Goal: Information Seeking & Learning: Learn about a topic

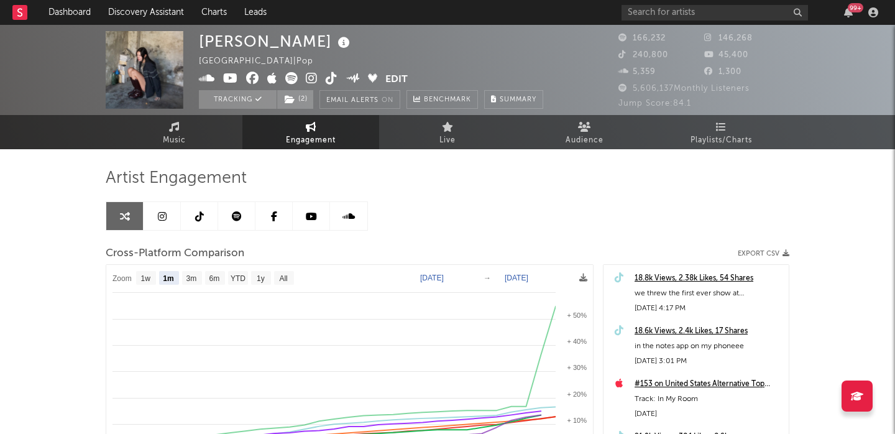
select select "1m"
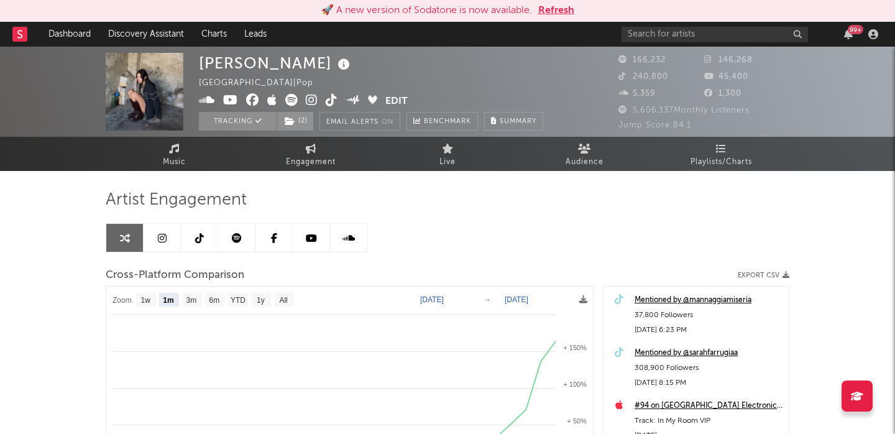
scroll to position [23, 0]
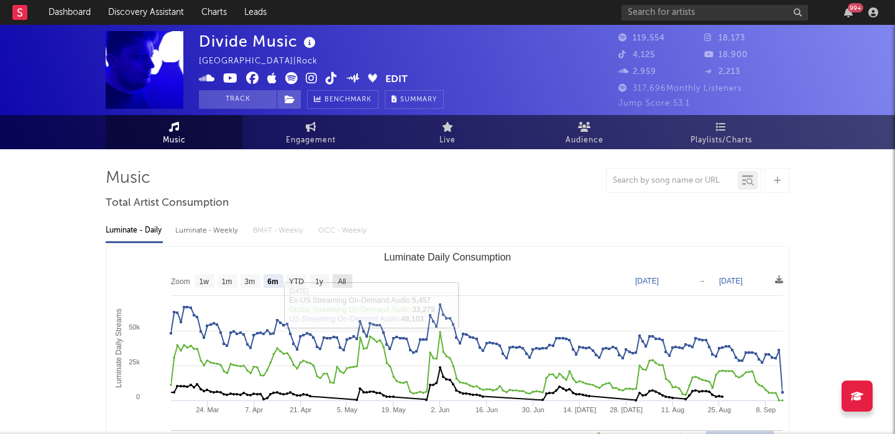
click at [344, 281] on text "All" at bounding box center [341, 281] width 8 height 9
select select "All"
type input "2021-03-31"
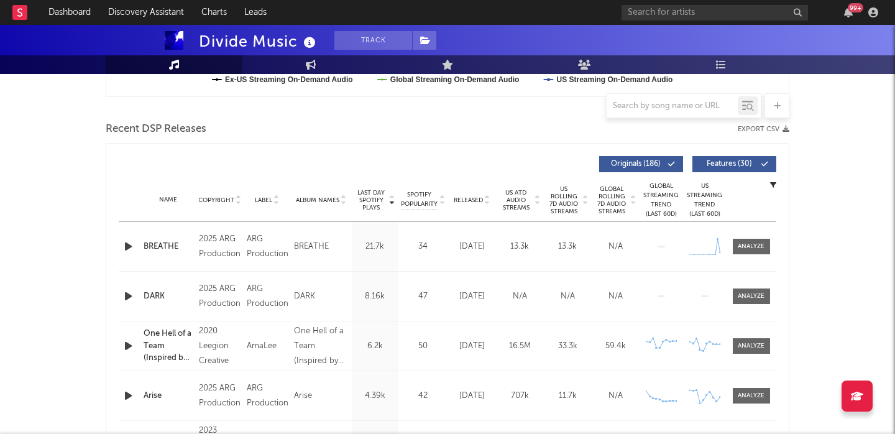
scroll to position [417, 0]
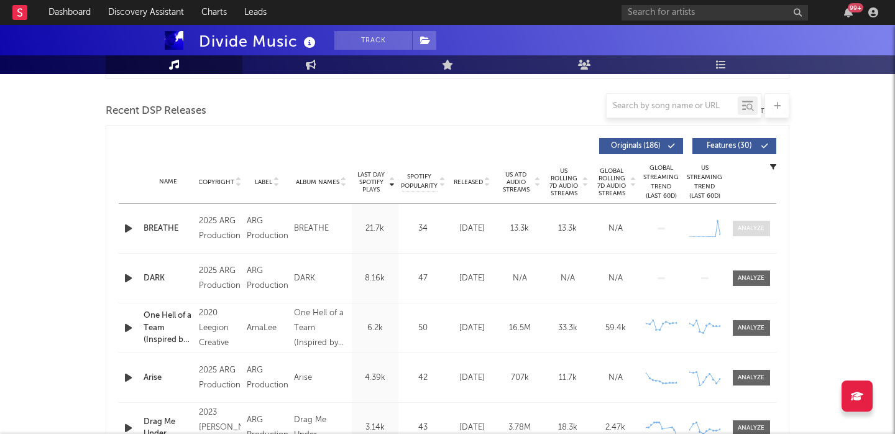
click at [749, 234] on span at bounding box center [751, 229] width 37 height 16
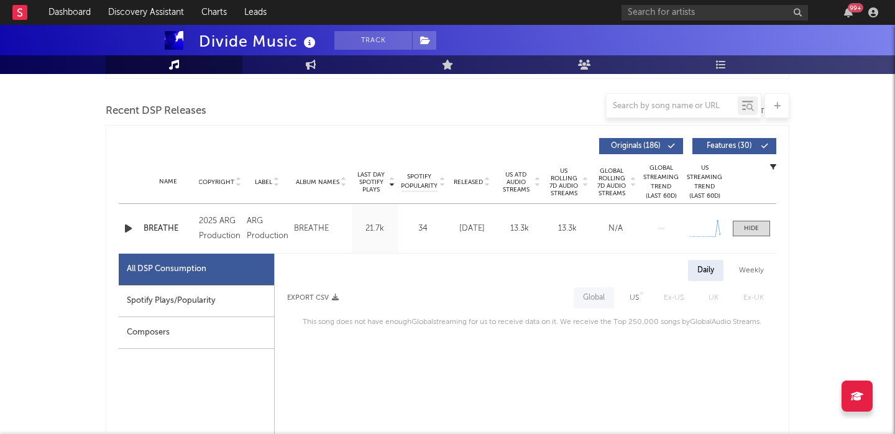
click at [240, 299] on div "Spotify Plays/Popularity" at bounding box center [196, 301] width 155 height 32
select select "1w"
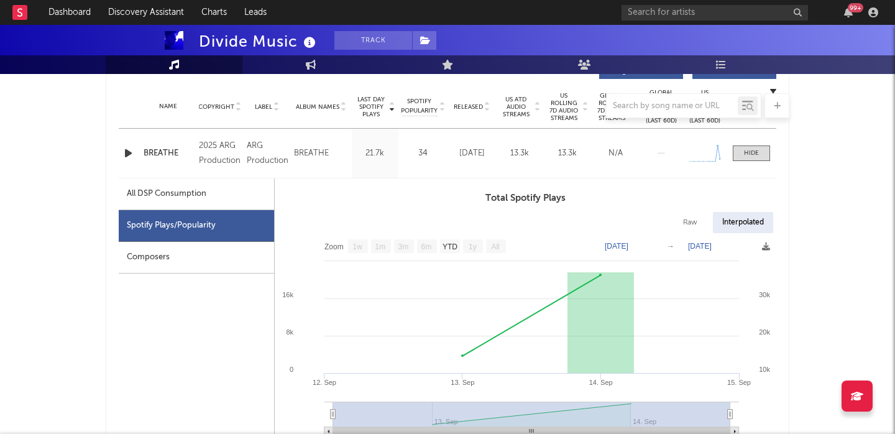
scroll to position [499, 0]
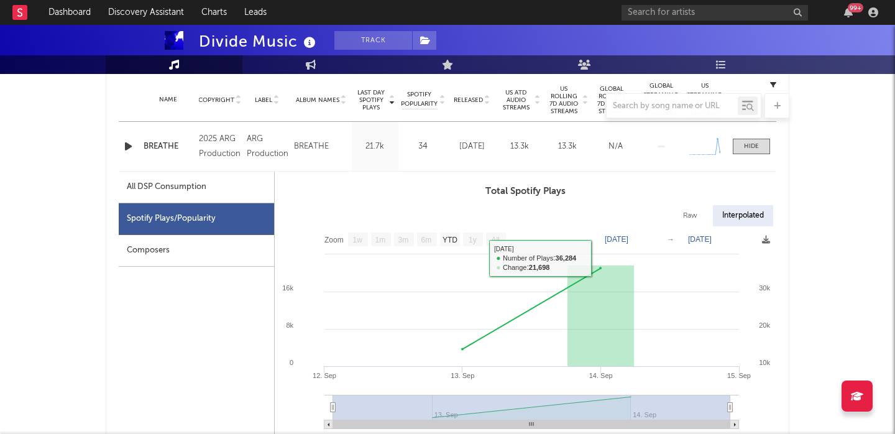
click at [689, 212] on div "Raw" at bounding box center [690, 215] width 33 height 21
select select "1w"
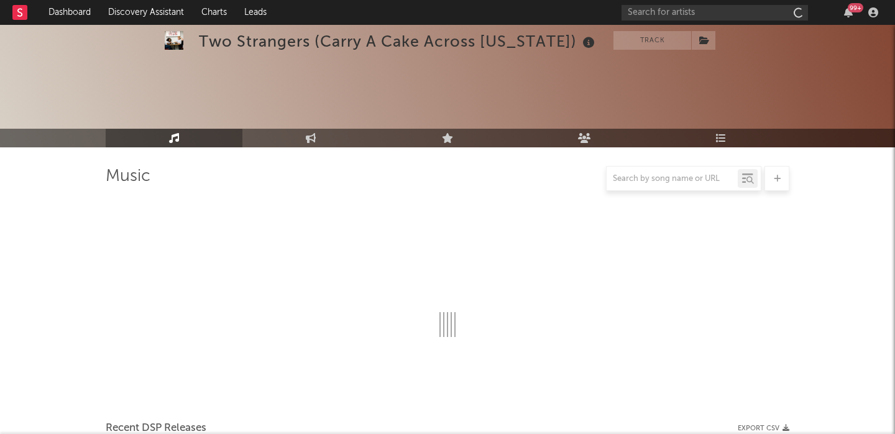
scroll to position [433, 0]
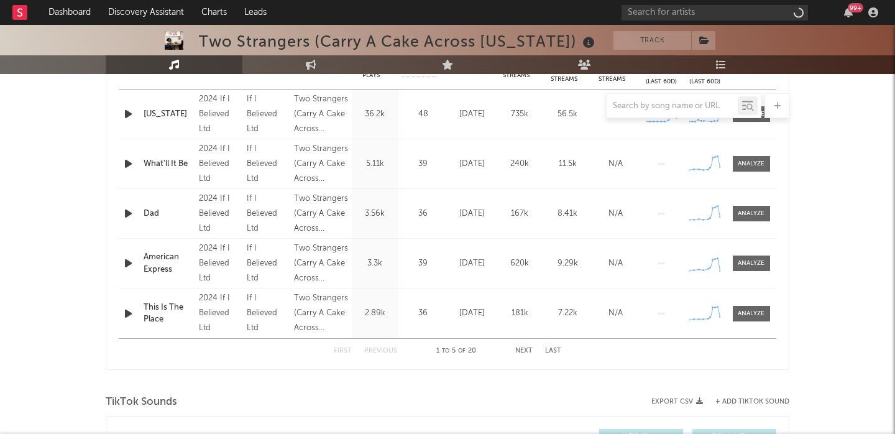
select select "6m"
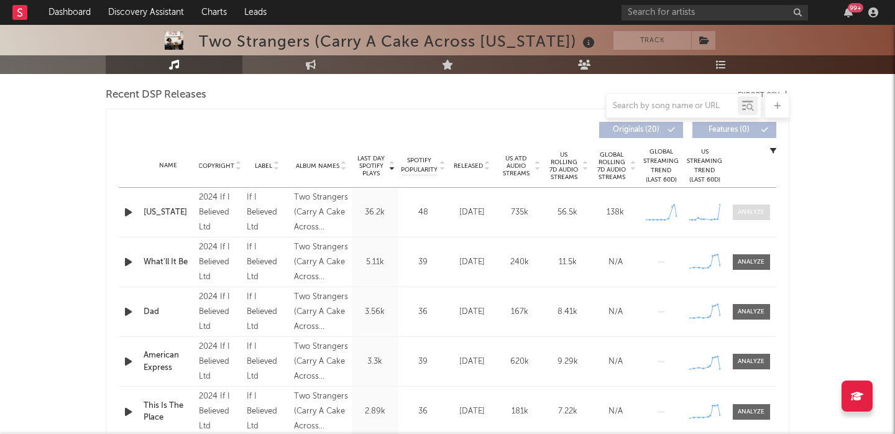
click at [747, 209] on div at bounding box center [751, 212] width 27 height 9
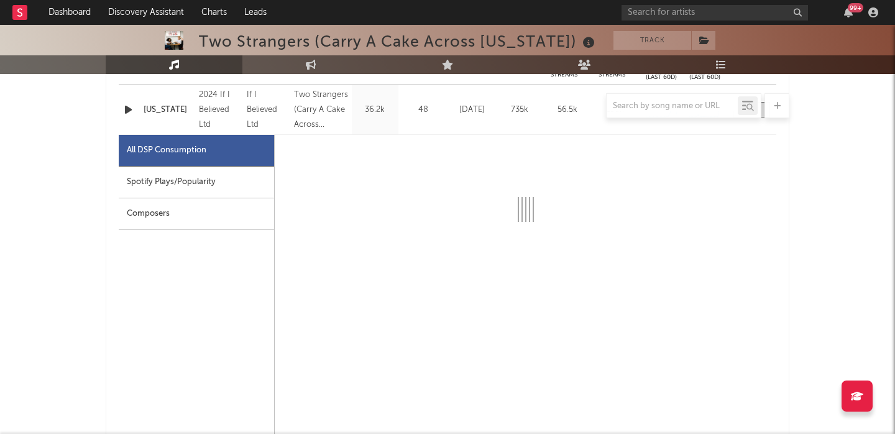
scroll to position [535, 0]
select select "6m"
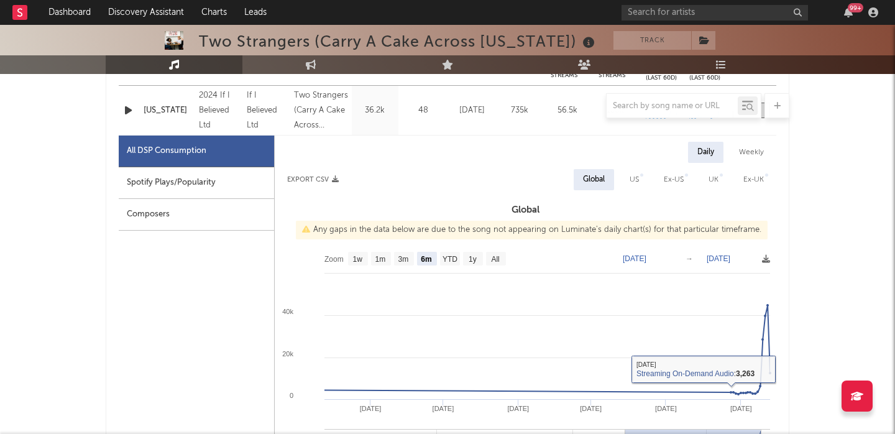
click at [633, 181] on div "US" at bounding box center [633, 179] width 9 height 15
select select "6m"
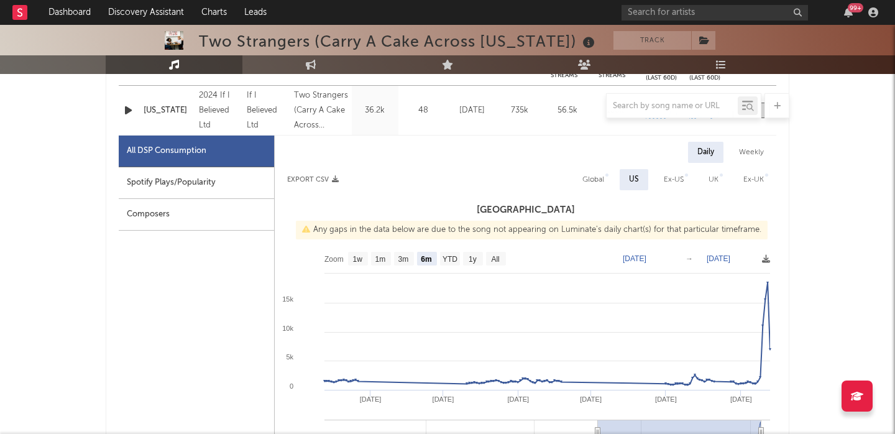
click at [222, 191] on div "Spotify Plays/Popularity" at bounding box center [196, 183] width 155 height 32
select select "6m"
select select "1w"
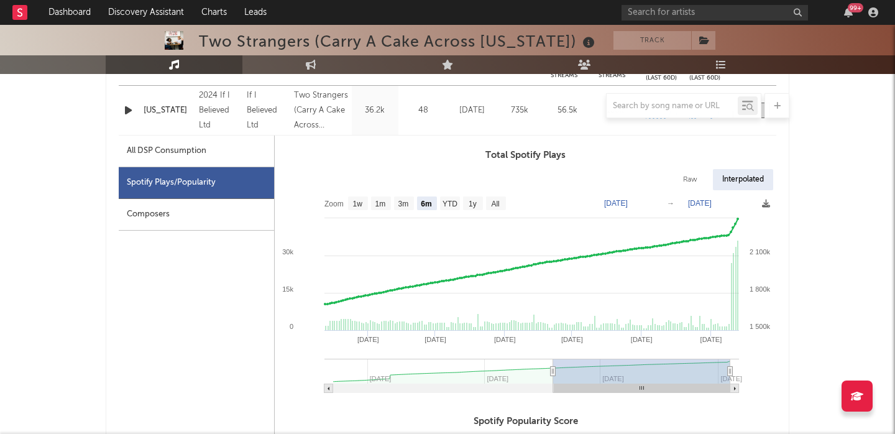
click at [688, 177] on div "Raw" at bounding box center [690, 179] width 33 height 21
select select "6m"
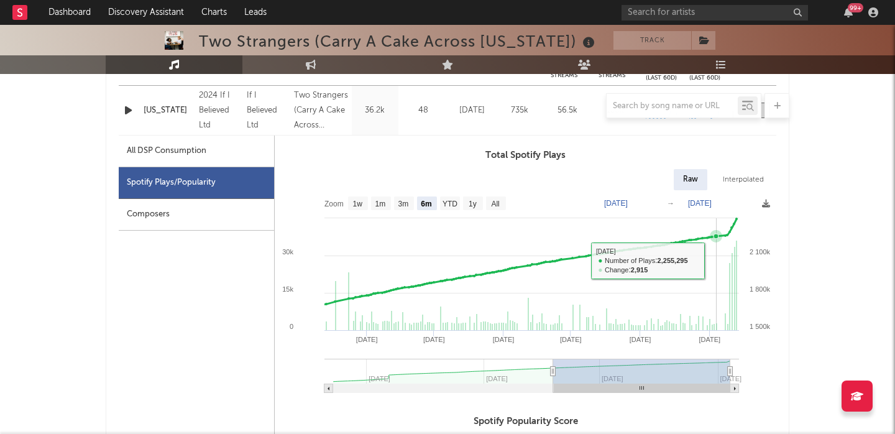
drag, startPoint x: 714, startPoint y: 262, endPoint x: 782, endPoint y: 260, distance: 67.7
type input "2025-09-02"
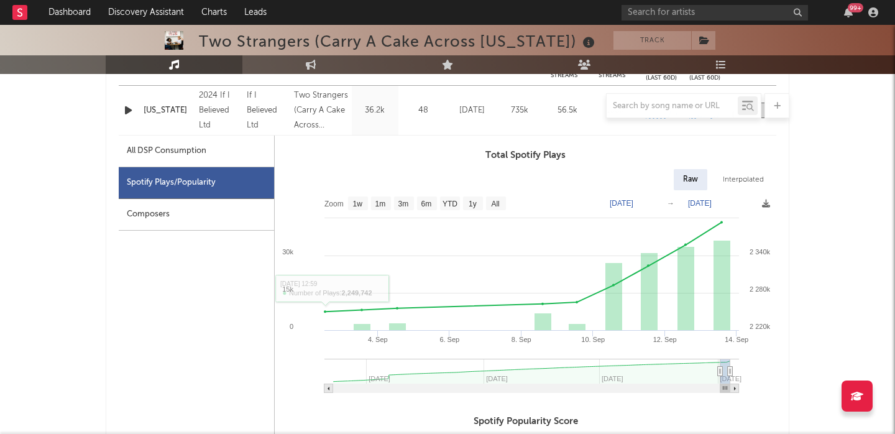
click at [125, 114] on div at bounding box center [448, 105] width 684 height 25
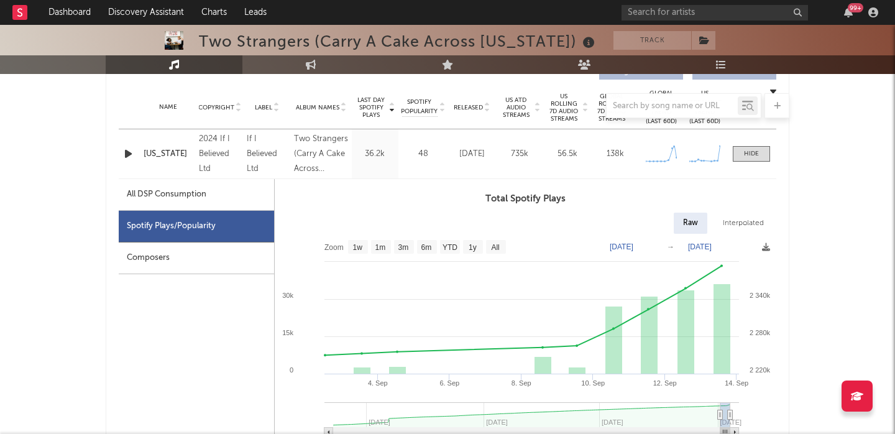
click at [130, 154] on icon "button" at bounding box center [128, 154] width 13 height 16
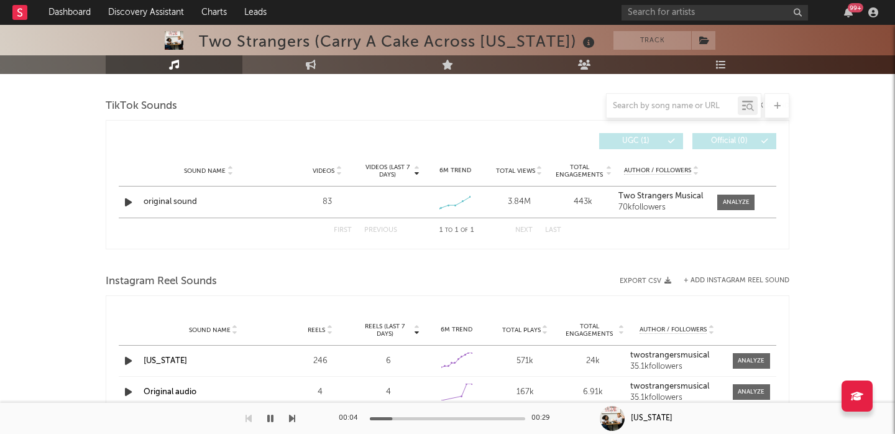
scroll to position [1414, 0]
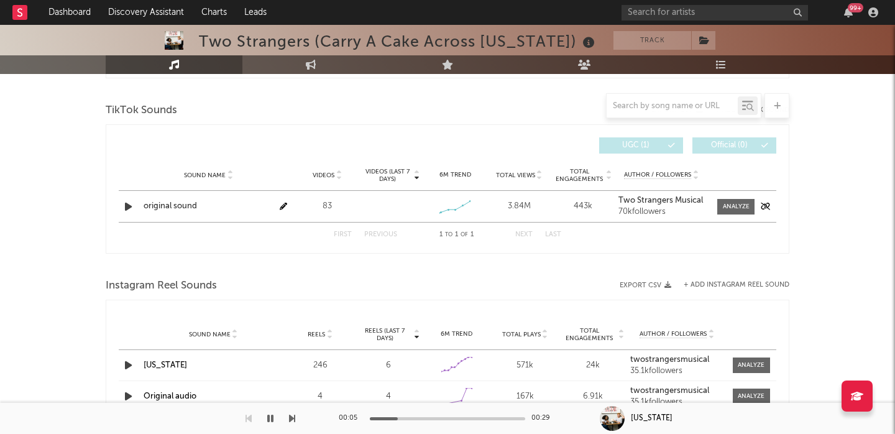
click at [731, 196] on div "Sound Name original sound Videos 83 Videos (last 7 days) Weekly Growth % 6M Tre…" at bounding box center [447, 206] width 657 height 31
click at [734, 208] on div at bounding box center [736, 206] width 27 height 9
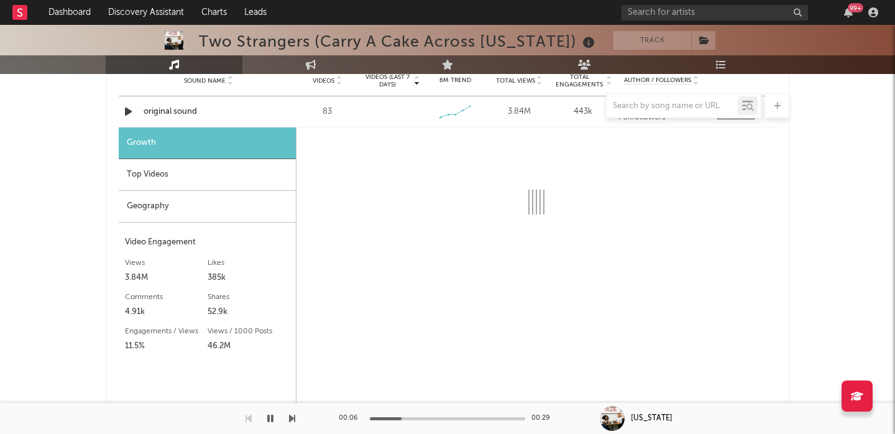
select select "1w"
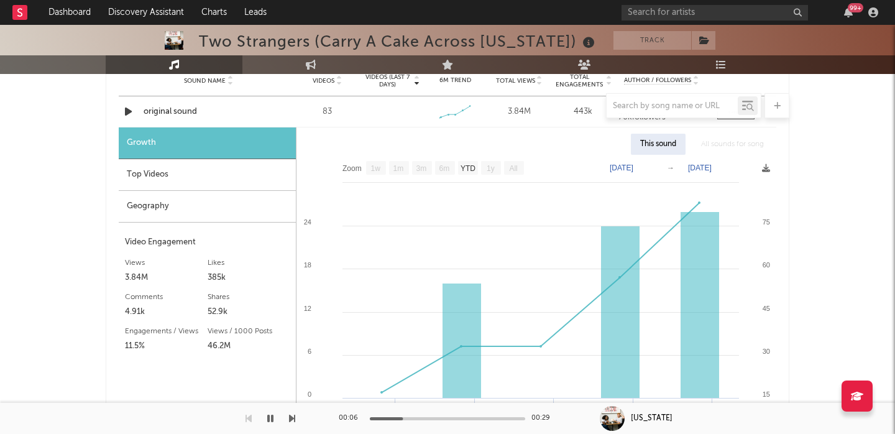
scroll to position [1509, 0]
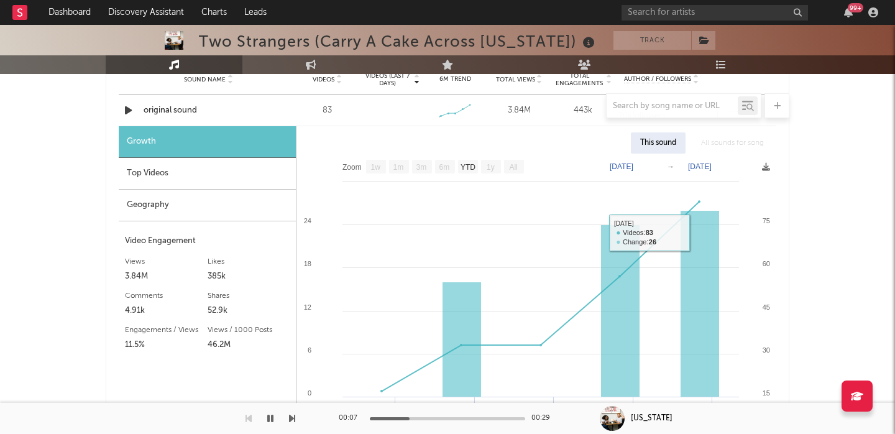
click at [177, 111] on div at bounding box center [448, 105] width 684 height 25
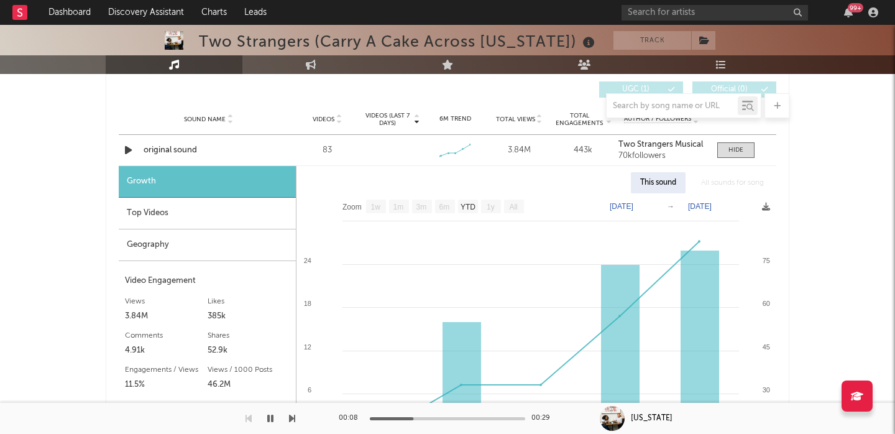
scroll to position [1467, 0]
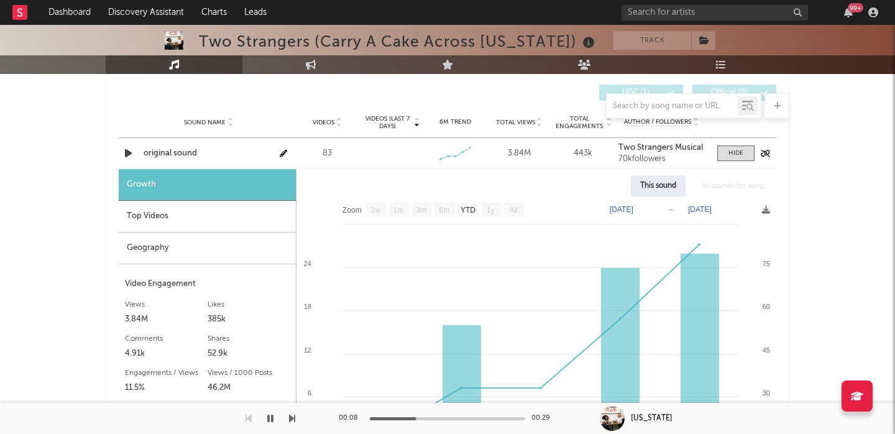
click at [181, 151] on div "original sound" at bounding box center [209, 153] width 130 height 12
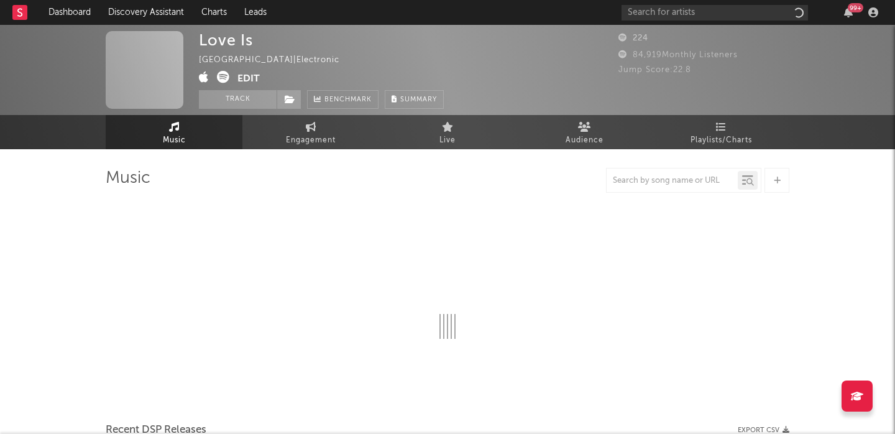
select select "1w"
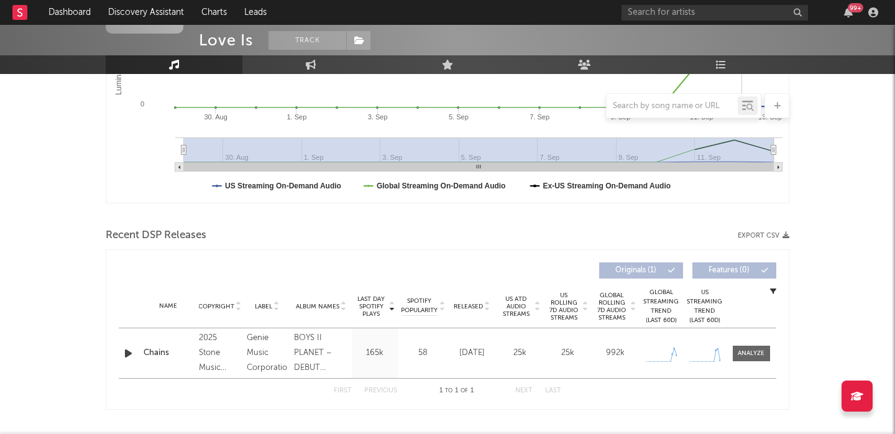
scroll to position [326, 0]
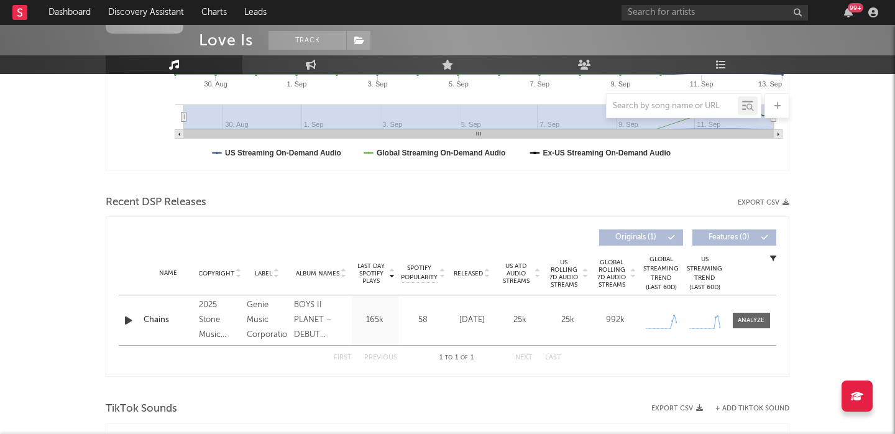
click at [126, 322] on icon "button" at bounding box center [128, 321] width 13 height 16
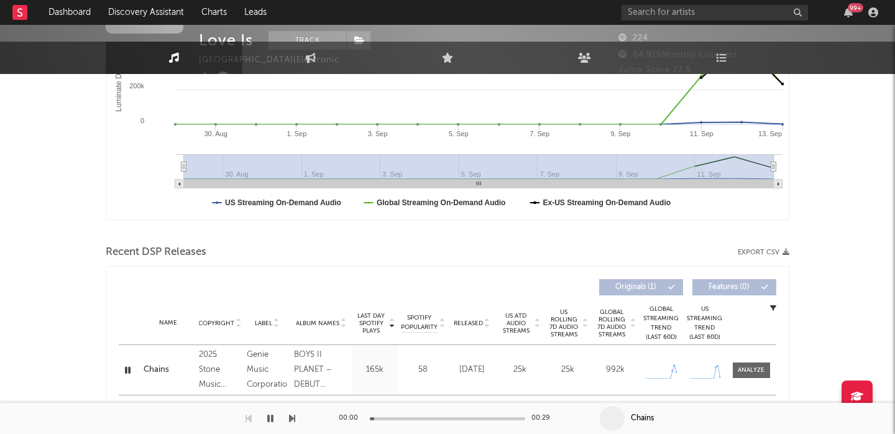
scroll to position [0, 0]
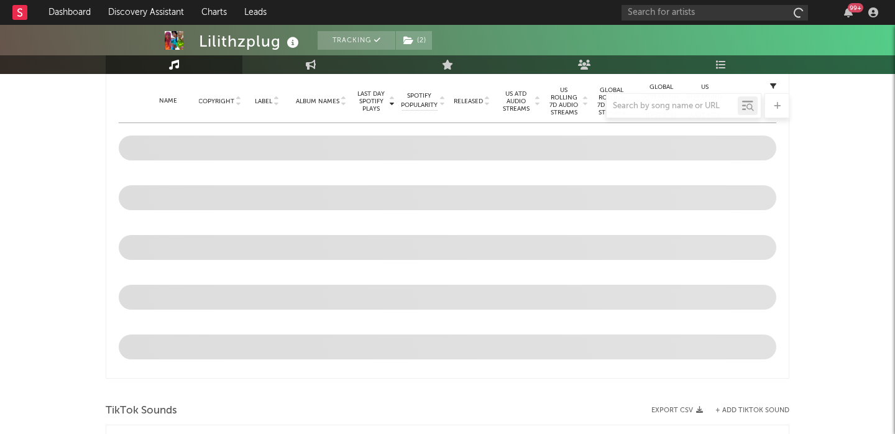
select select "6m"
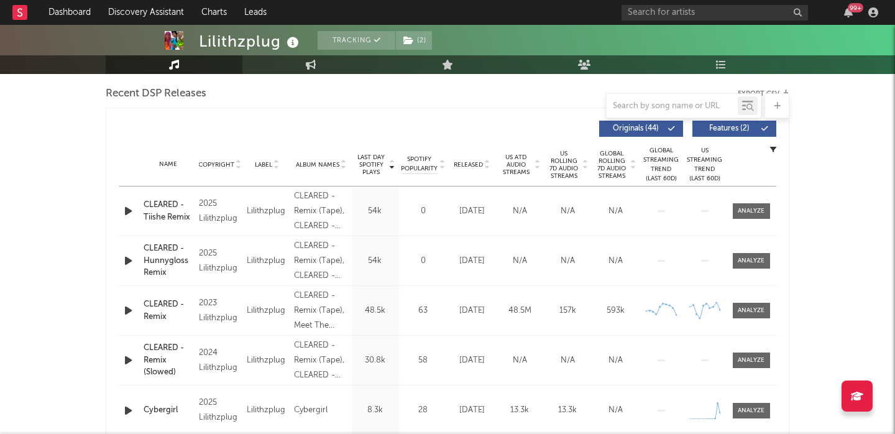
scroll to position [428, 0]
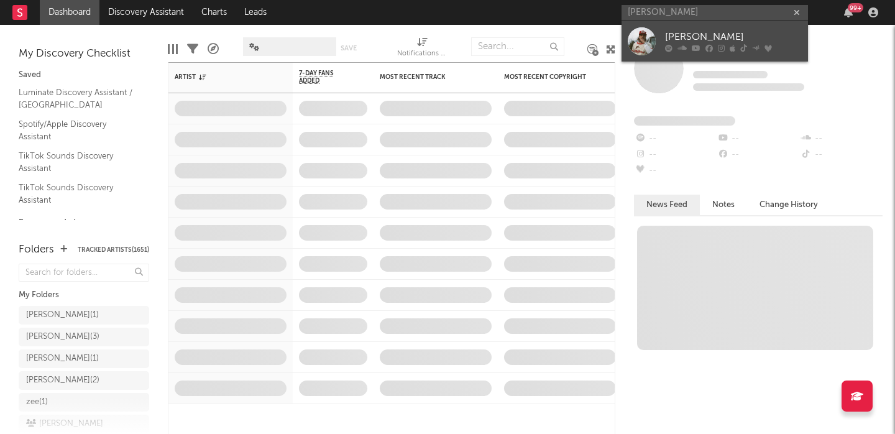
type input "[PERSON_NAME]"
click at [734, 35] on div "[PERSON_NAME]" at bounding box center [733, 37] width 137 height 15
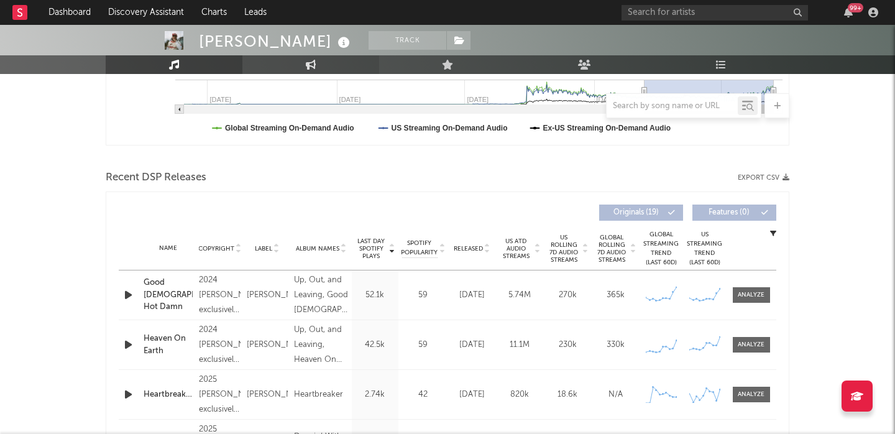
scroll to position [398, 0]
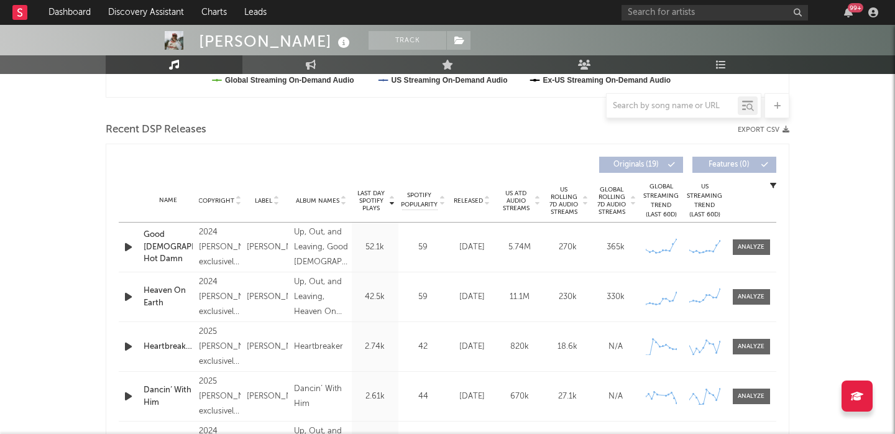
click at [469, 200] on span "Released" at bounding box center [468, 200] width 29 height 7
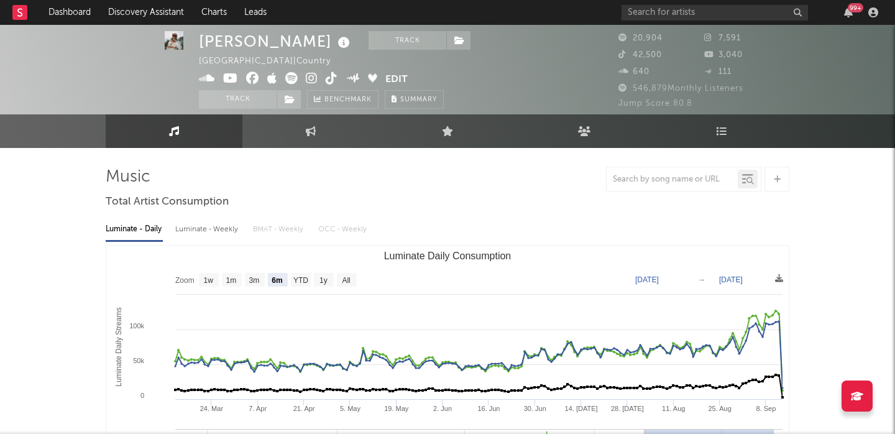
scroll to position [0, 0]
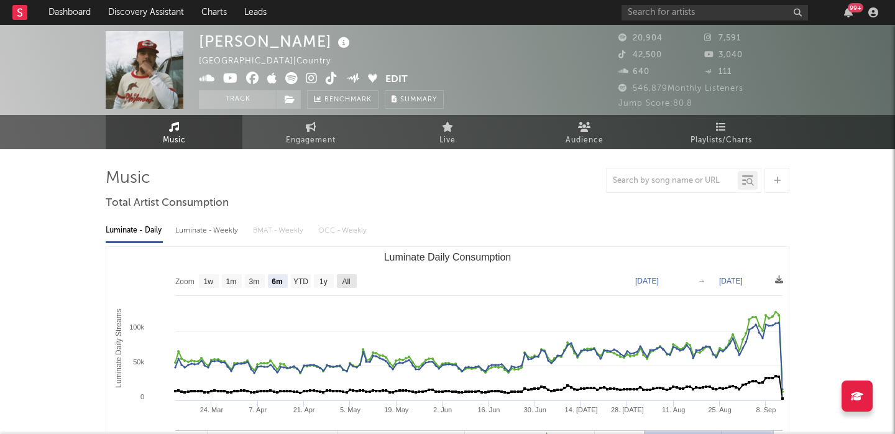
click at [344, 278] on text "All" at bounding box center [346, 281] width 8 height 9
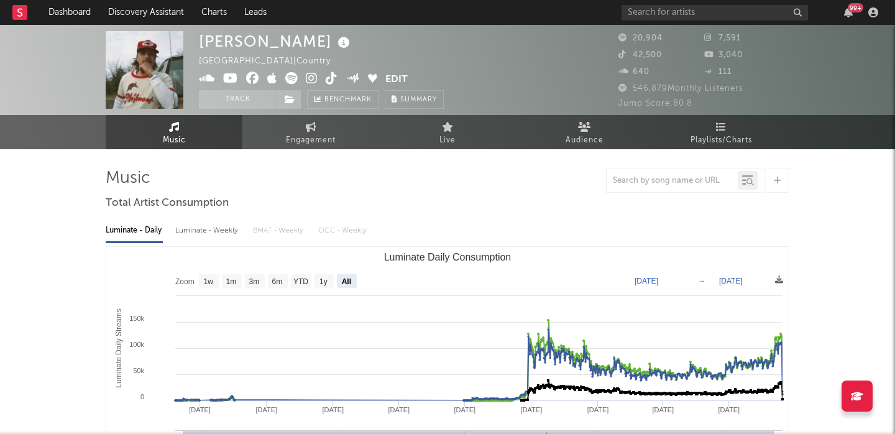
select select "All"
type input "2023-05-28"
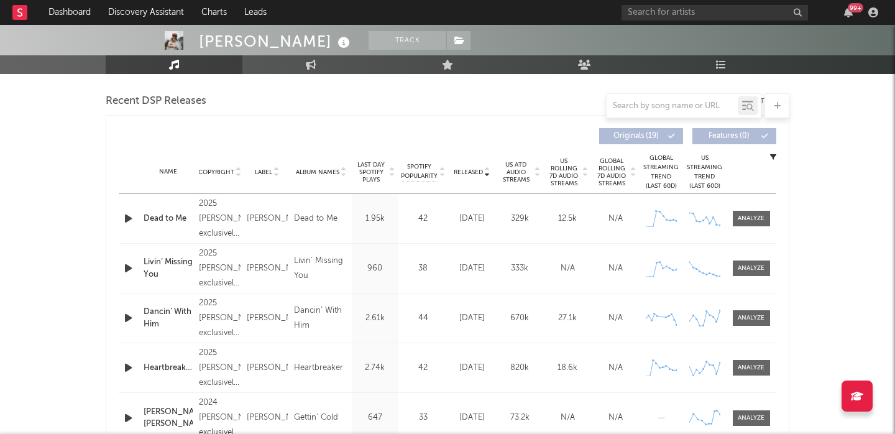
scroll to position [414, 0]
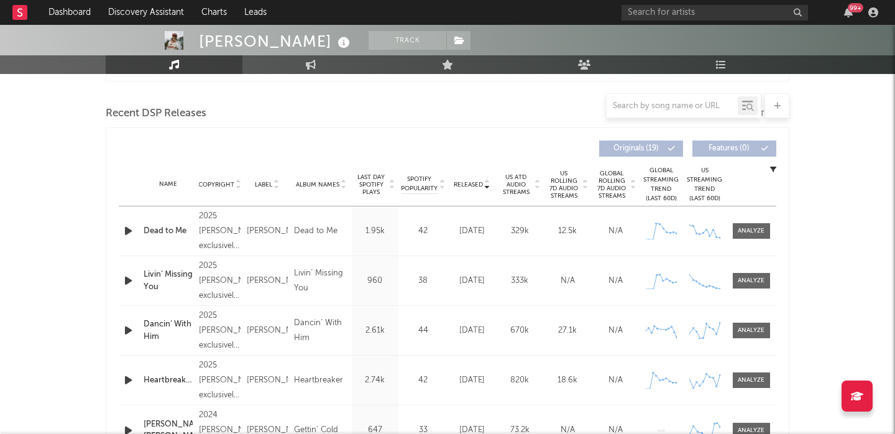
click at [568, 185] on span "US Rolling 7D Audio Streams" at bounding box center [564, 185] width 34 height 30
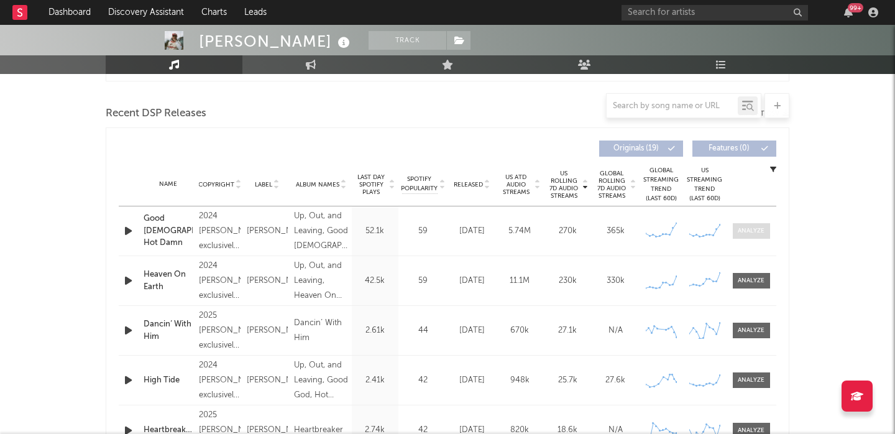
click at [749, 236] on span at bounding box center [751, 231] width 37 height 16
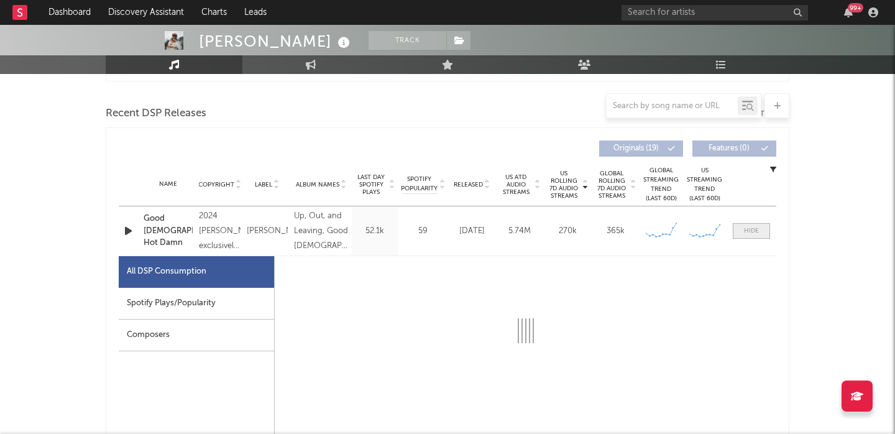
select select "6m"
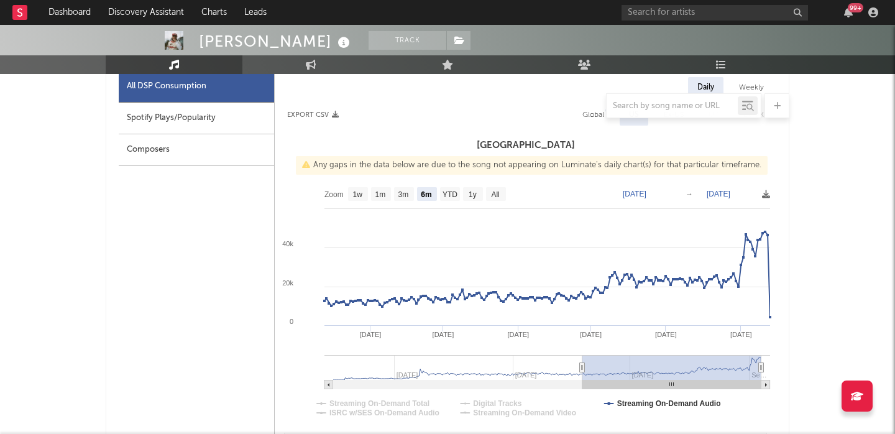
scroll to position [611, 0]
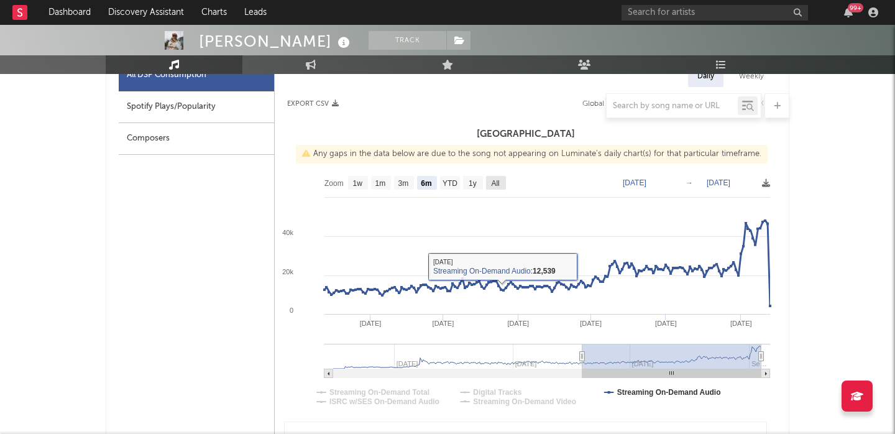
click at [499, 185] on text "All" at bounding box center [495, 183] width 8 height 9
select select "All"
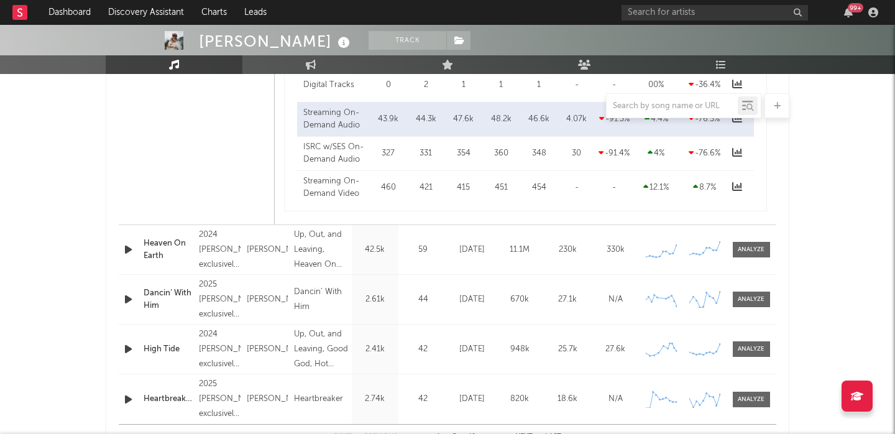
scroll to position [211, 0]
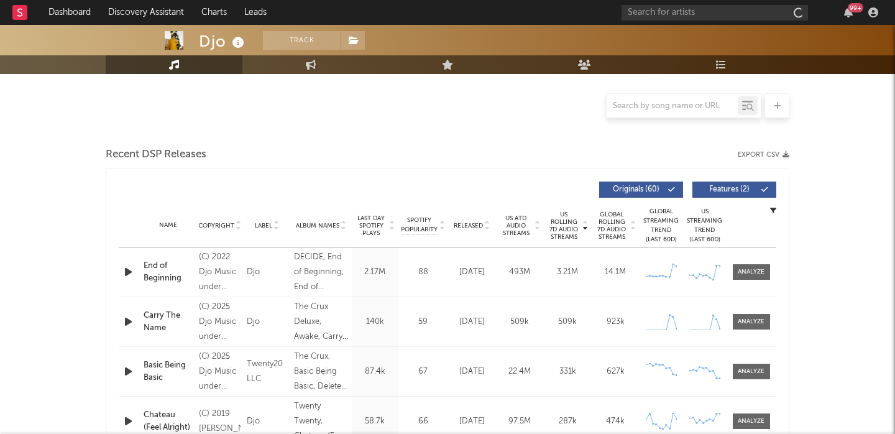
click at [465, 223] on span "Released" at bounding box center [468, 225] width 29 height 7
select select "6m"
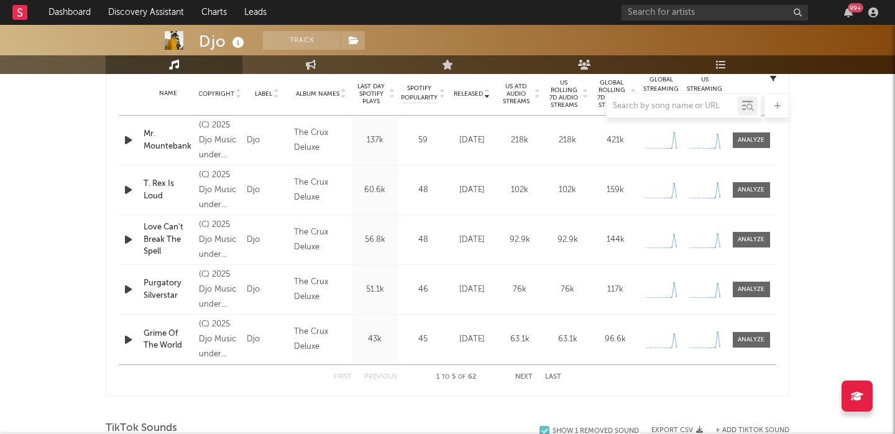
scroll to position [508, 0]
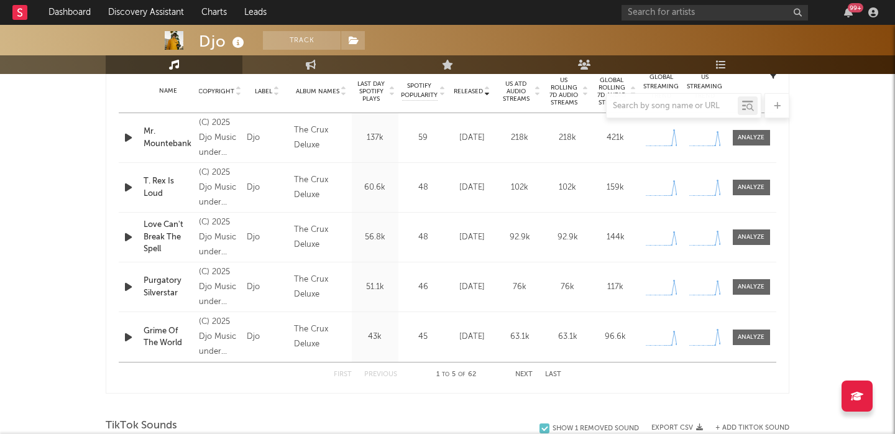
click at [525, 373] on button "Next" at bounding box center [523, 374] width 17 height 7
click at [634, 101] on input "text" at bounding box center [672, 106] width 131 height 10
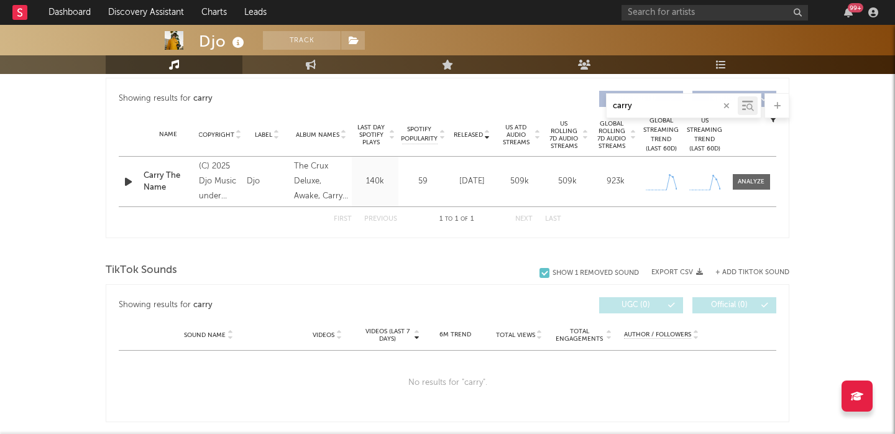
scroll to position [455, 0]
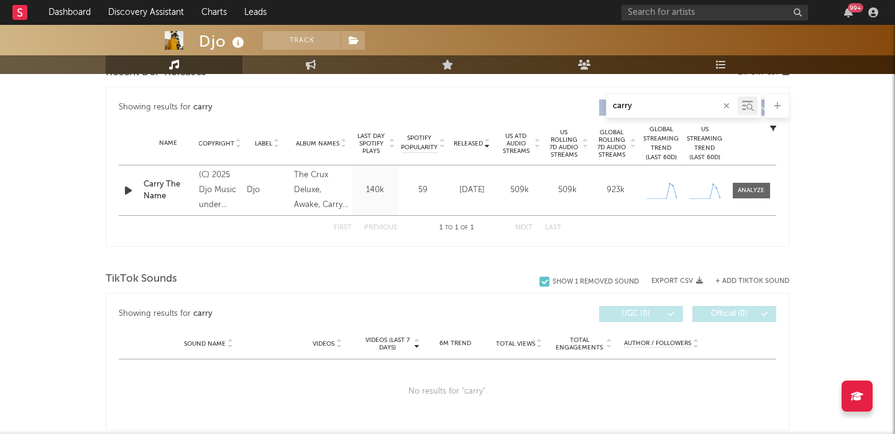
click at [124, 190] on icon "button" at bounding box center [128, 191] width 13 height 16
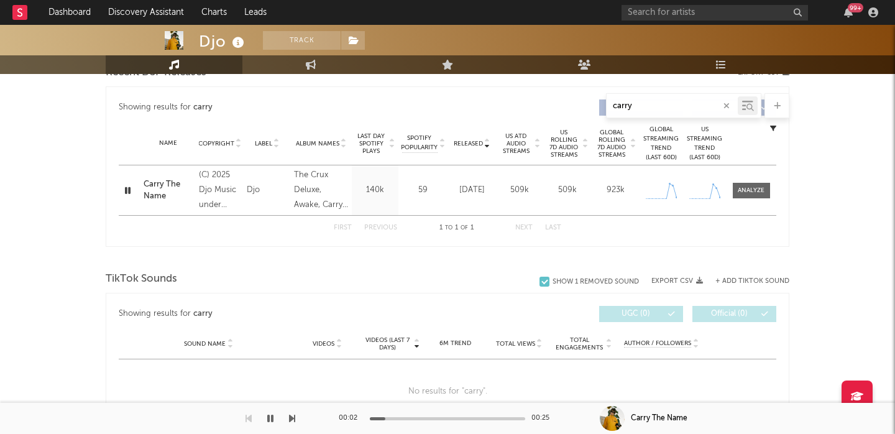
type input "carry"
click at [771, 193] on div at bounding box center [751, 191] width 50 height 16
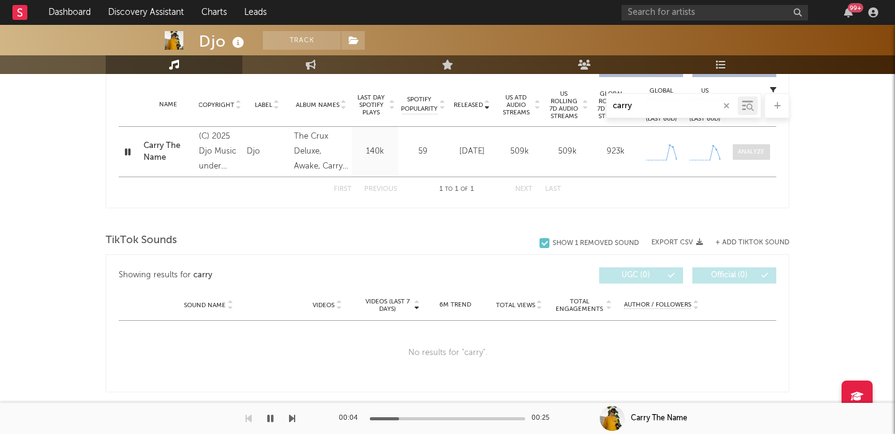
click at [756, 155] on div at bounding box center [751, 151] width 27 height 9
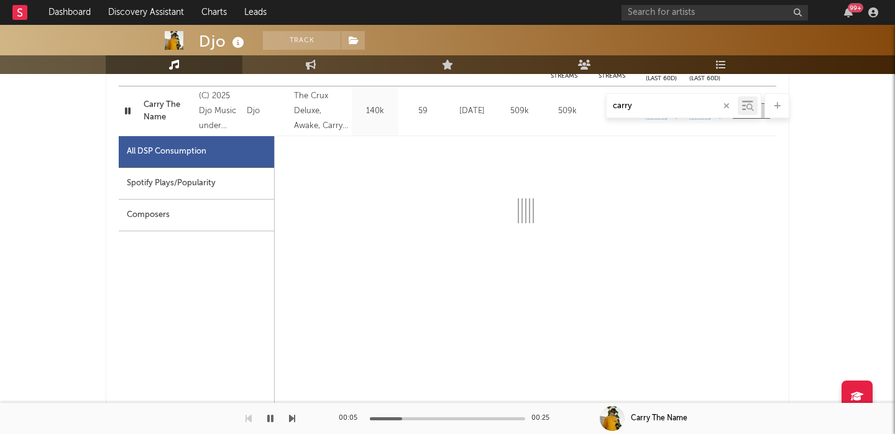
select select "1w"
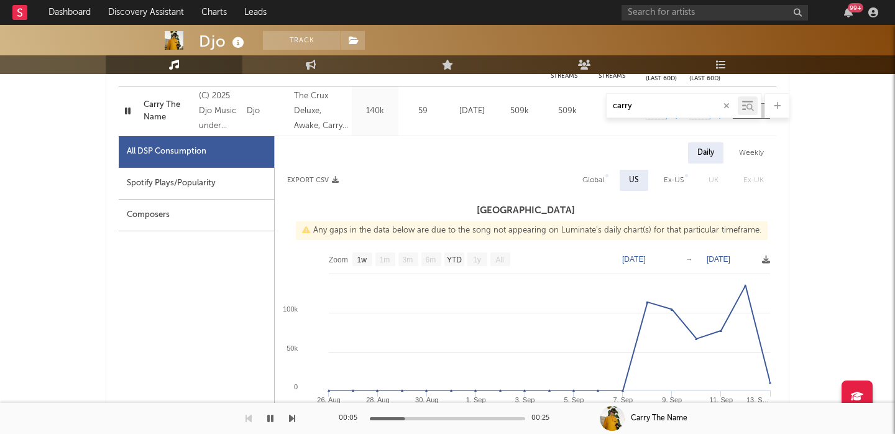
scroll to position [547, 0]
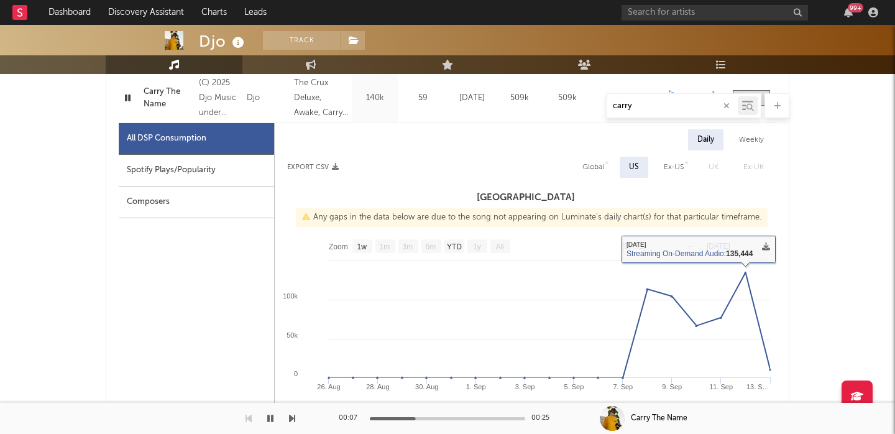
click at [598, 164] on div "Global" at bounding box center [593, 167] width 22 height 15
select select "1w"
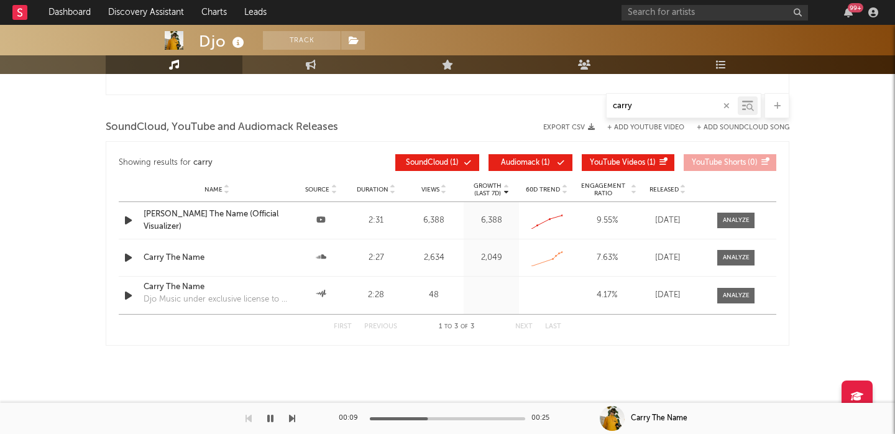
scroll to position [1570, 0]
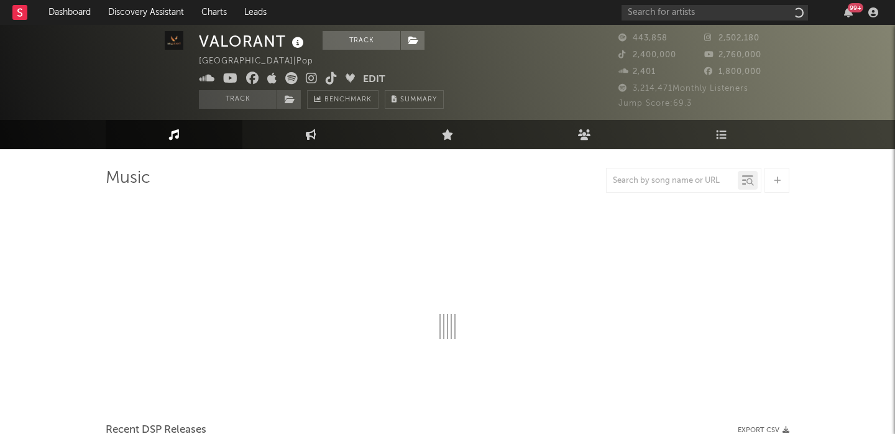
scroll to position [12, 0]
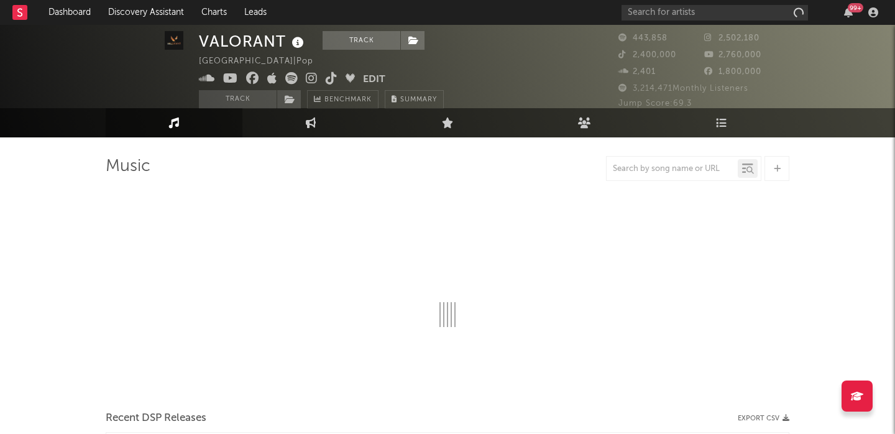
select select "6m"
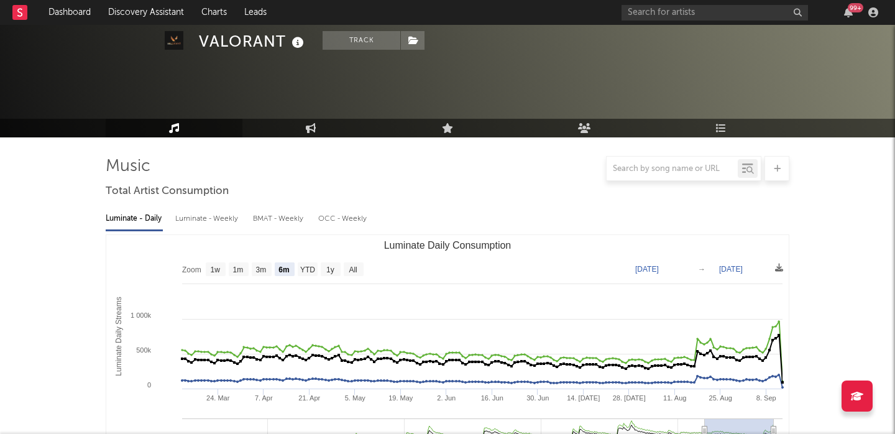
scroll to position [497, 0]
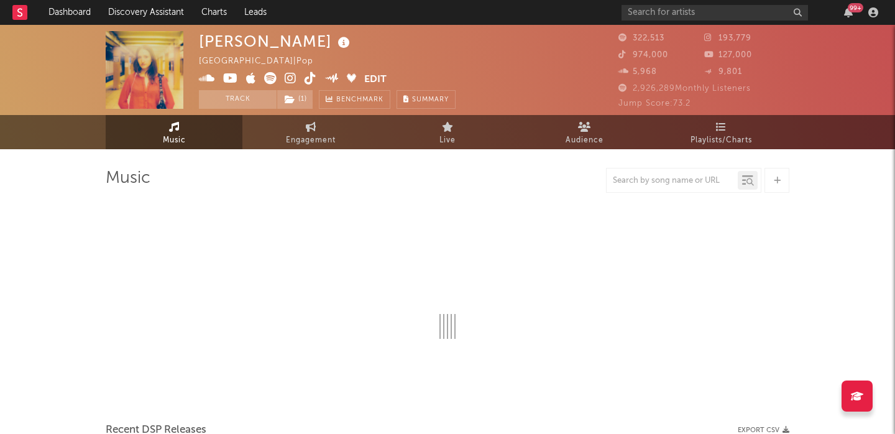
select select "6m"
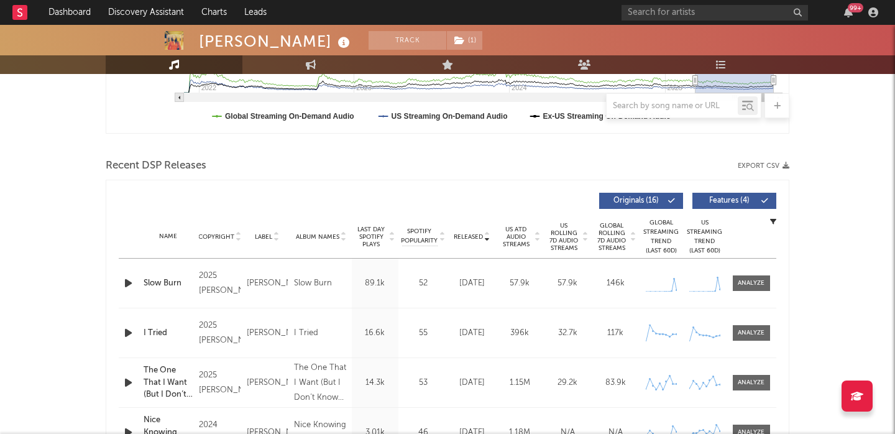
scroll to position [385, 0]
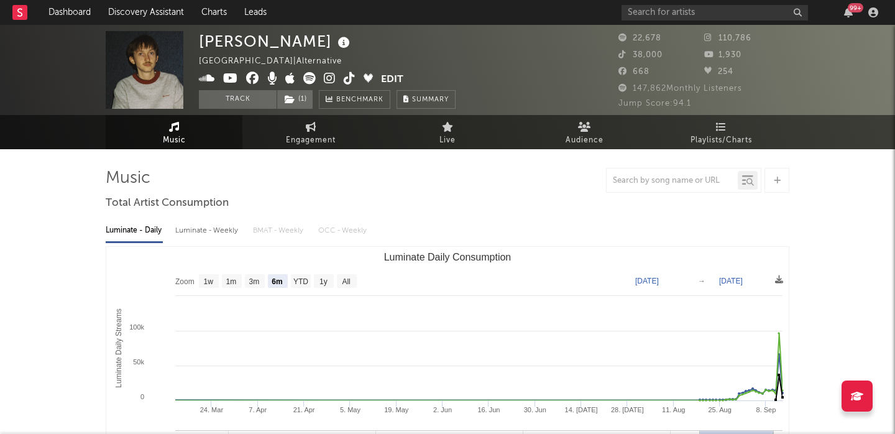
select select "6m"
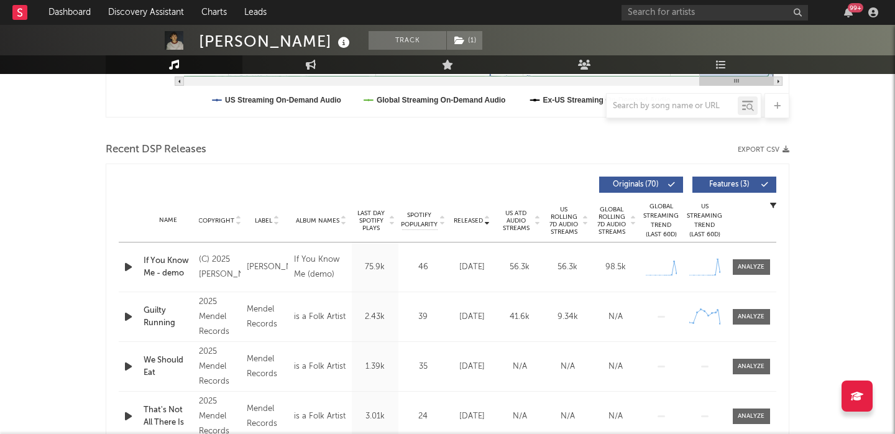
scroll to position [419, 0]
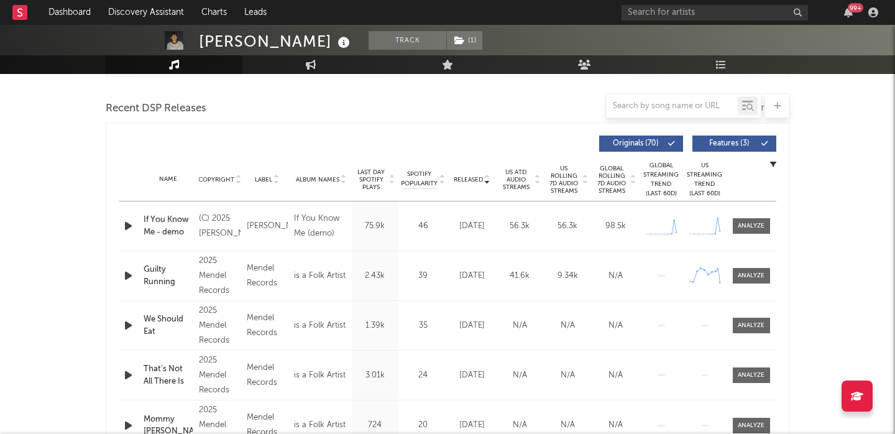
click at [122, 224] on icon "button" at bounding box center [128, 226] width 13 height 16
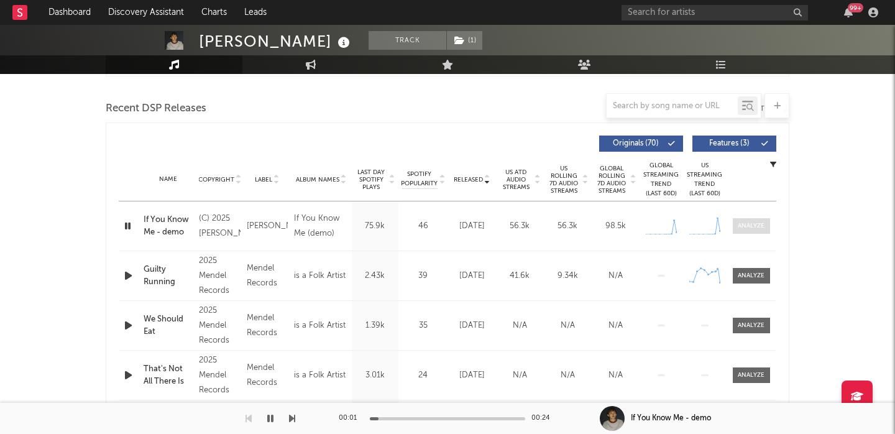
click at [743, 227] on div at bounding box center [751, 225] width 27 height 9
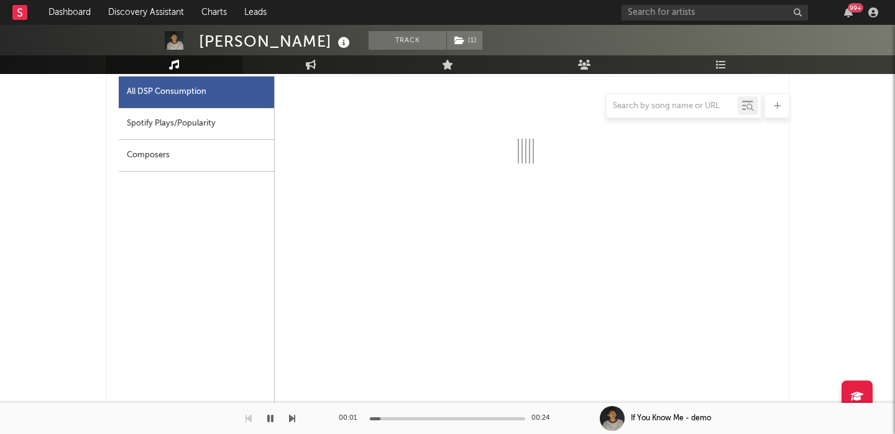
select select "1w"
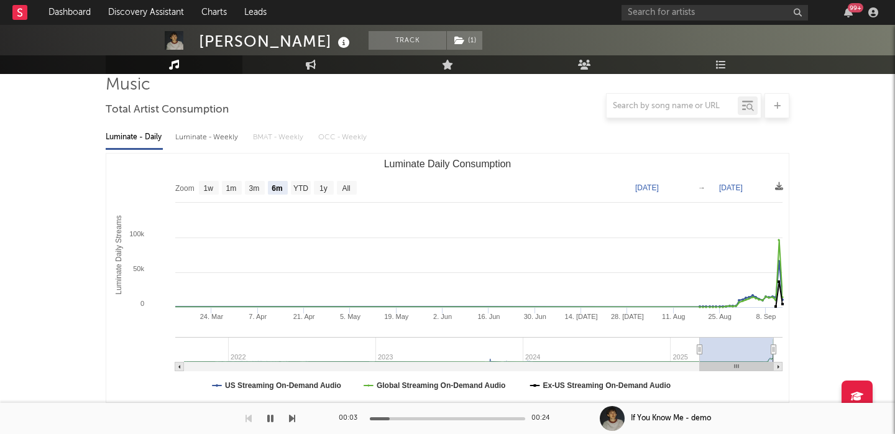
scroll to position [0, 0]
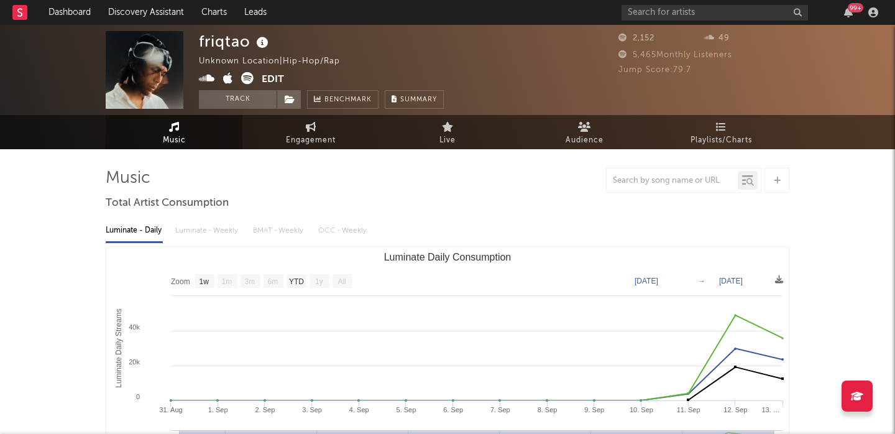
select select "1w"
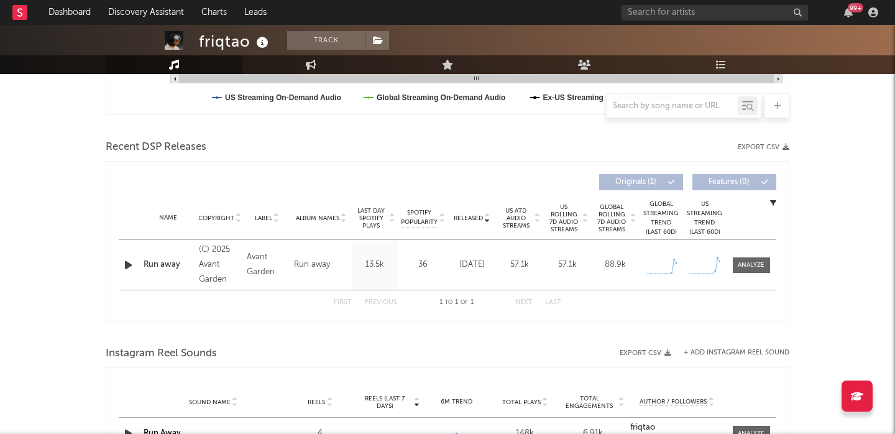
scroll to position [476, 0]
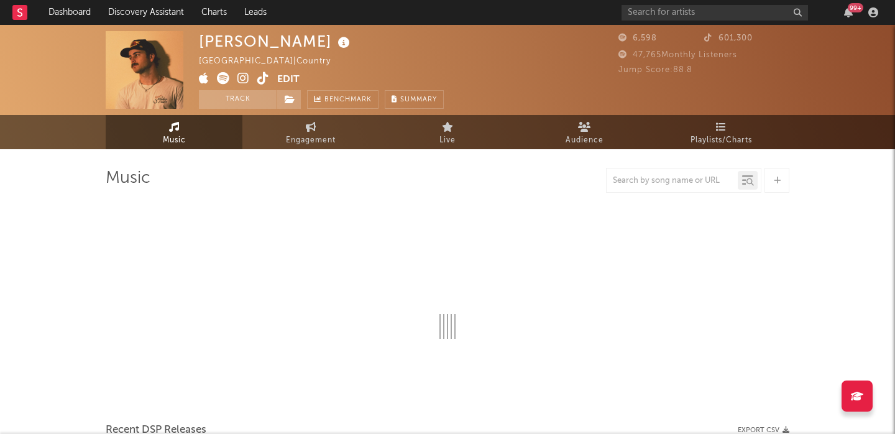
select select "6m"
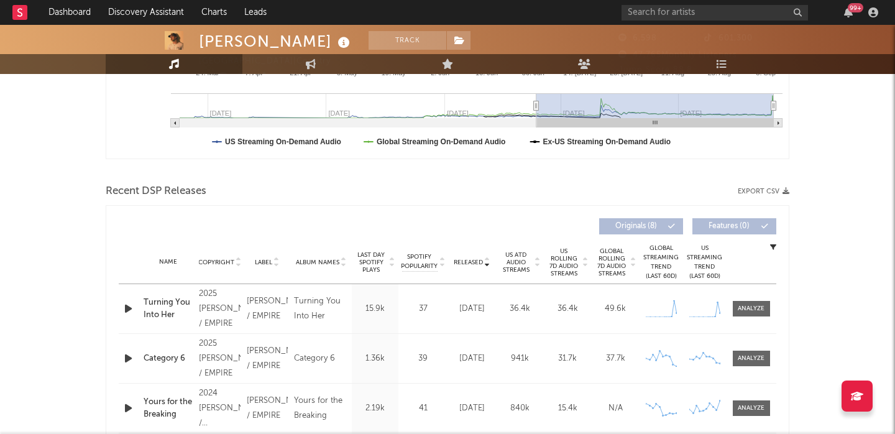
scroll to position [413, 0]
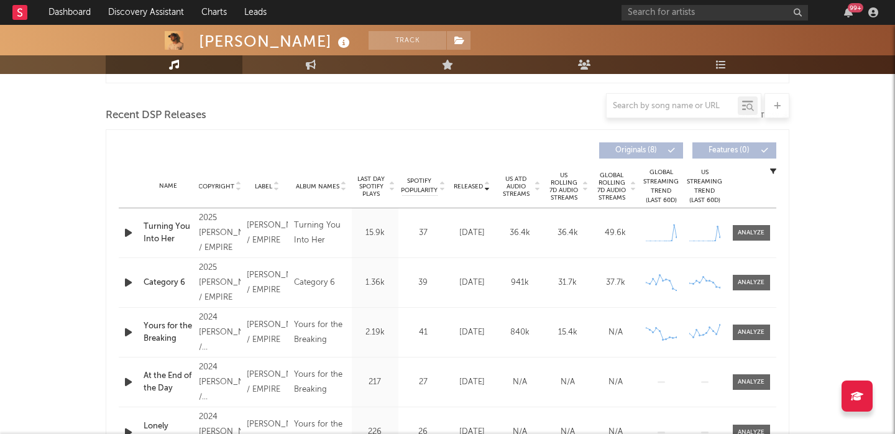
click at [126, 234] on icon "button" at bounding box center [128, 233] width 13 height 16
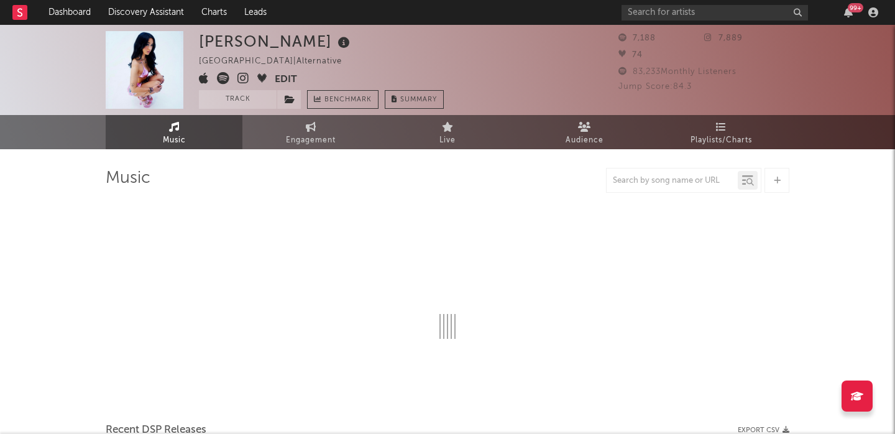
select select "6m"
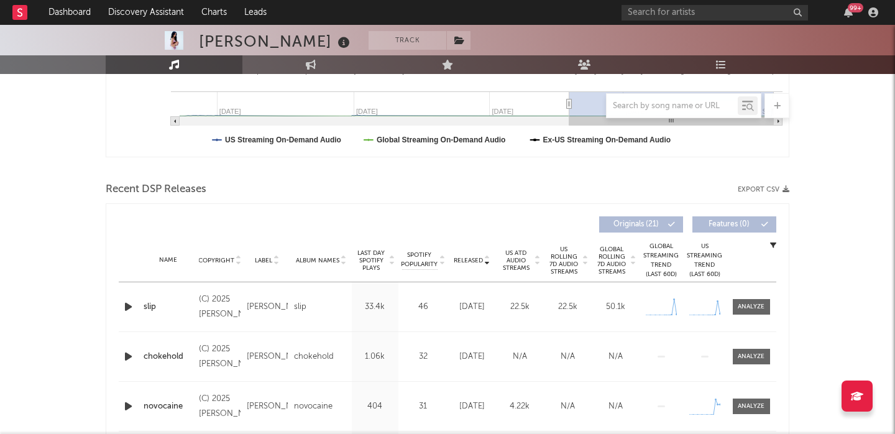
scroll to position [379, 0]
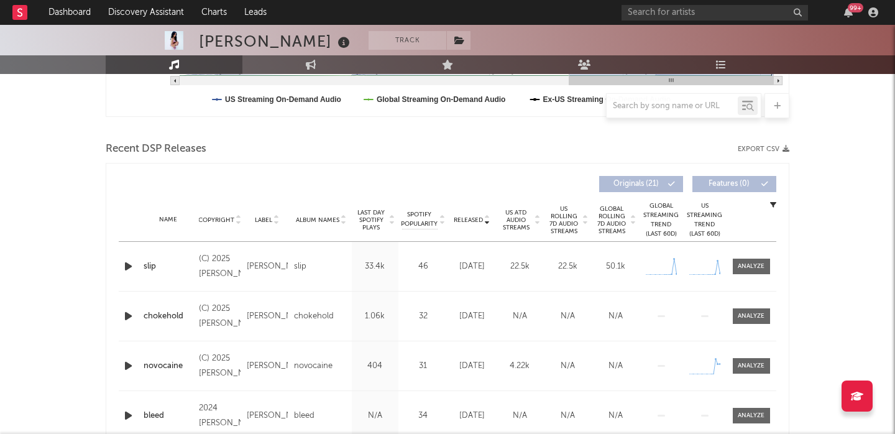
click at [127, 266] on icon "button" at bounding box center [128, 267] width 13 height 16
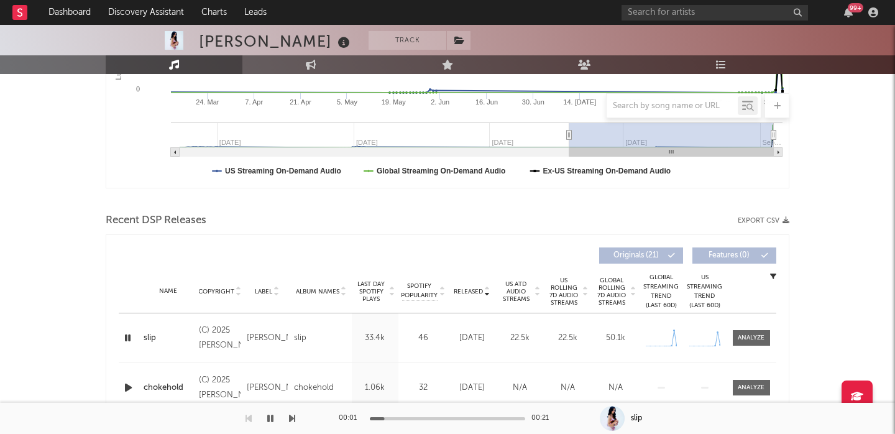
scroll to position [0, 0]
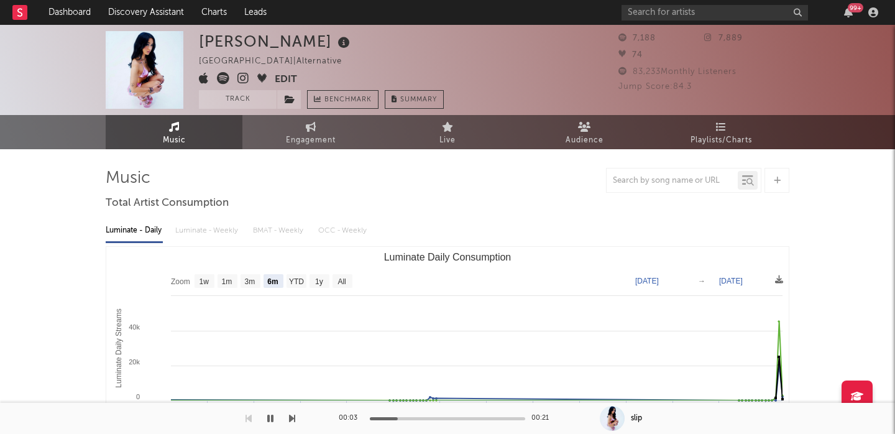
click at [245, 79] on icon at bounding box center [243, 78] width 12 height 12
click at [739, 24] on div "99 +" at bounding box center [751, 12] width 261 height 25
click at [738, 16] on input "text" at bounding box center [714, 13] width 186 height 16
paste input "[PERSON_NAME]"
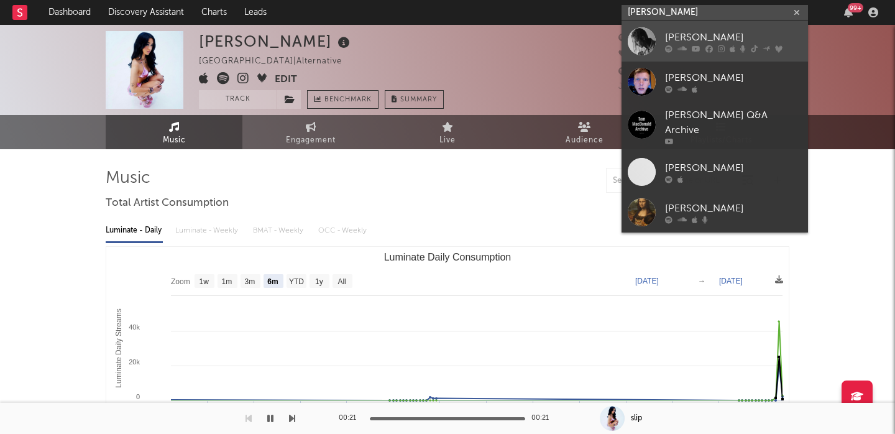
type input "[PERSON_NAME]"
click at [761, 40] on div "Tom MacDonald" at bounding box center [733, 37] width 137 height 15
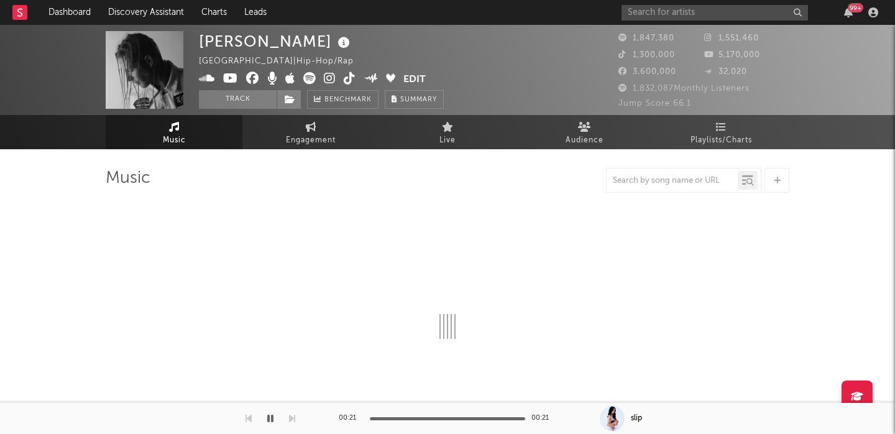
select select "6m"
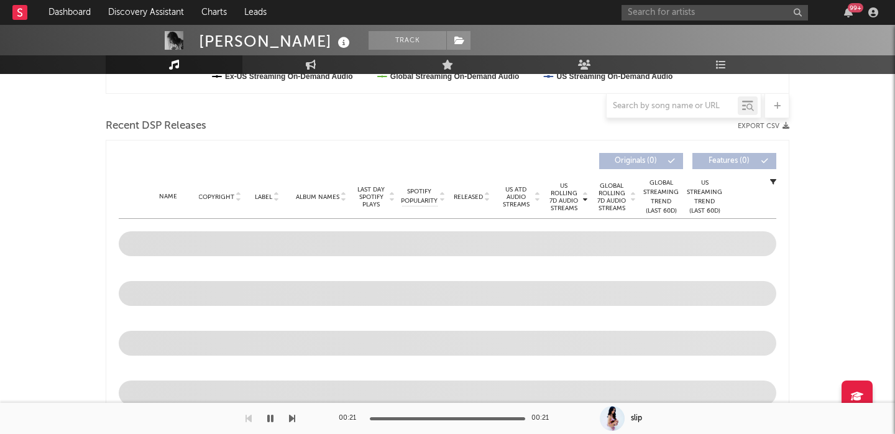
scroll to position [381, 0]
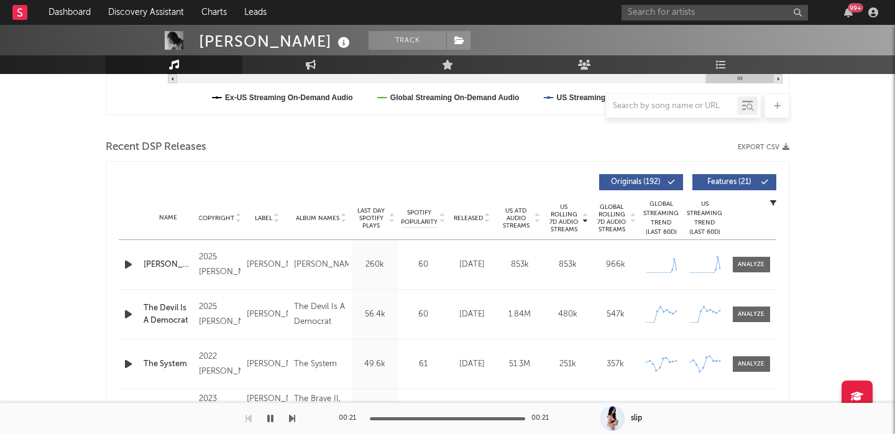
click at [123, 266] on icon "button" at bounding box center [128, 265] width 13 height 16
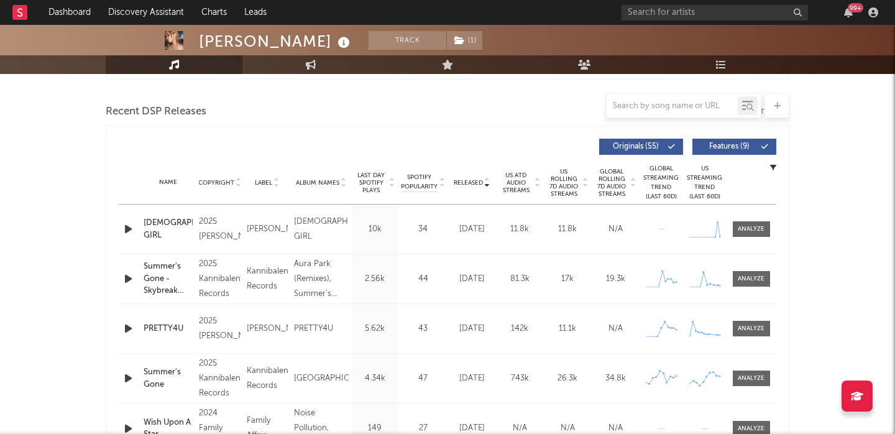
scroll to position [420, 0]
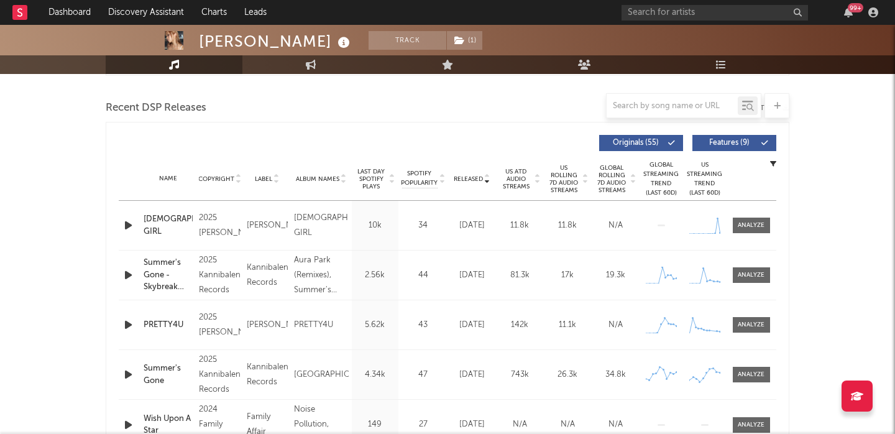
click at [129, 227] on icon "button" at bounding box center [128, 225] width 13 height 16
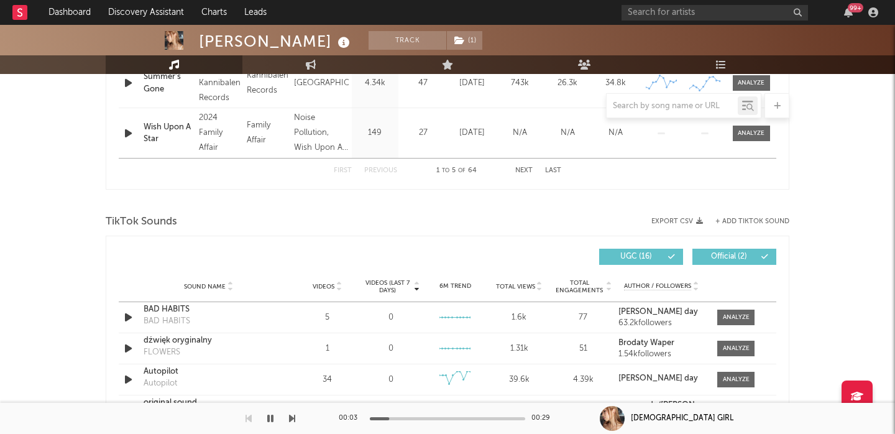
scroll to position [692, 0]
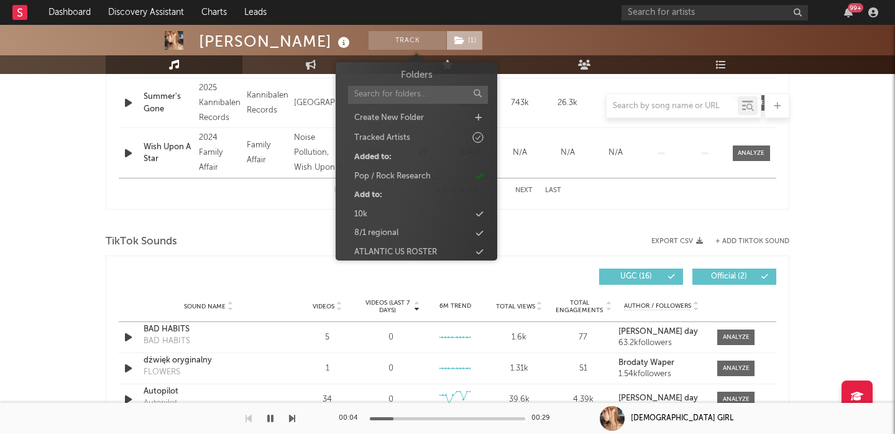
click at [454, 39] on icon at bounding box center [459, 40] width 11 height 9
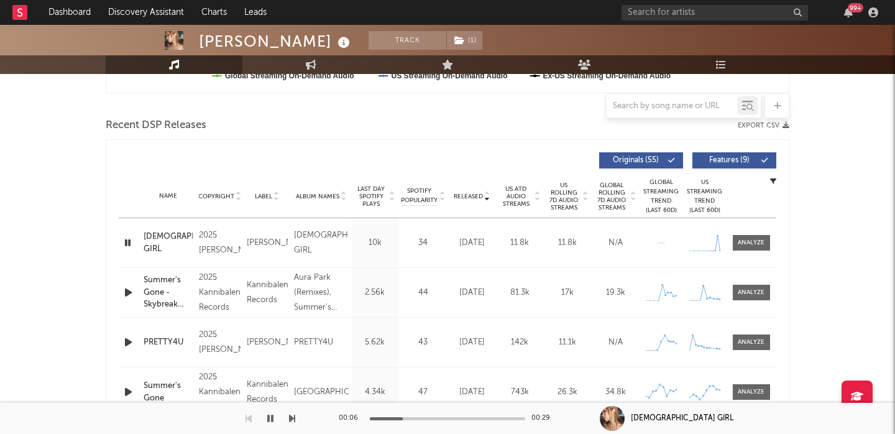
scroll to position [351, 0]
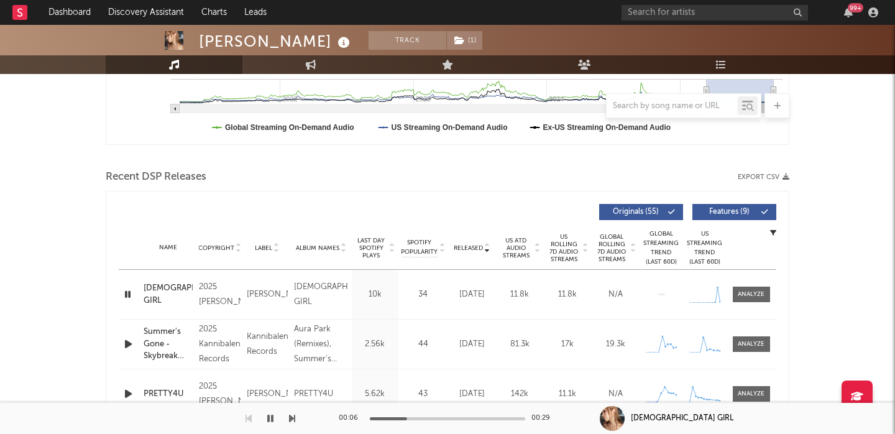
click at [742, 213] on span "Features ( 9 )" at bounding box center [728, 211] width 57 height 7
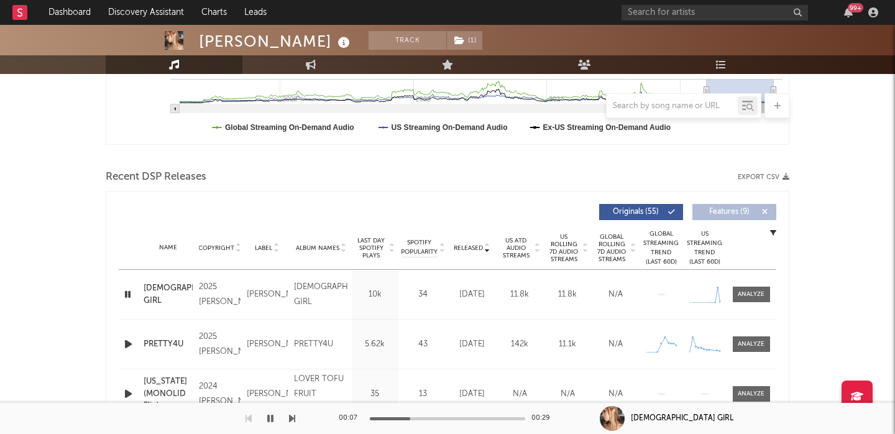
click at [561, 248] on span "US Rolling 7D Audio Streams" at bounding box center [564, 248] width 34 height 30
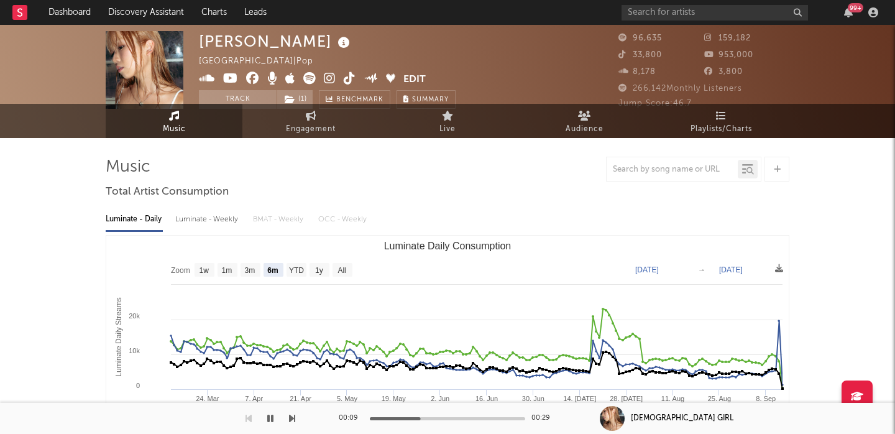
scroll to position [0, 0]
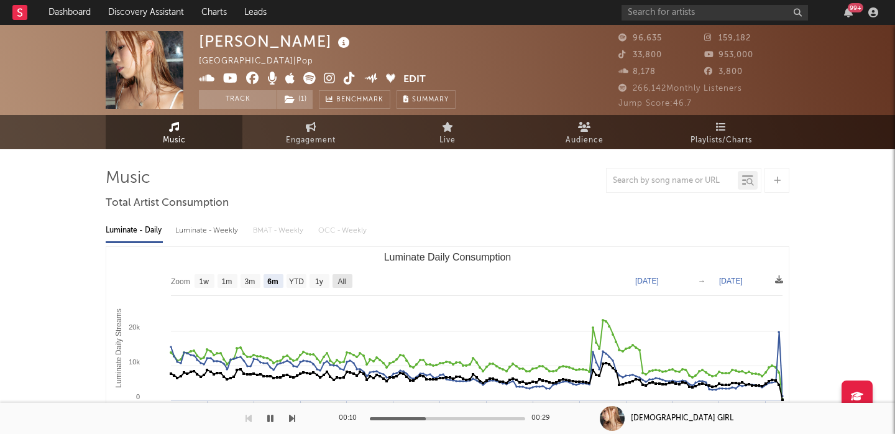
click at [345, 283] on text "All" at bounding box center [341, 281] width 8 height 9
select select "All"
type input "2021-03-31"
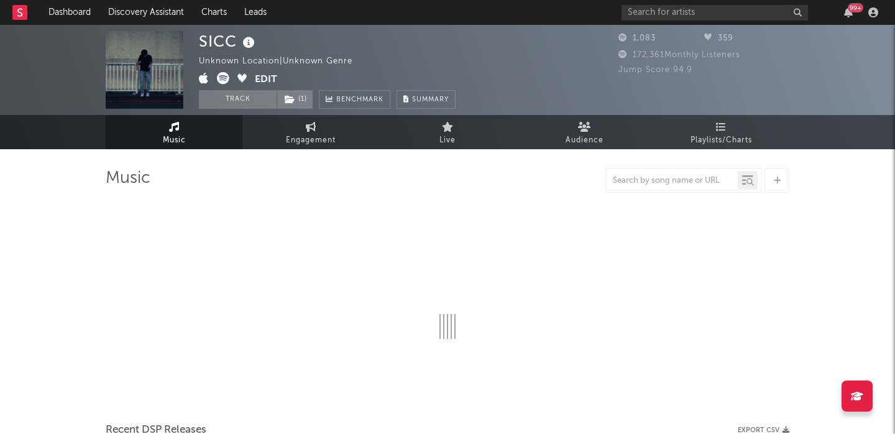
select select "1w"
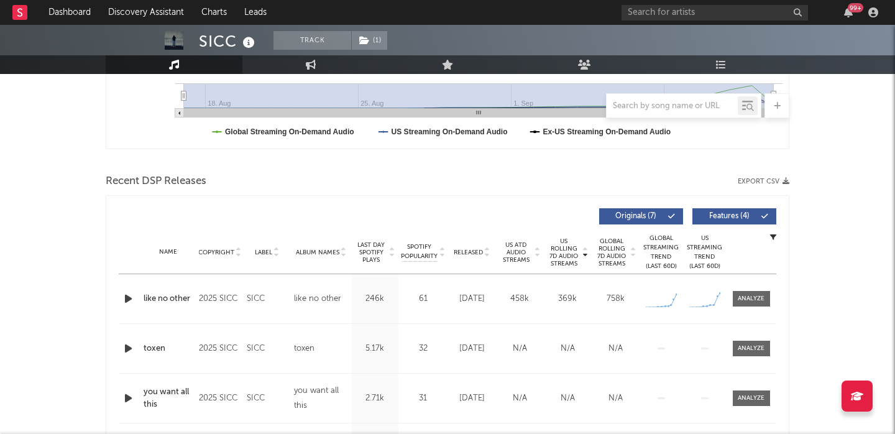
scroll to position [410, 0]
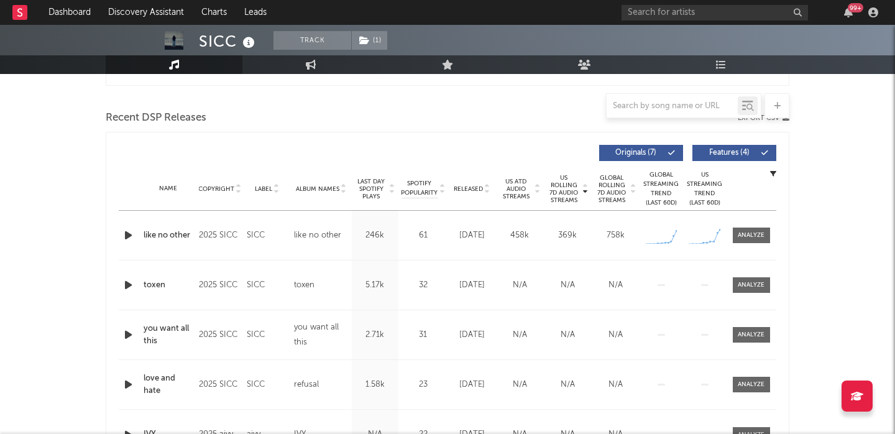
click at [132, 235] on icon "button" at bounding box center [128, 235] width 13 height 16
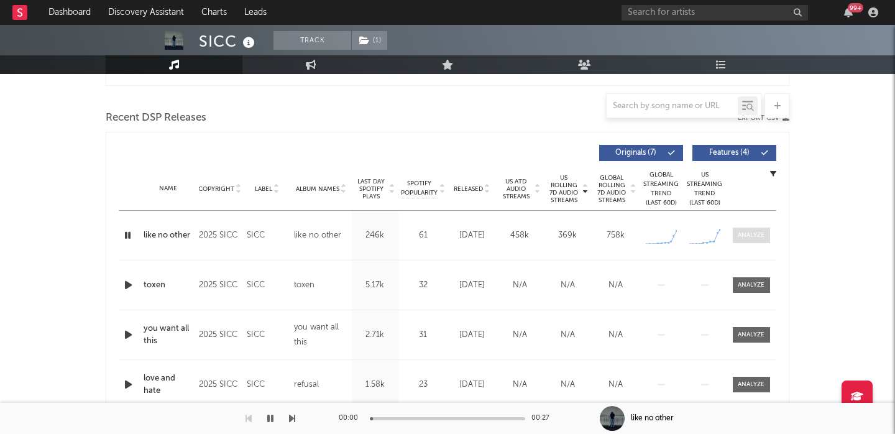
click at [741, 236] on div at bounding box center [751, 235] width 27 height 9
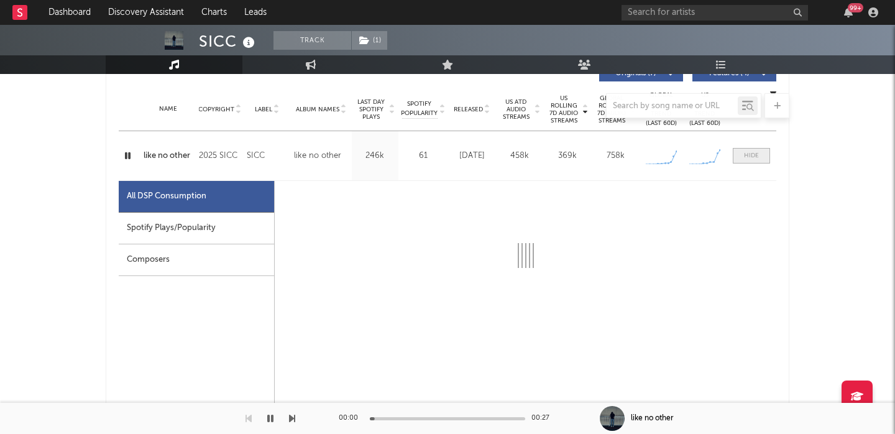
select select "1w"
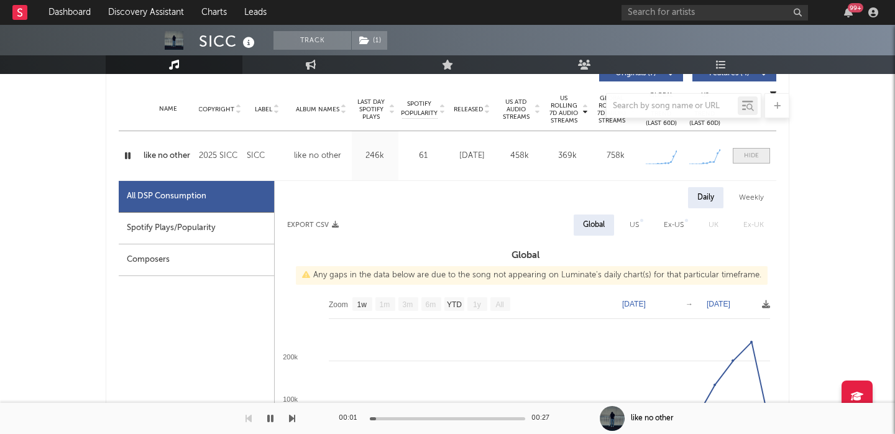
scroll to position [518, 0]
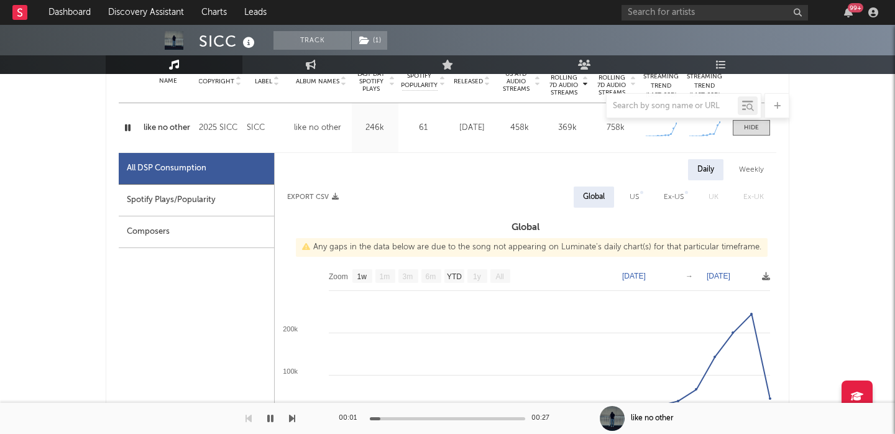
click at [250, 198] on div "Spotify Plays/Popularity" at bounding box center [196, 201] width 155 height 32
select select "1w"
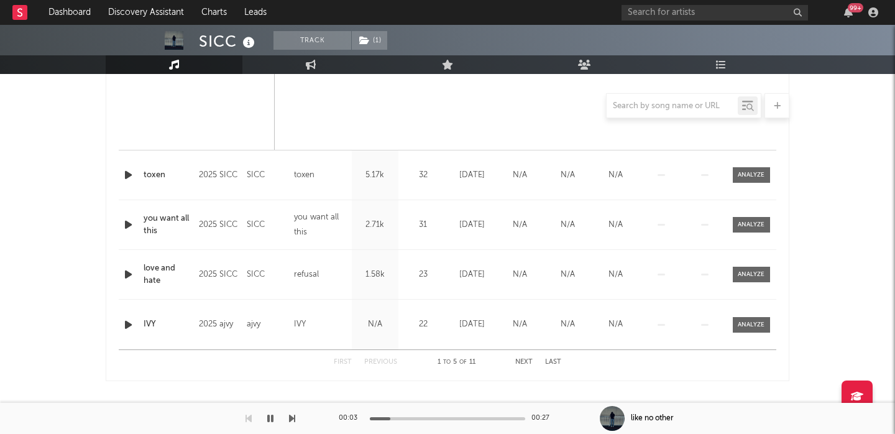
scroll to position [1117, 0]
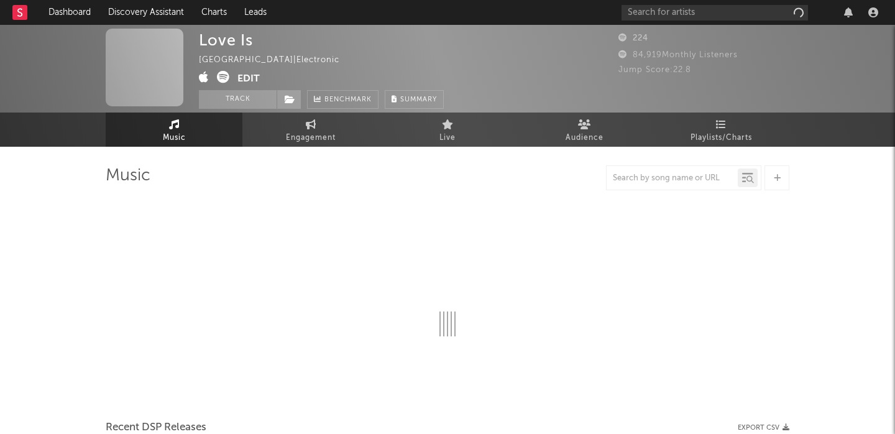
select select "1w"
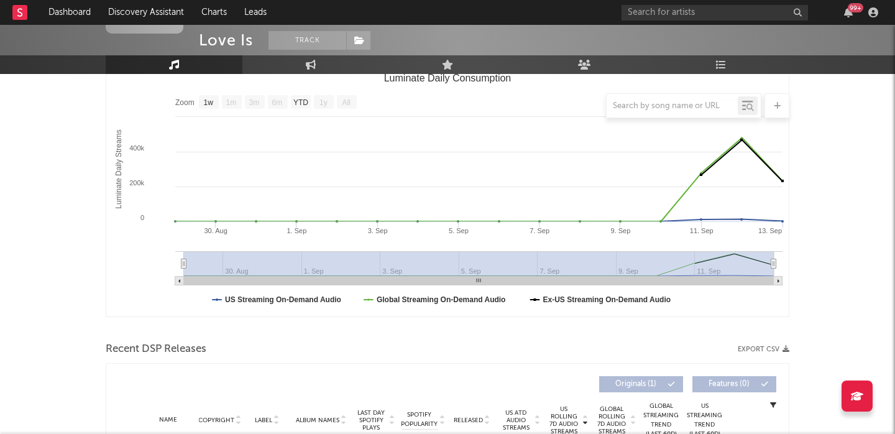
scroll to position [449, 0]
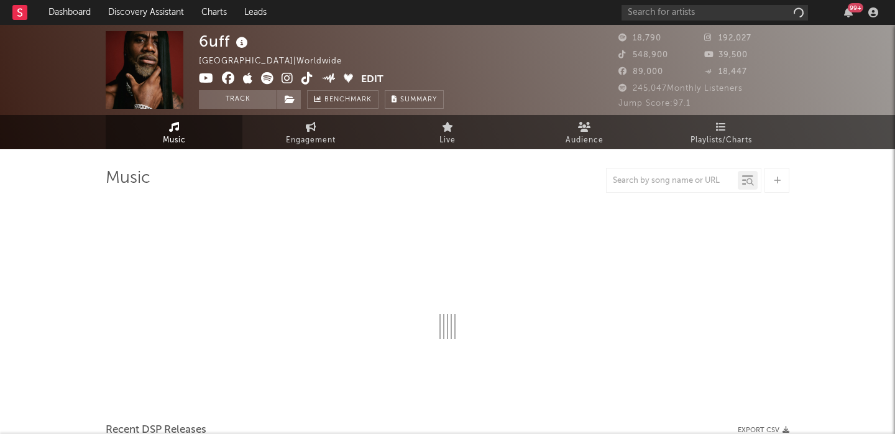
select select "6m"
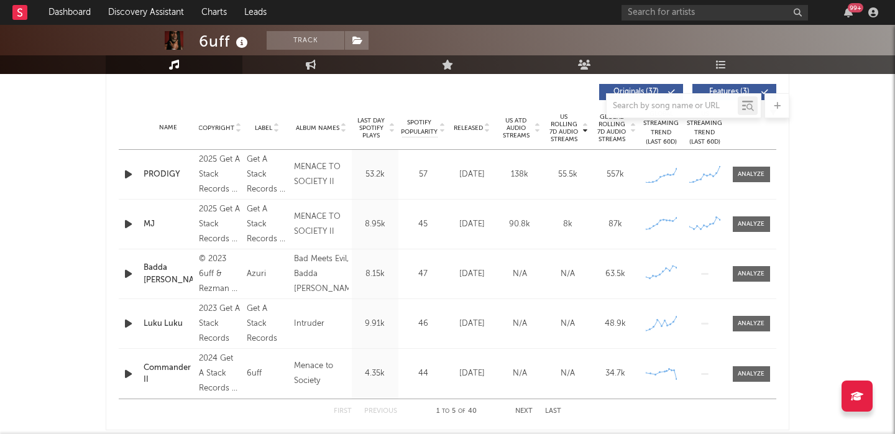
scroll to position [476, 0]
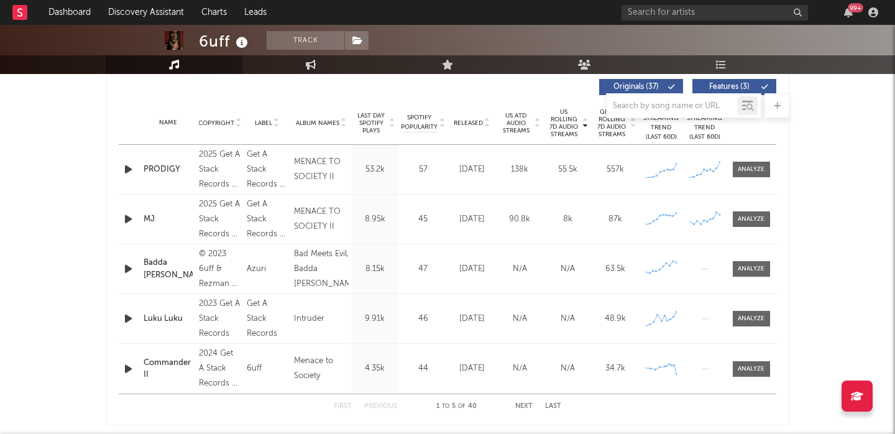
click at [129, 169] on icon "button" at bounding box center [128, 170] width 13 height 16
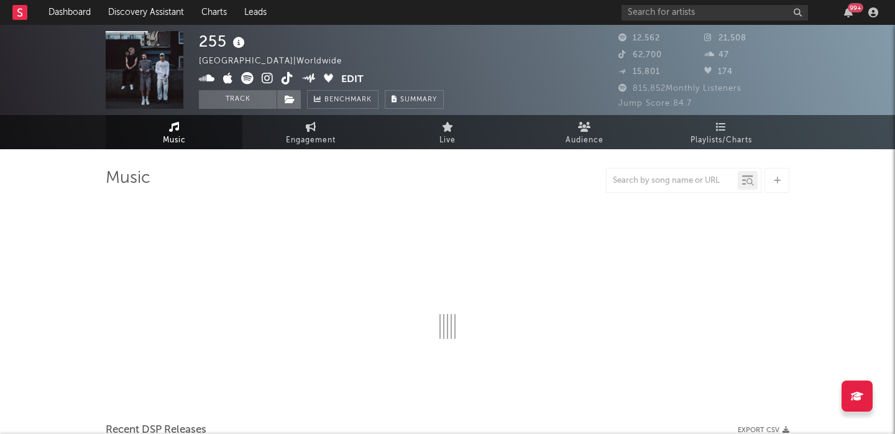
select select "6m"
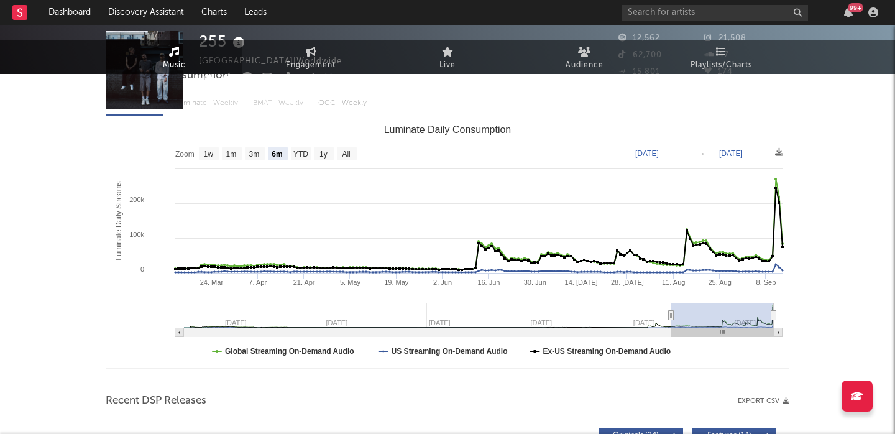
scroll to position [446, 0]
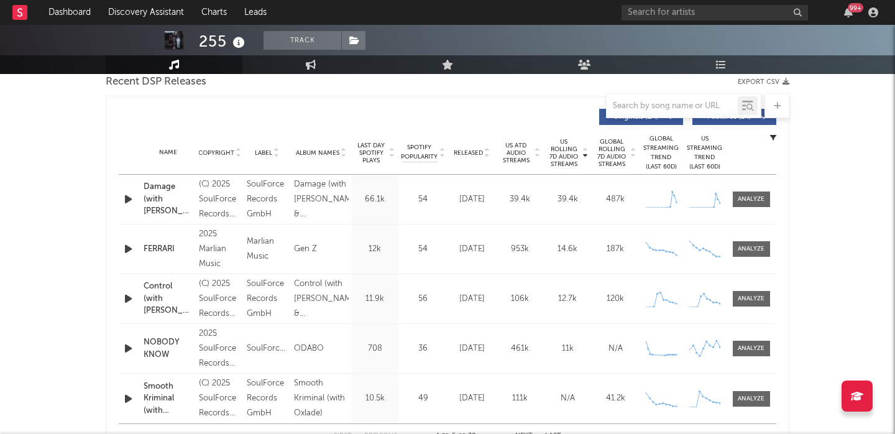
click at [129, 193] on icon "button" at bounding box center [128, 199] width 13 height 16
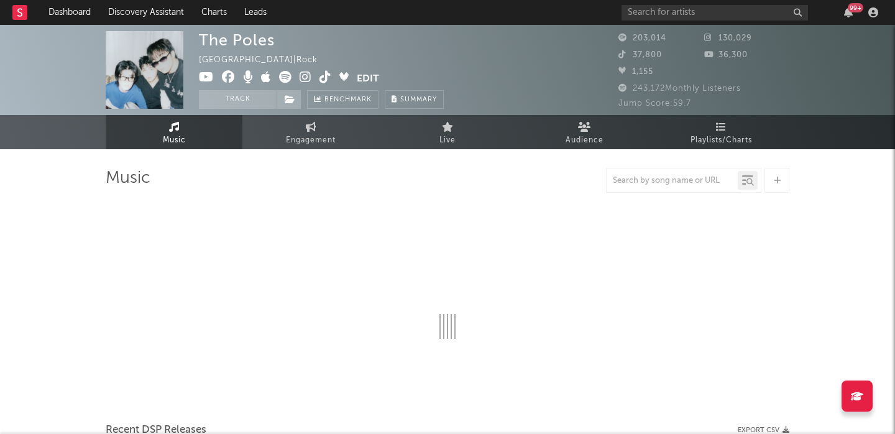
select select "6m"
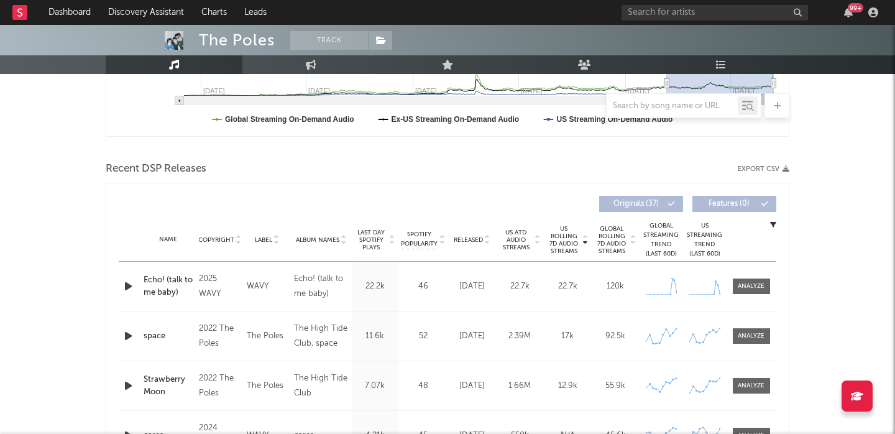
scroll to position [383, 0]
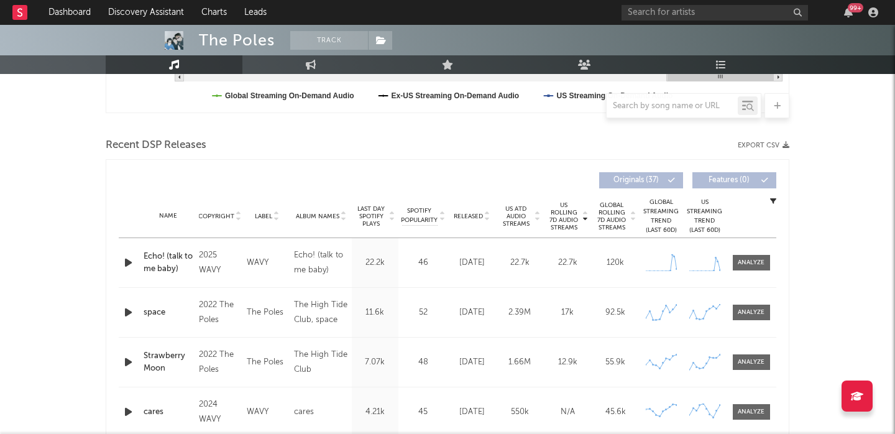
click at [125, 266] on icon "button" at bounding box center [128, 263] width 13 height 16
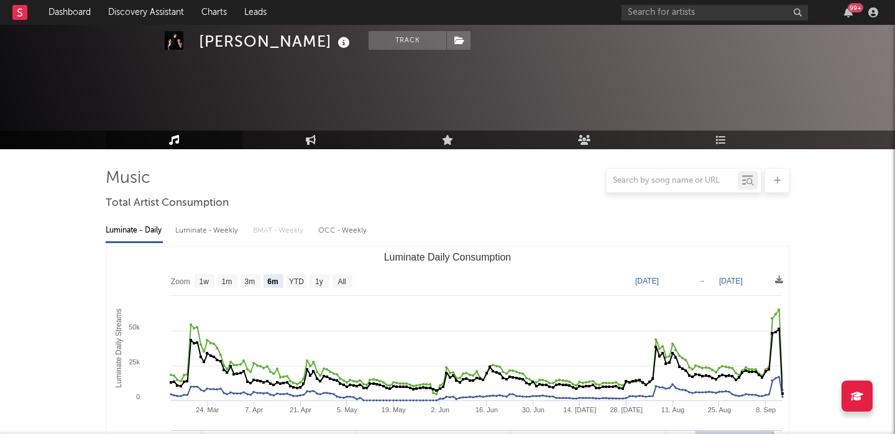
select select "6m"
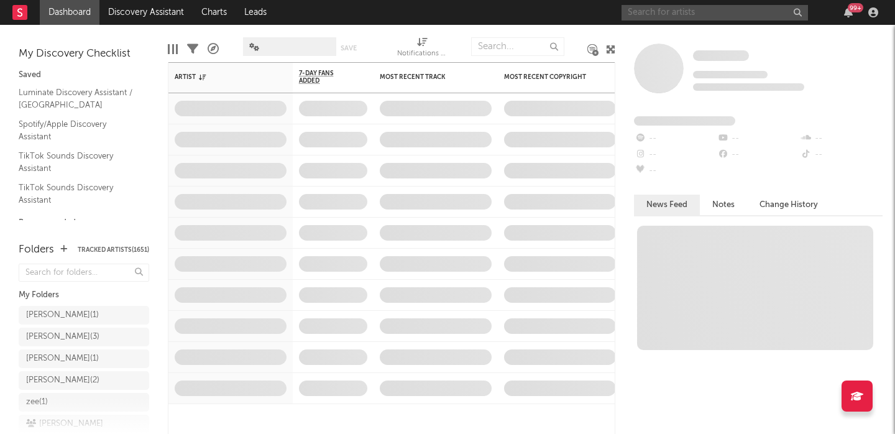
click at [638, 16] on input "text" at bounding box center [714, 13] width 186 height 16
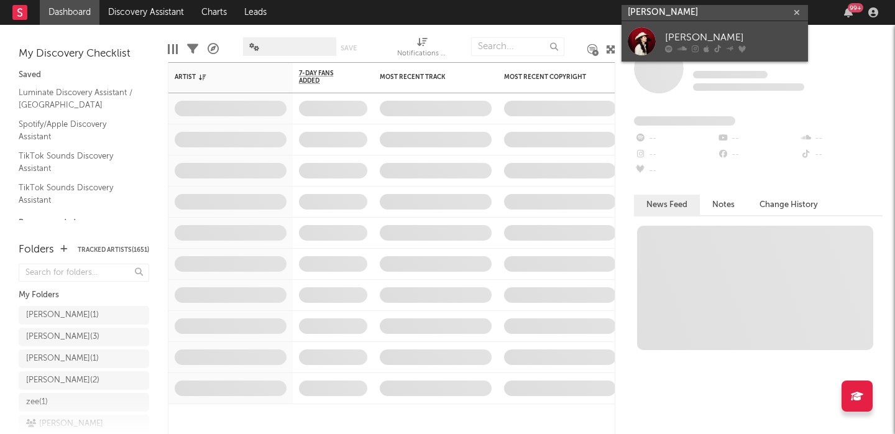
type input "marlon funak"
click at [662, 42] on link "Marlon Funaki" at bounding box center [714, 41] width 186 height 40
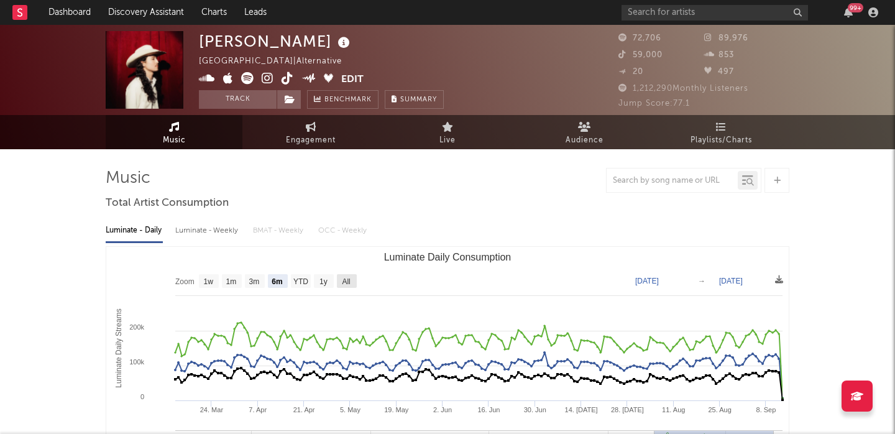
click at [354, 280] on rect "Luminate Daily Consumption" at bounding box center [347, 281] width 20 height 14
select select "All"
type input "2023-03-19"
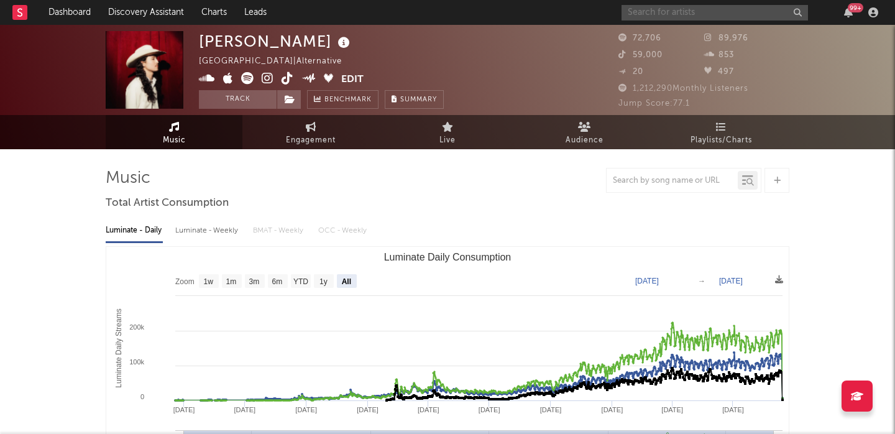
click at [639, 16] on input "text" at bounding box center [714, 13] width 186 height 16
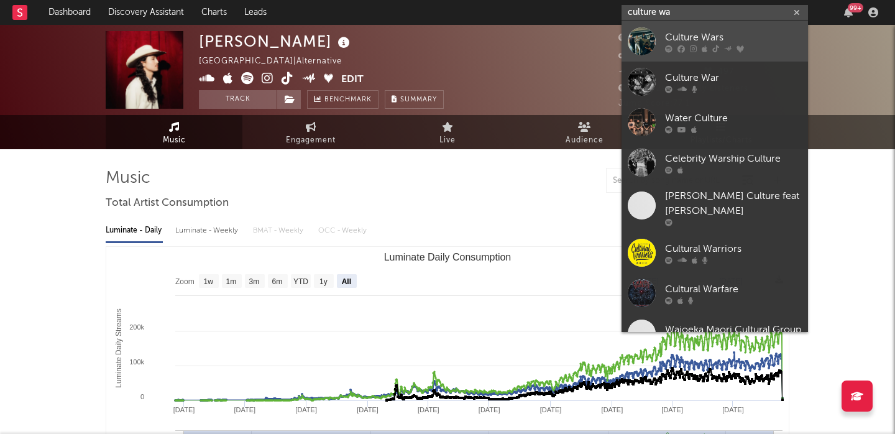
type input "culture wa"
click at [689, 29] on link "Culture Wars" at bounding box center [714, 41] width 186 height 40
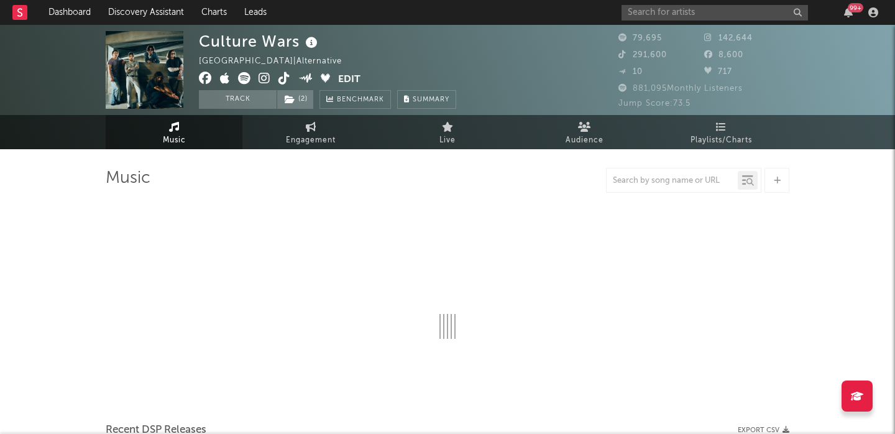
select select "6m"
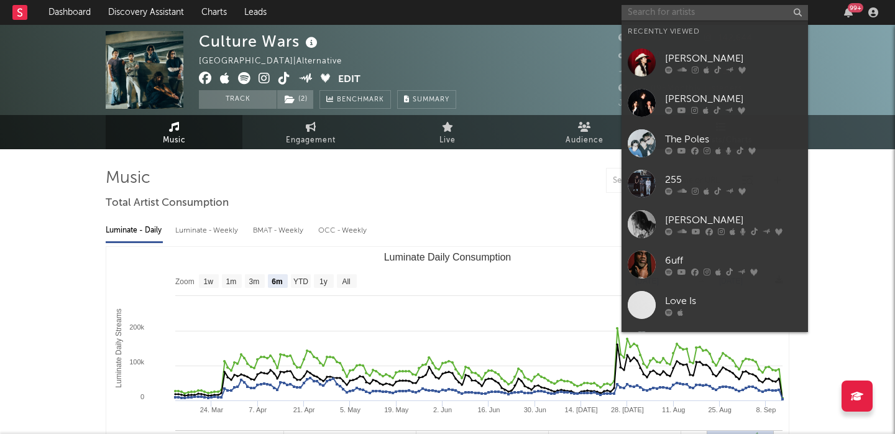
click at [673, 13] on input "text" at bounding box center [714, 13] width 186 height 16
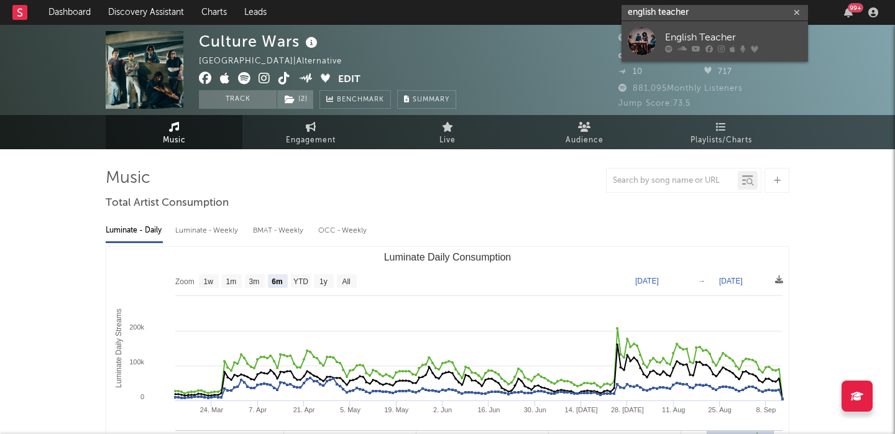
type input "english teacher"
click at [694, 35] on div "English Teacher" at bounding box center [733, 37] width 137 height 15
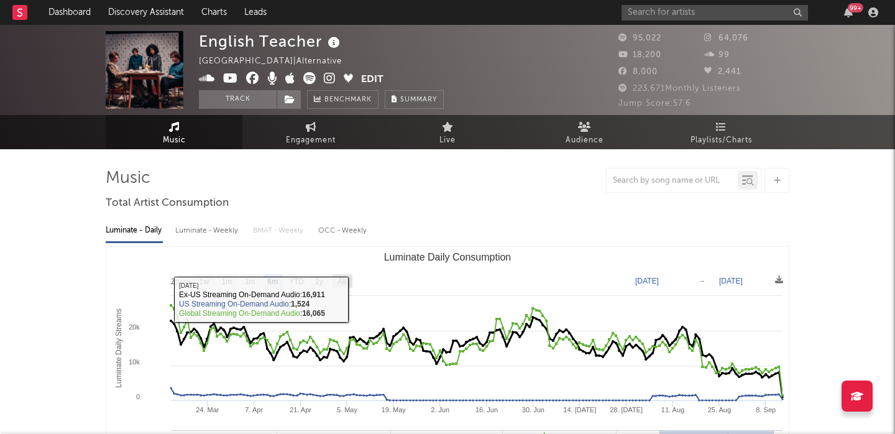
click at [341, 283] on text "All" at bounding box center [341, 281] width 8 height 9
select select "All"
type input "2023-01-24"
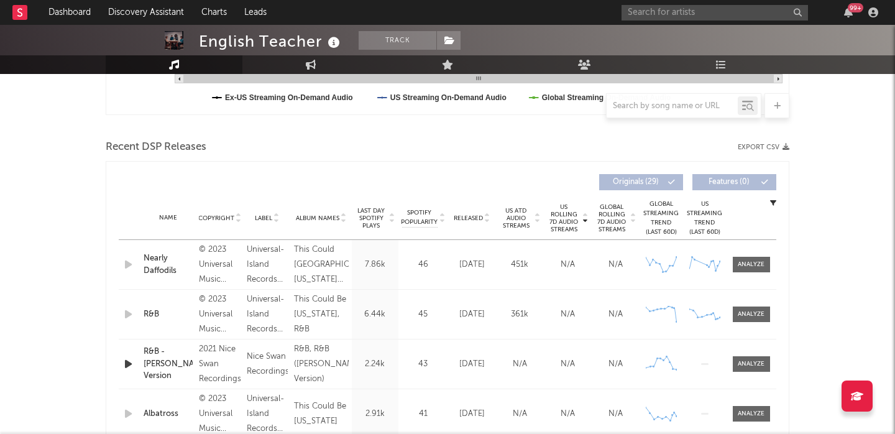
scroll to position [503, 0]
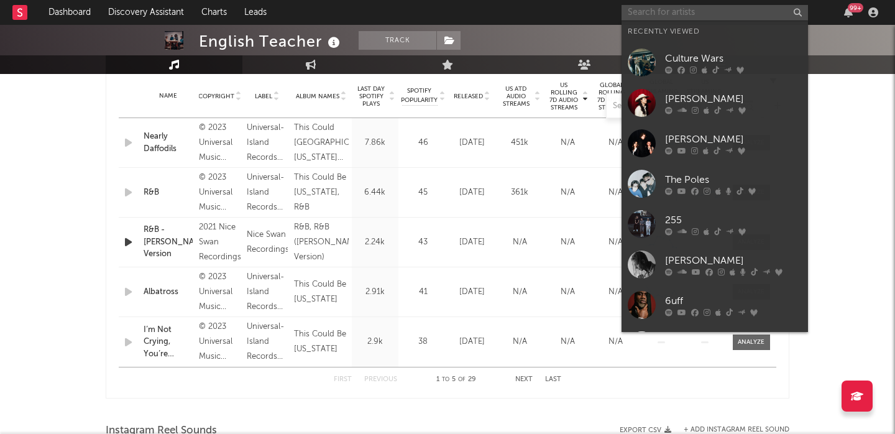
click at [729, 8] on input "text" at bounding box center [714, 13] width 186 height 16
paste input "Mei Ehara"
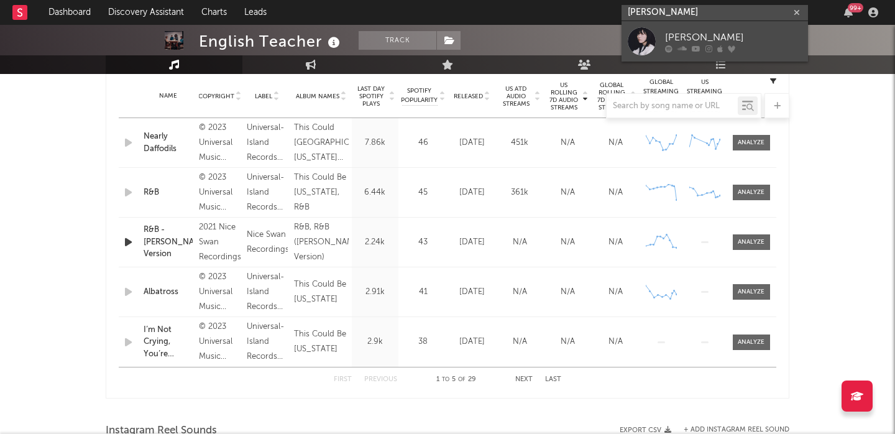
type input "Mei Ehara"
click at [735, 24] on link "mei ehara" at bounding box center [714, 41] width 186 height 40
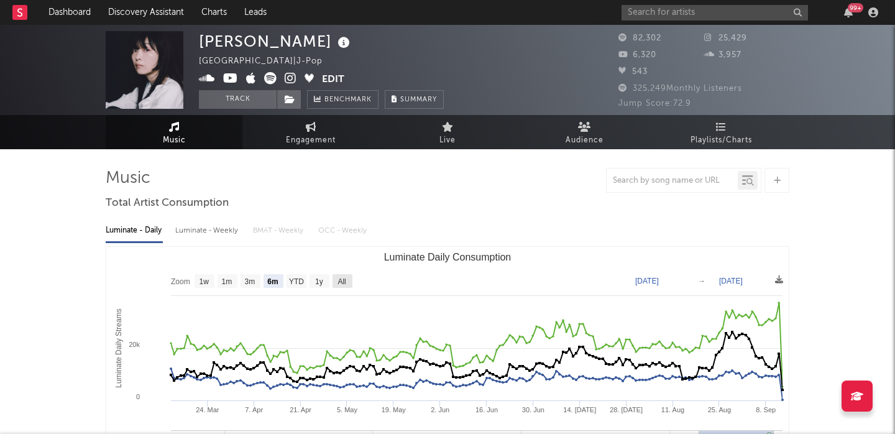
click at [346, 277] on text "All" at bounding box center [341, 281] width 8 height 9
select select "All"
type input "2021-09-12"
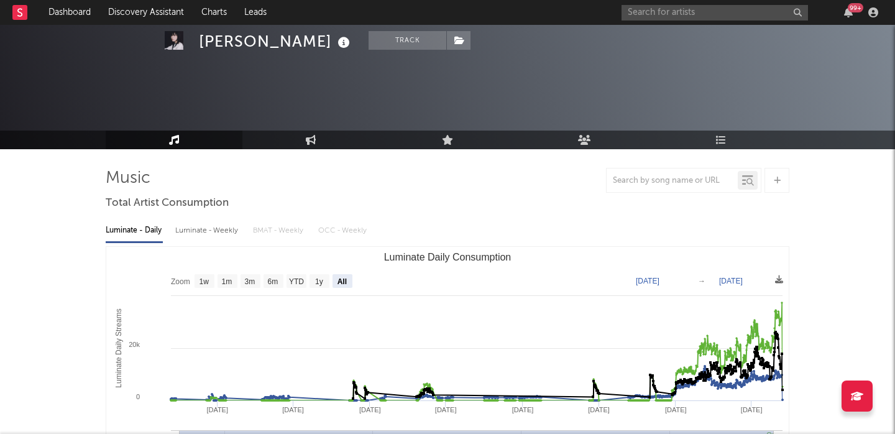
scroll to position [399, 0]
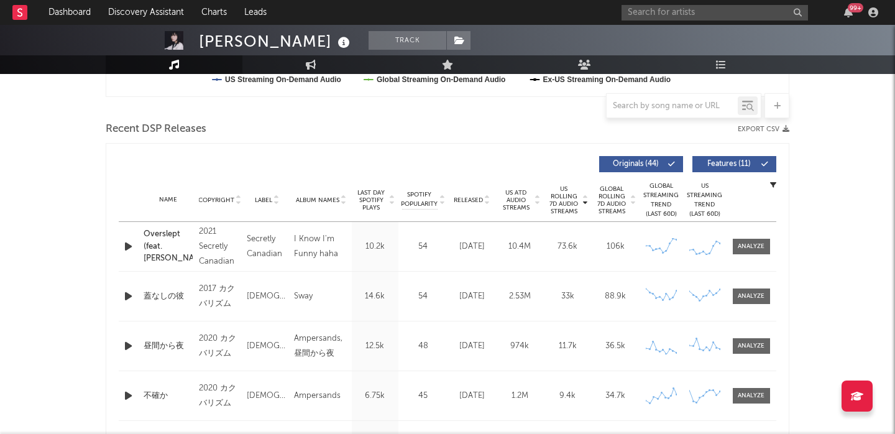
click at [718, 168] on button "Features ( 11 )" at bounding box center [734, 164] width 84 height 16
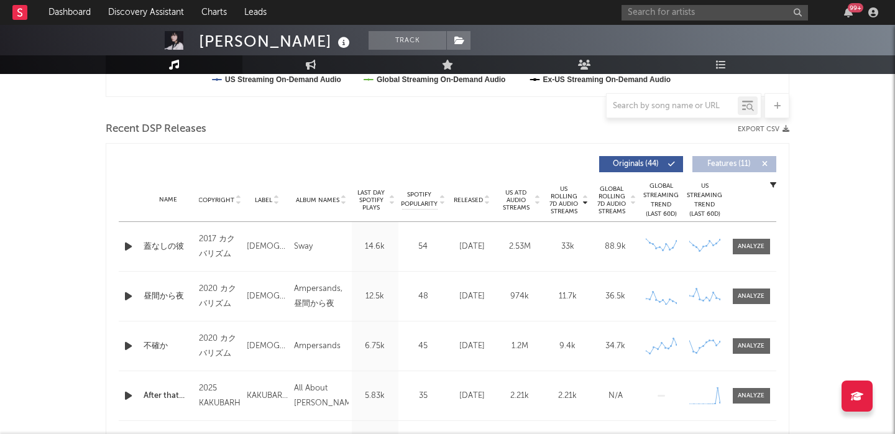
click at [461, 199] on span "Released" at bounding box center [468, 199] width 29 height 7
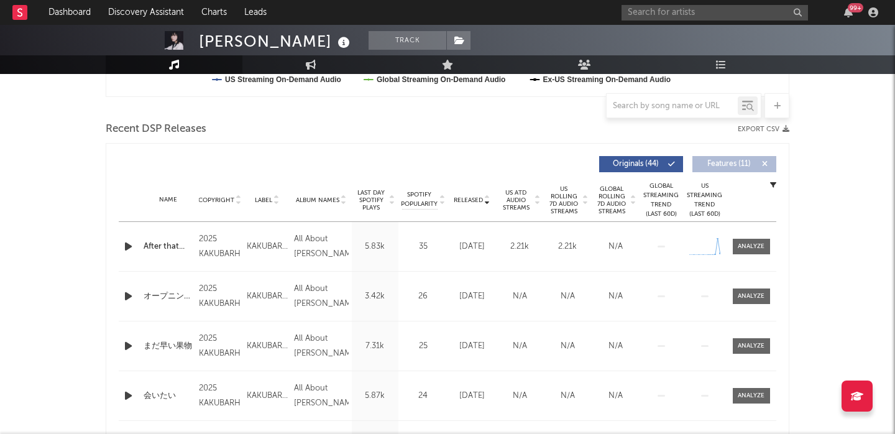
click at [126, 246] on icon "button" at bounding box center [128, 247] width 13 height 16
click at [126, 246] on icon "button" at bounding box center [128, 247] width 12 height 16
click at [126, 246] on icon "button" at bounding box center [128, 247] width 13 height 16
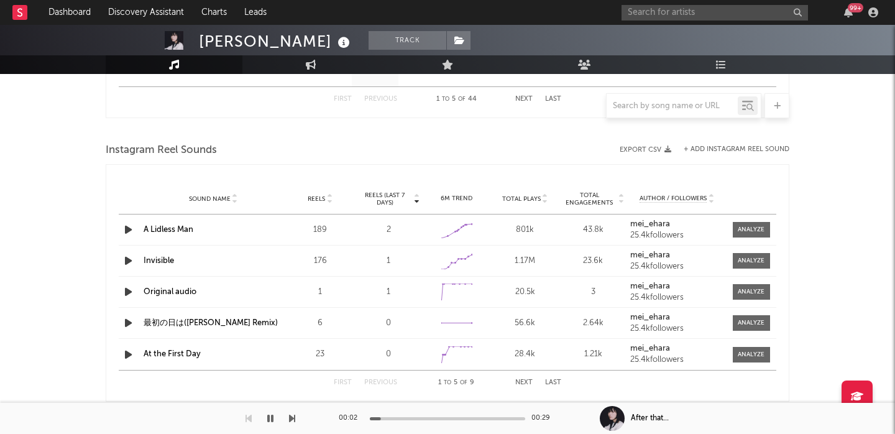
scroll to position [0, 0]
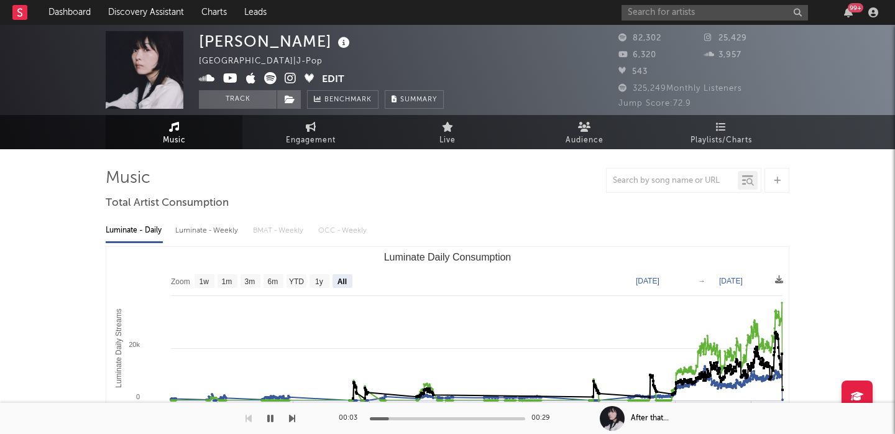
click at [289, 81] on icon at bounding box center [291, 78] width 12 height 12
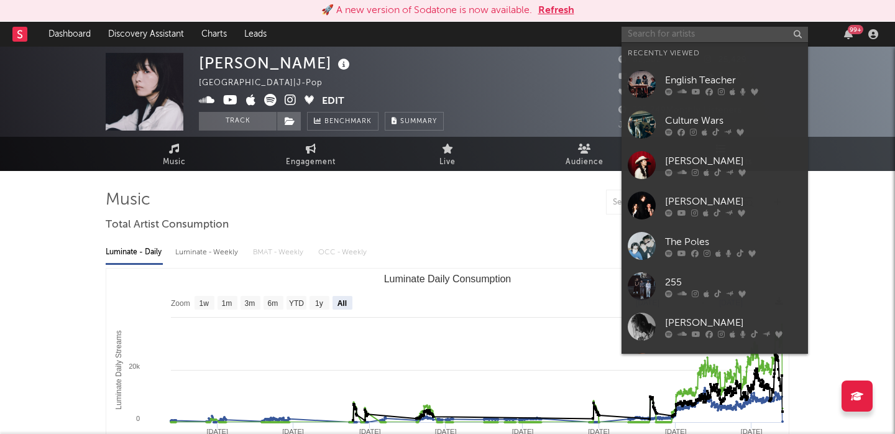
click at [682, 33] on input "text" at bounding box center [714, 35] width 186 height 16
paste input "https://www.instagram.com/lucyparkmusic"
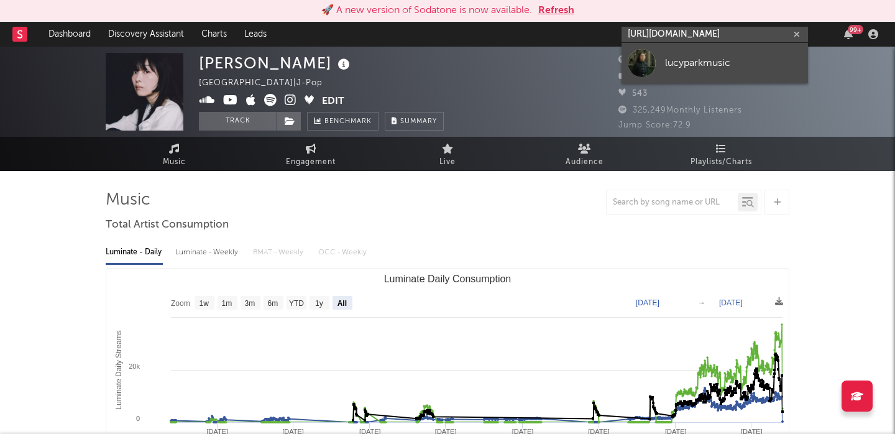
type input "https://www.instagram.com/lucyparkmusic"
click at [703, 54] on link "lucyparkmusic" at bounding box center [714, 63] width 186 height 40
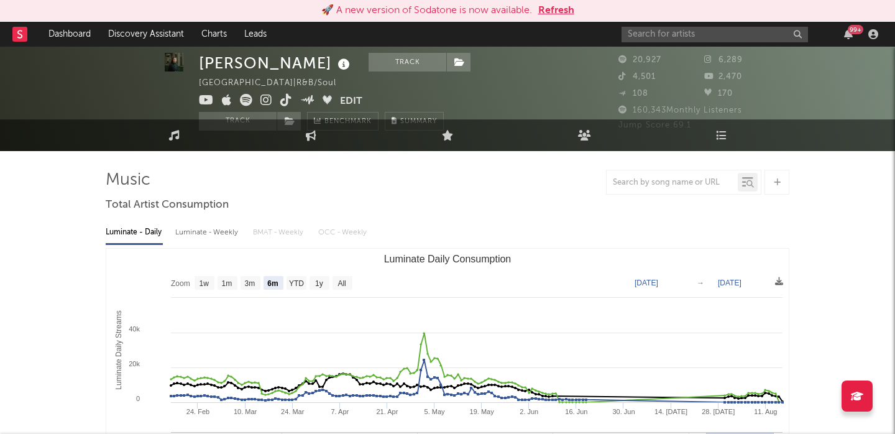
scroll to position [47, 0]
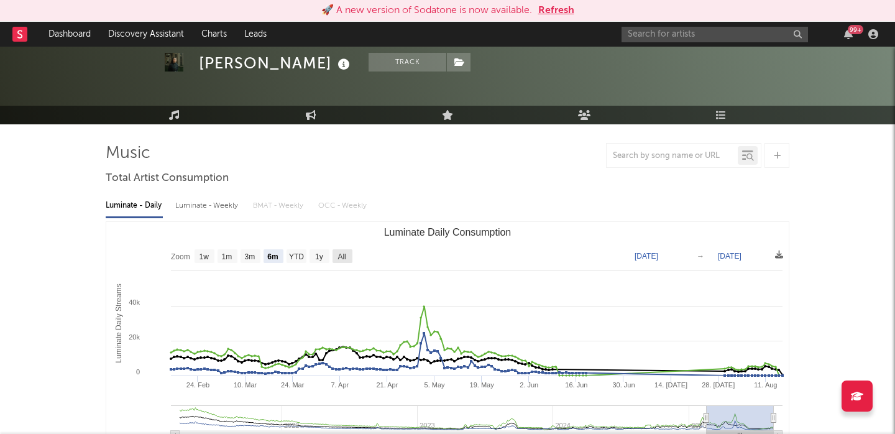
click at [346, 252] on text "All" at bounding box center [341, 256] width 8 height 9
select select "All"
type input "2021-03-31"
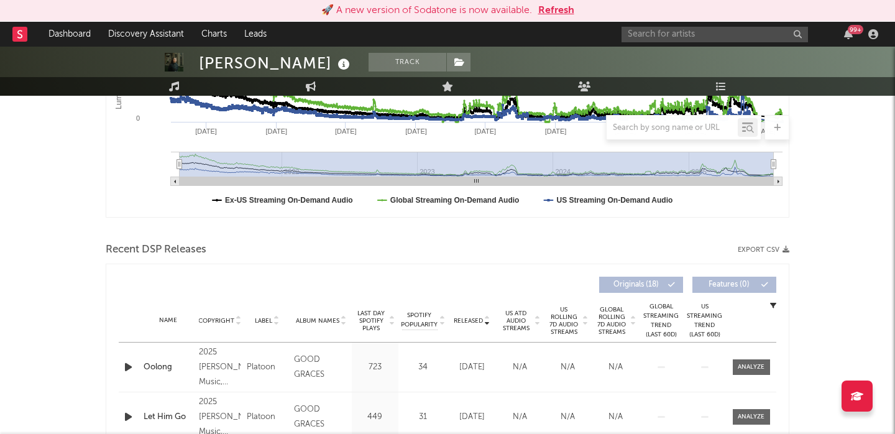
scroll to position [467, 0]
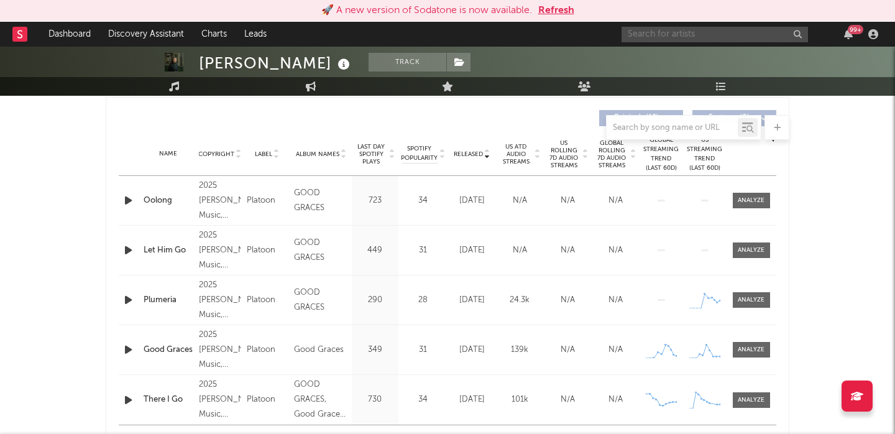
click at [692, 35] on input "text" at bounding box center [714, 35] width 186 height 16
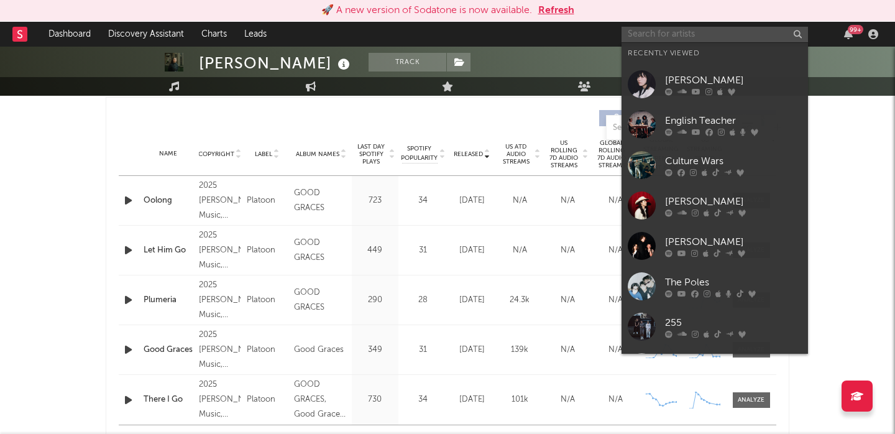
paste input "https://www.instagram.com/milathebea38"
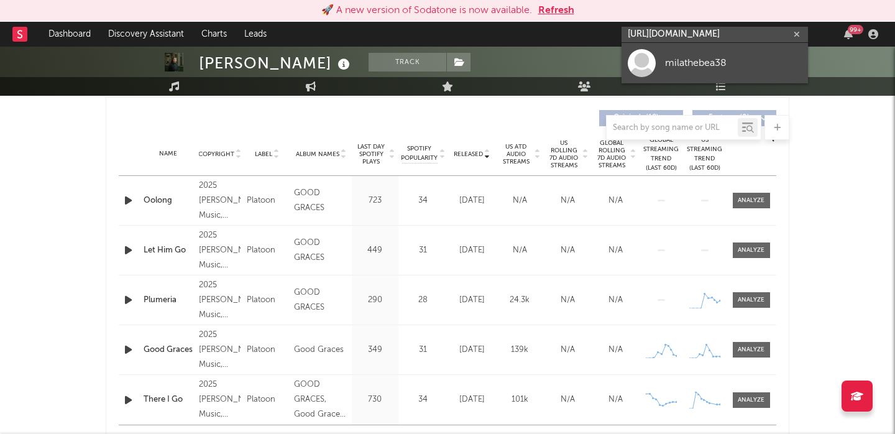
type input "https://www.instagram.com/milathebea38"
click at [711, 57] on div "milathebea38" at bounding box center [733, 62] width 137 height 15
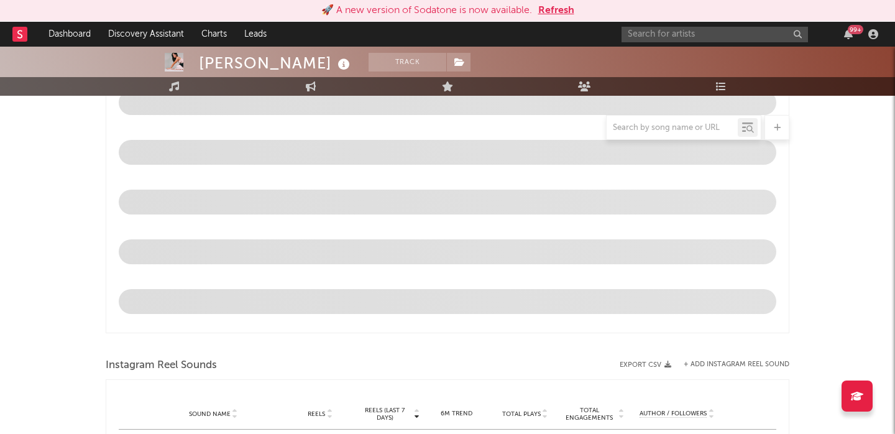
select select "1w"
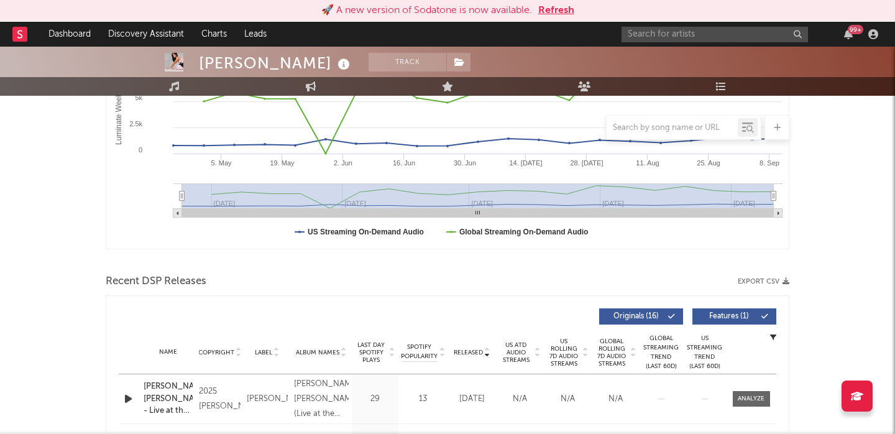
scroll to position [385, 0]
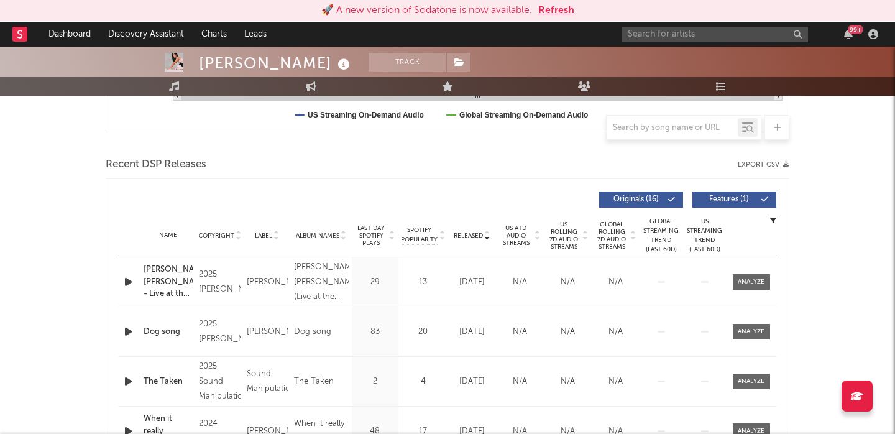
click at [738, 203] on span at bounding box center [739, 199] width 2 height 7
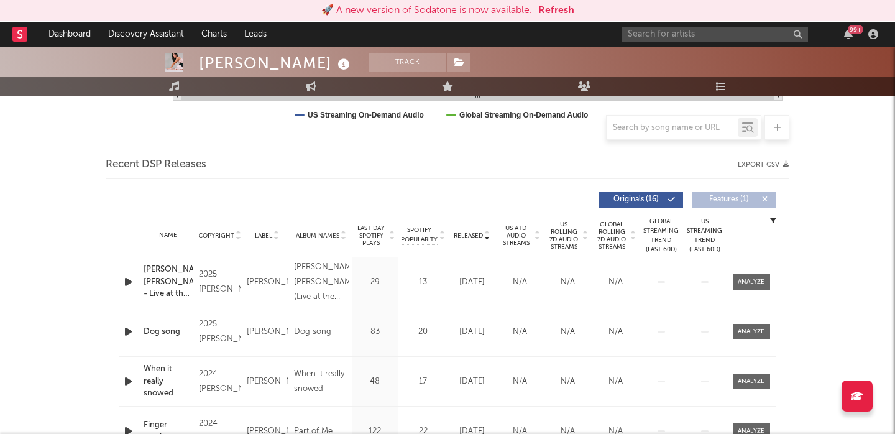
click at [559, 232] on span "US Rolling 7D Audio Streams" at bounding box center [564, 236] width 34 height 30
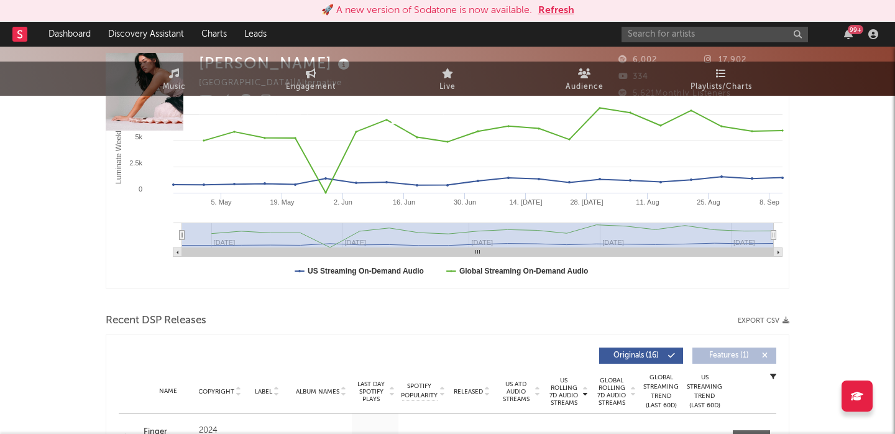
scroll to position [0, 0]
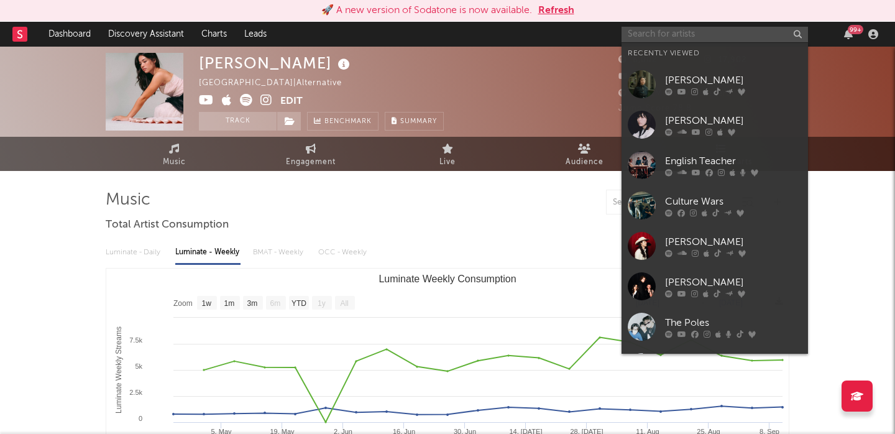
click at [698, 33] on input "text" at bounding box center [714, 35] width 186 height 16
paste input "https://www.instagram.com/its_belot"
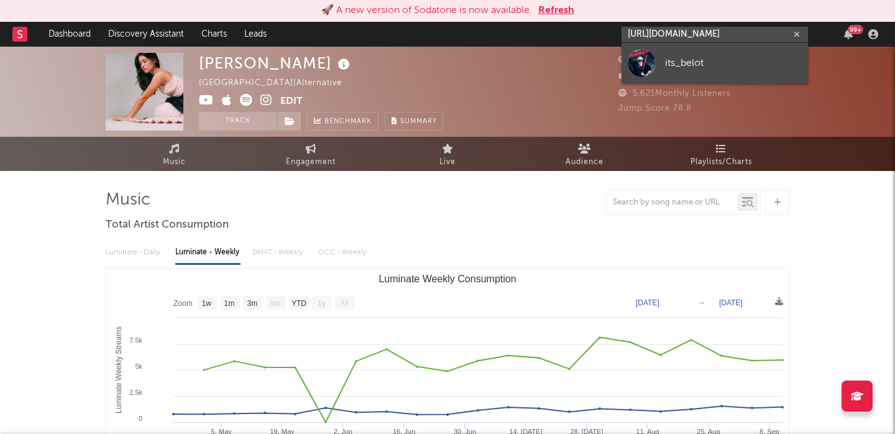
type input "https://www.instagram.com/its_belot"
click at [717, 54] on link "its_belot" at bounding box center [714, 63] width 186 height 40
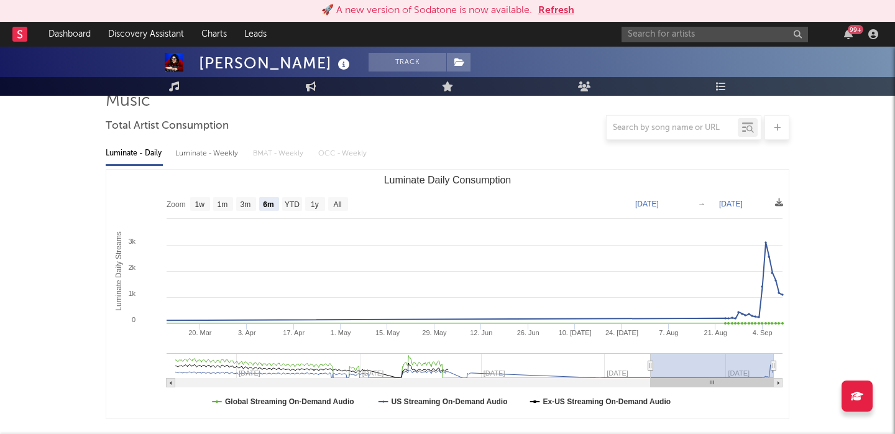
scroll to position [119, 0]
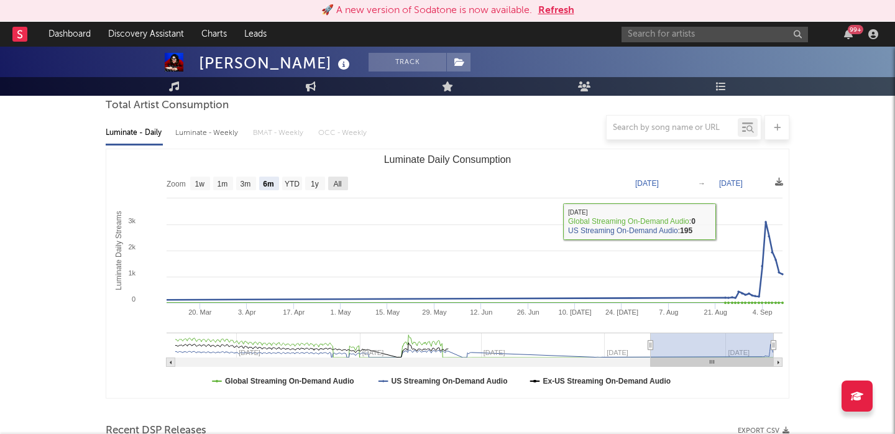
click at [339, 185] on text "All" at bounding box center [337, 184] width 8 height 9
select select "All"
type input "2021-03-31"
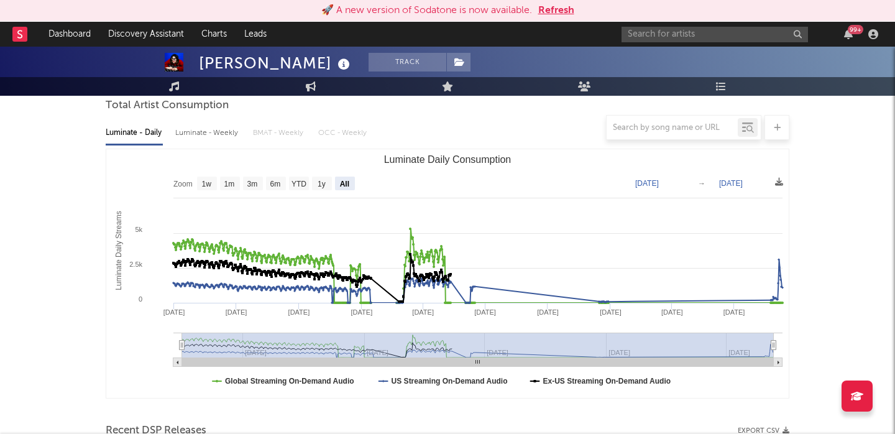
click at [211, 132] on div at bounding box center [448, 127] width 684 height 25
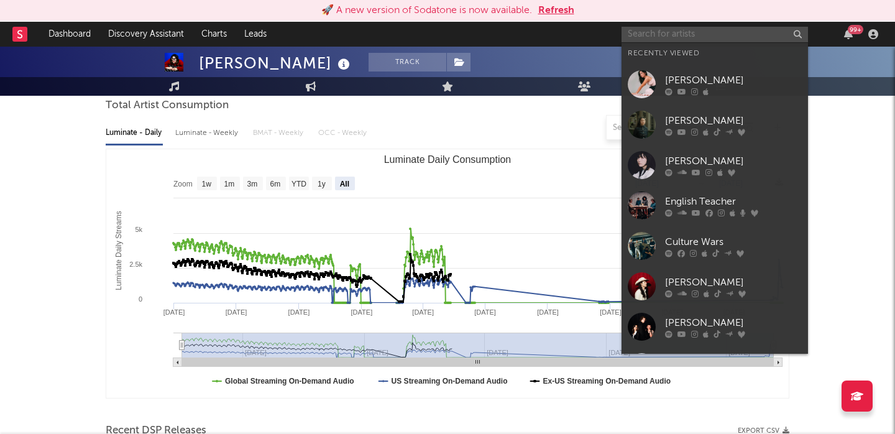
click at [643, 30] on input "text" at bounding box center [714, 35] width 186 height 16
paste input "https://www.instagram.com/cowboy_hunters"
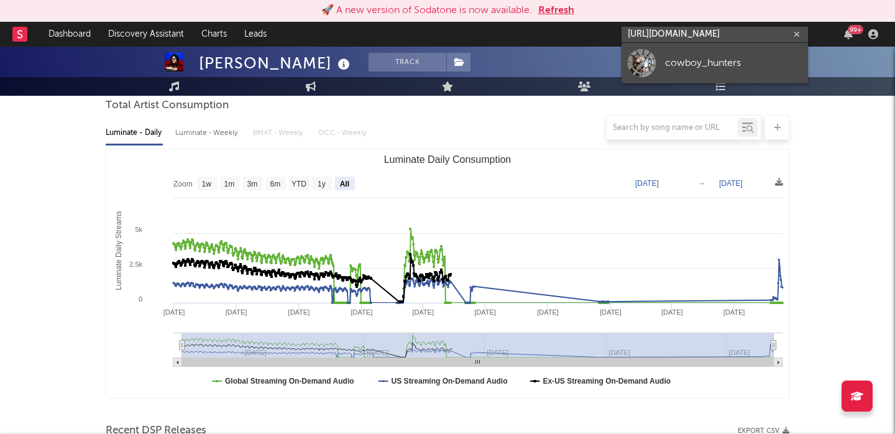
type input "https://www.instagram.com/cowboy_hunters"
click at [680, 61] on div "cowboy_hunters" at bounding box center [733, 62] width 137 height 15
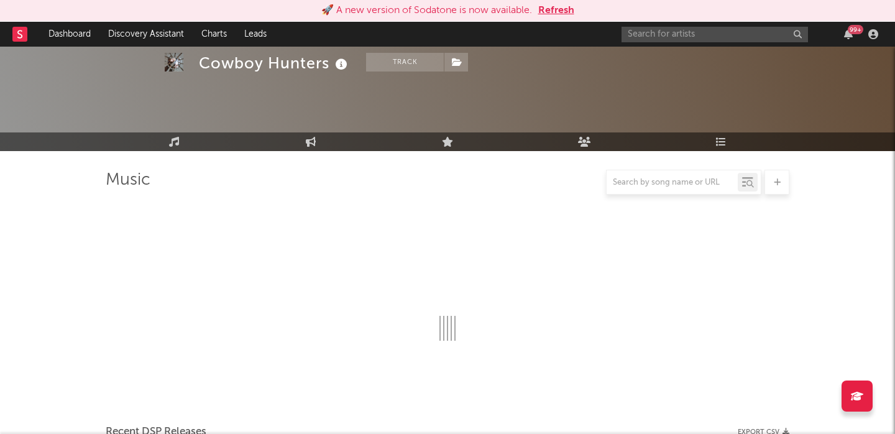
scroll to position [86, 0]
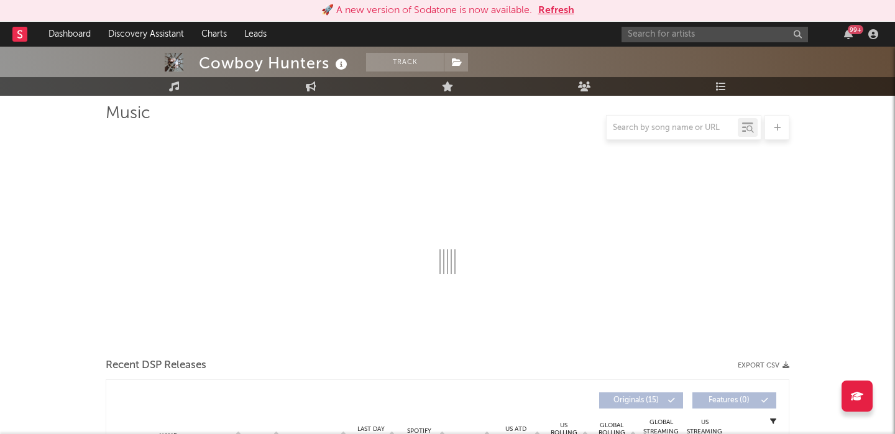
select select "6m"
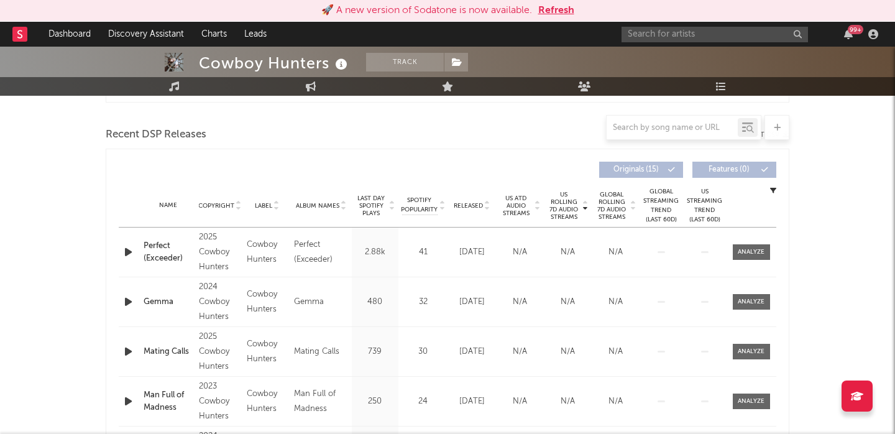
scroll to position [457, 0]
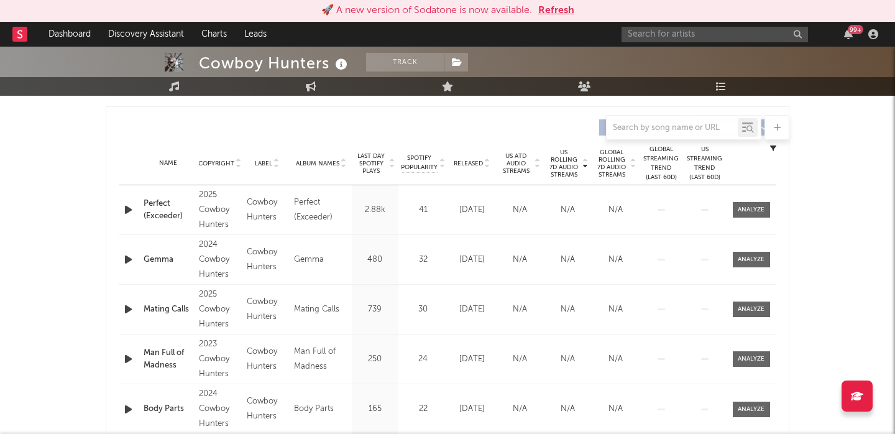
click at [126, 206] on icon "button" at bounding box center [128, 210] width 13 height 16
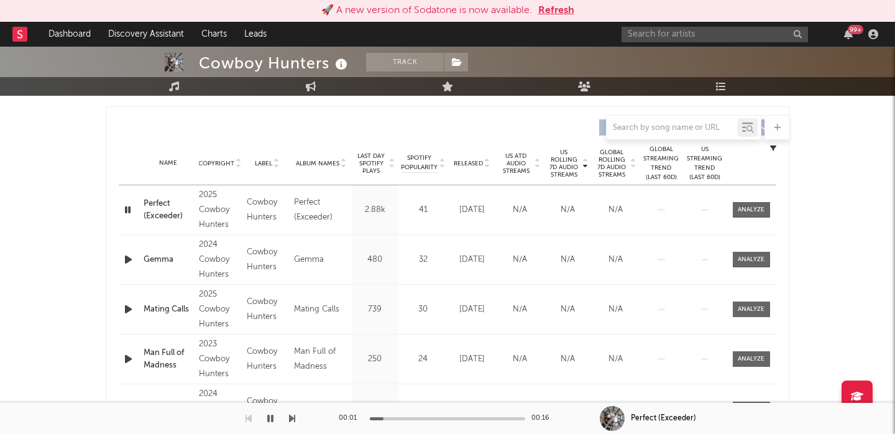
click at [127, 259] on icon "button" at bounding box center [128, 260] width 13 height 16
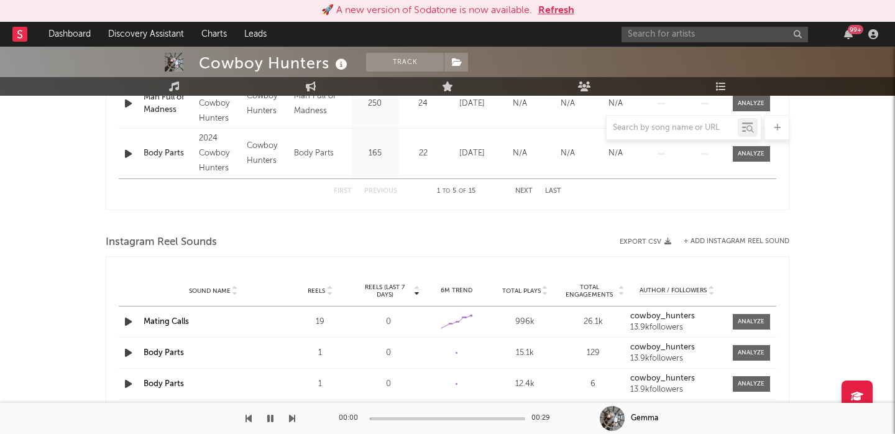
scroll to position [877, 0]
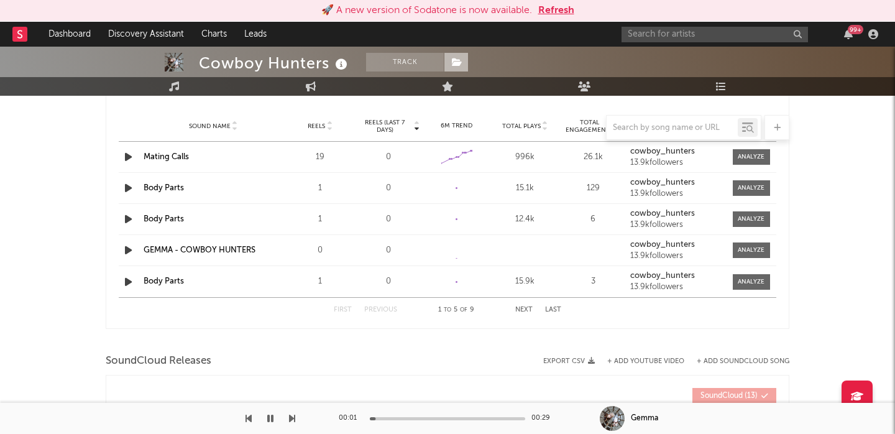
click at [454, 62] on icon at bounding box center [457, 62] width 11 height 9
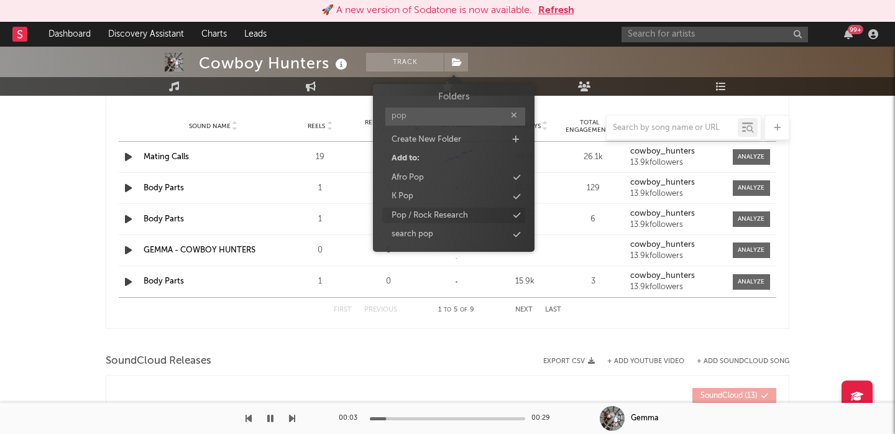
type input "pop"
click at [424, 217] on div "Pop / Rock Research" at bounding box center [429, 215] width 76 height 12
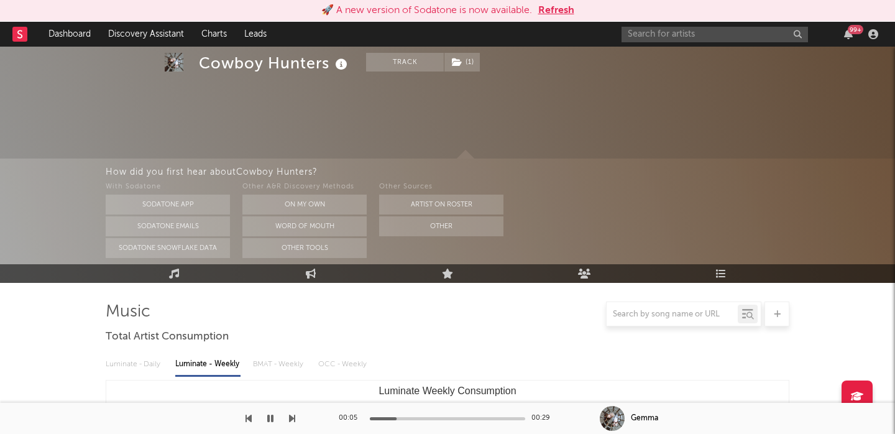
scroll to position [103, 0]
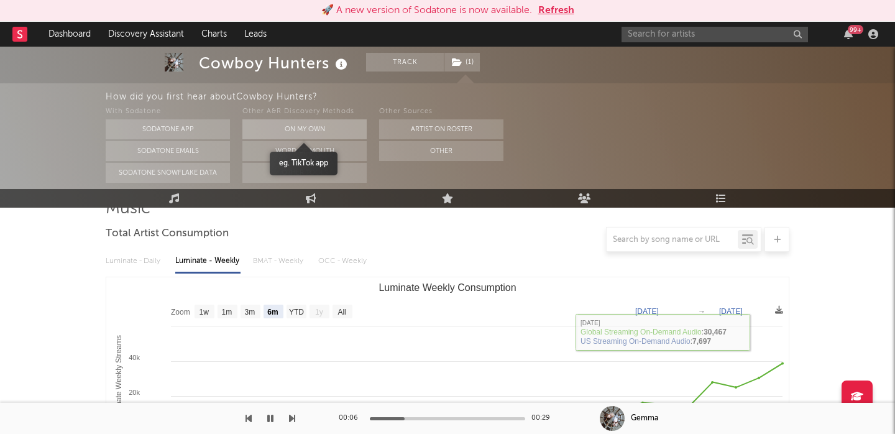
click at [298, 128] on button "On My Own" at bounding box center [304, 129] width 124 height 20
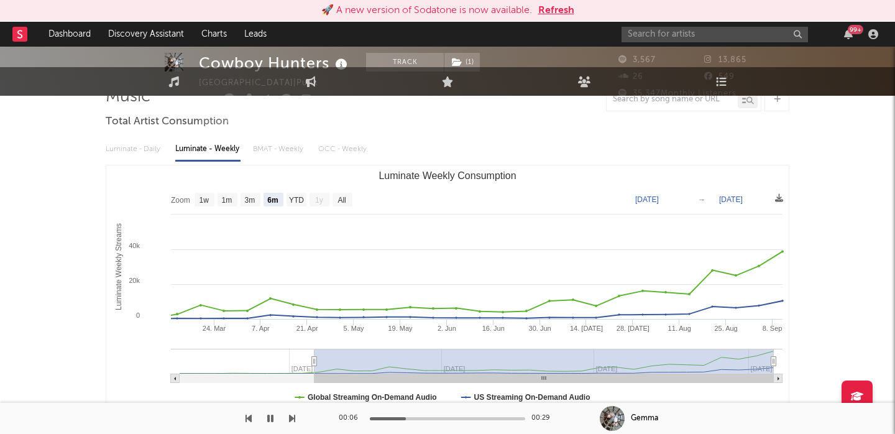
scroll to position [0, 0]
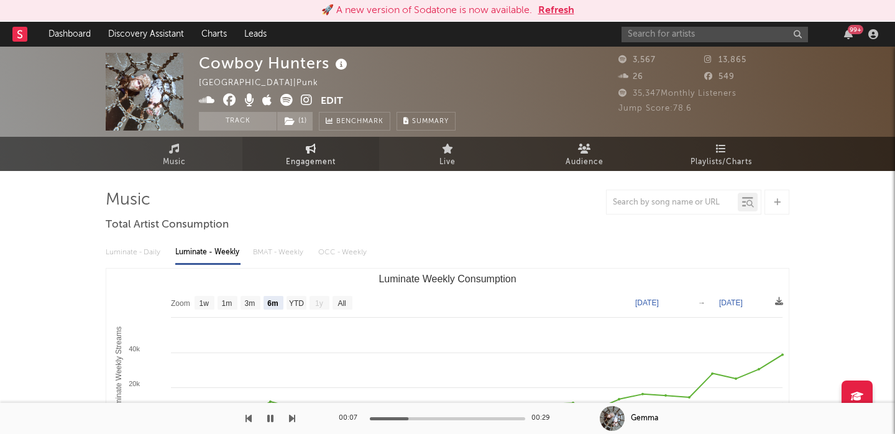
click at [315, 144] on icon at bounding box center [311, 149] width 11 height 10
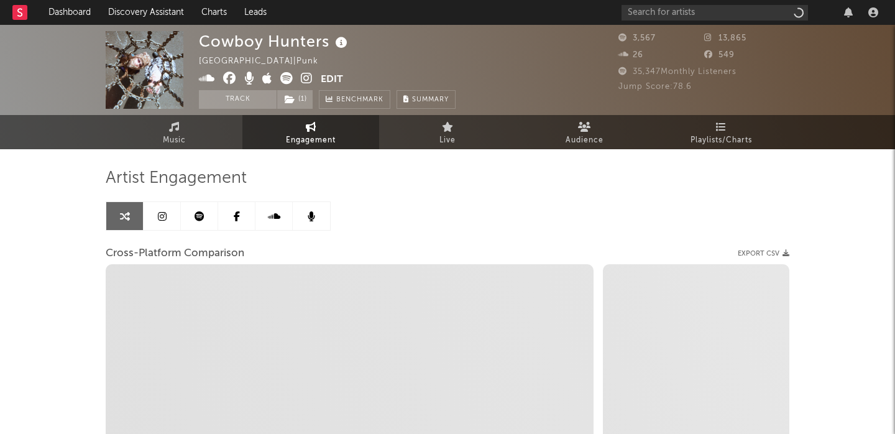
select select "1w"
select select "1m"
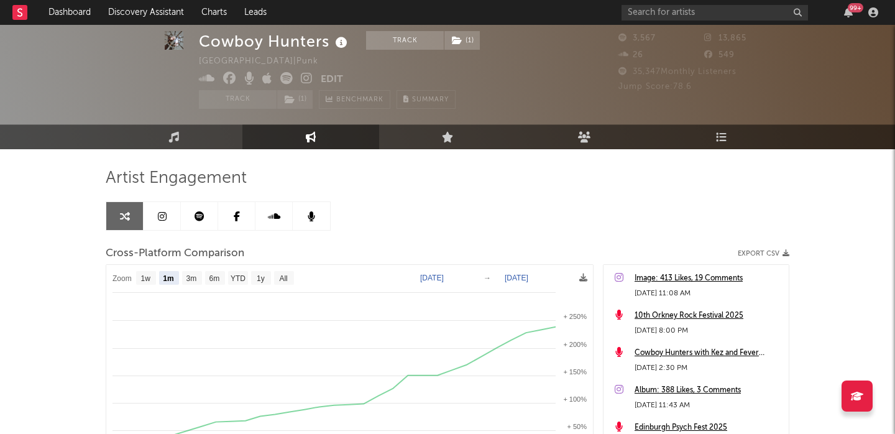
scroll to position [109, 0]
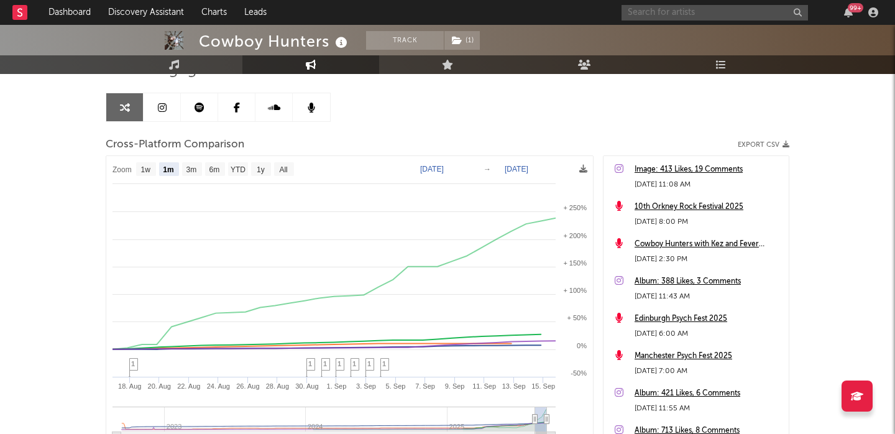
click at [675, 11] on input "text" at bounding box center [714, 13] width 186 height 16
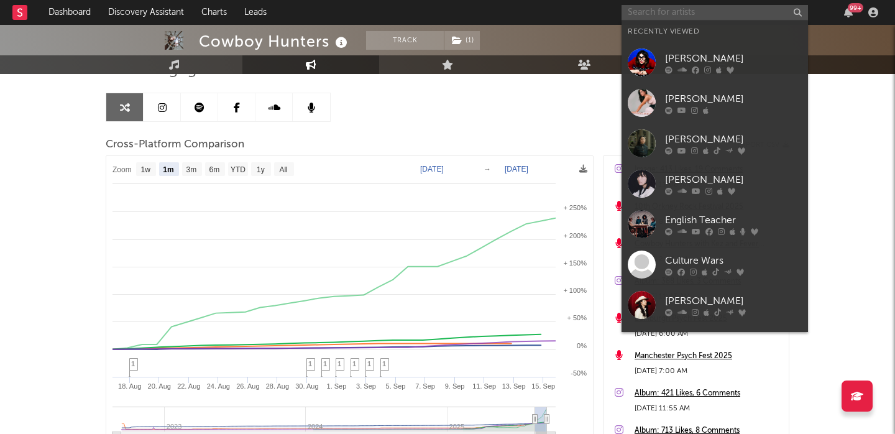
paste input "https://www.instagram.com/kadwtf"
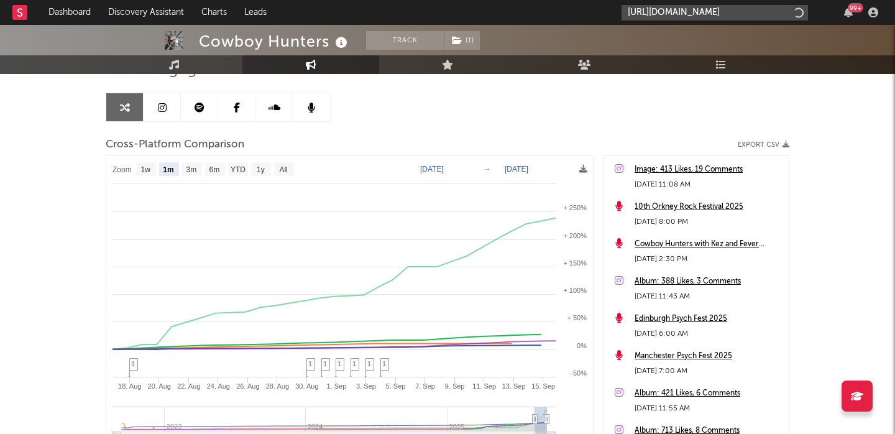
type input "https://www.instagram.com/kadwtf"
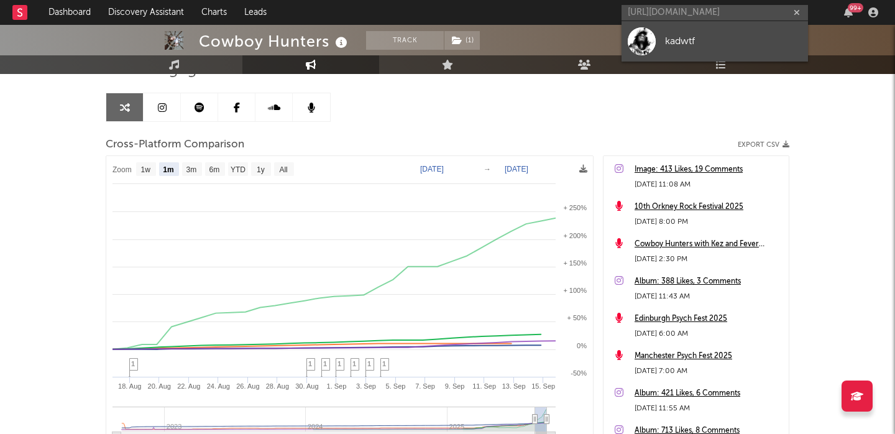
click at [707, 34] on div "kadwtf" at bounding box center [733, 41] width 137 height 15
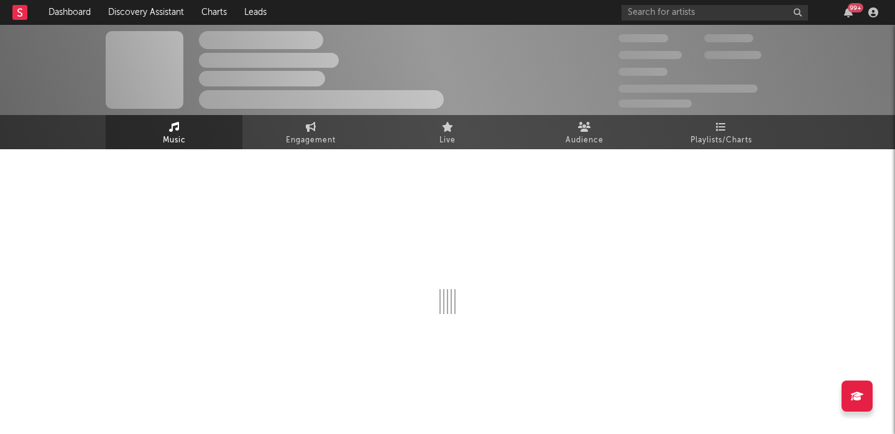
select select "1w"
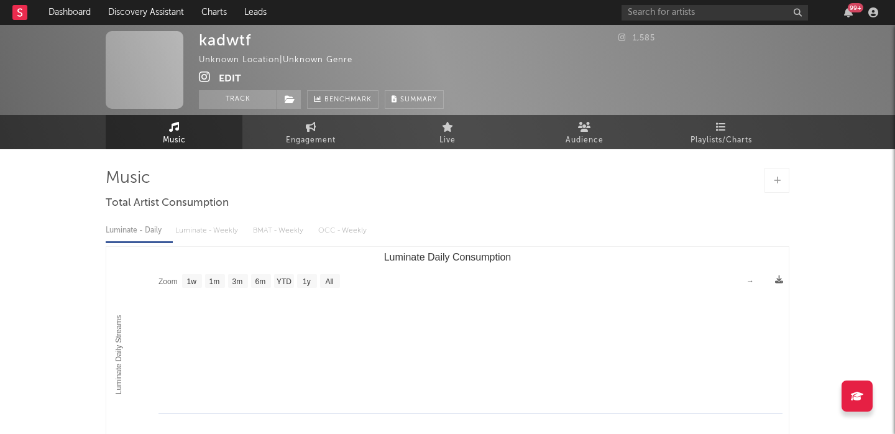
click at [231, 76] on button "Edit" at bounding box center [230, 79] width 22 height 16
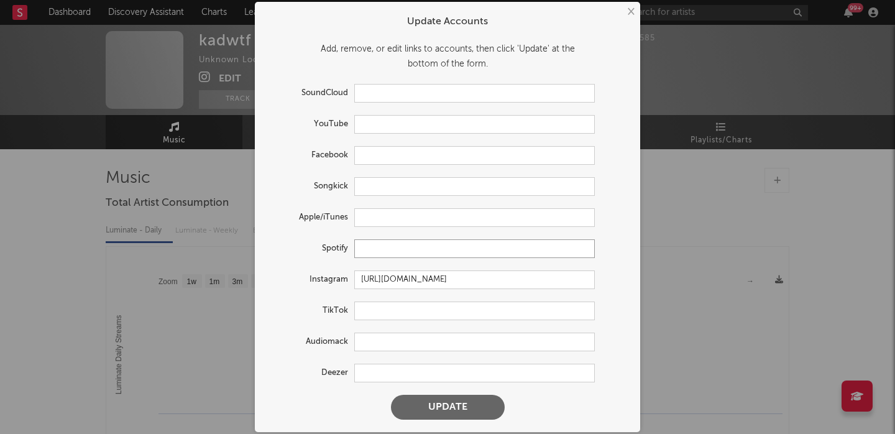
click at [378, 247] on input "text" at bounding box center [474, 248] width 240 height 19
paste input "https://open.spotify.com/artist/68jGpPbnkQe0U4Qp6Ryvq8?si=gp3eZGGVT8aiMAAtYDgaww"
type input "https://open.spotify.com/artist/68jGpPbnkQe0U4Qp6Ryvq8?si=gp3eZGGVT8aiMAAtYDgaww"
click at [441, 408] on button "Update" at bounding box center [448, 407] width 114 height 25
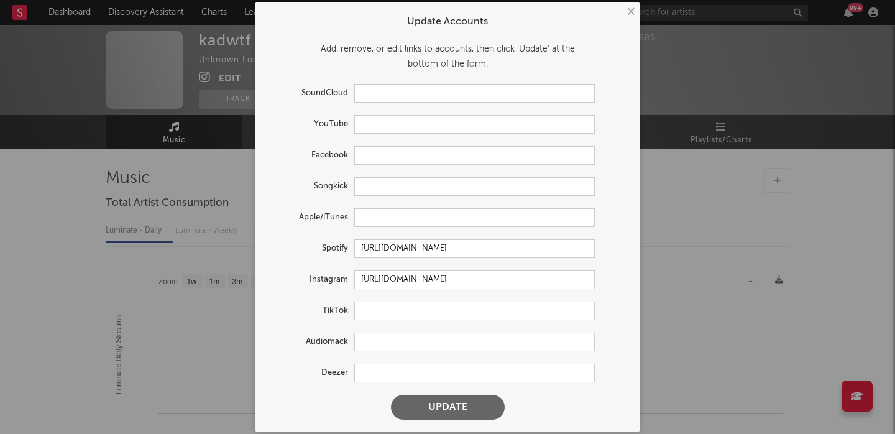
scroll to position [0, 0]
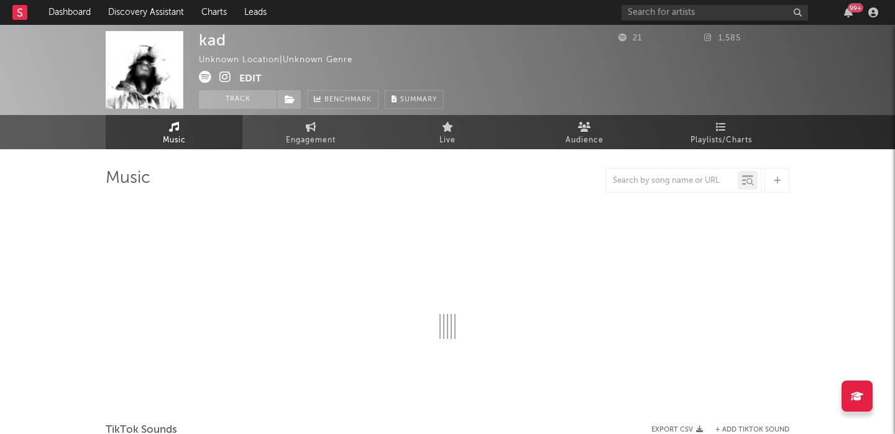
select select "1w"
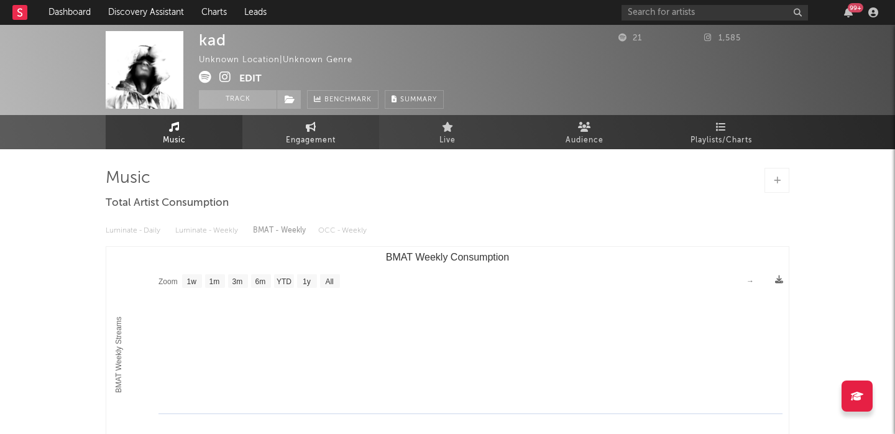
click at [281, 128] on link "Engagement" at bounding box center [310, 132] width 137 height 34
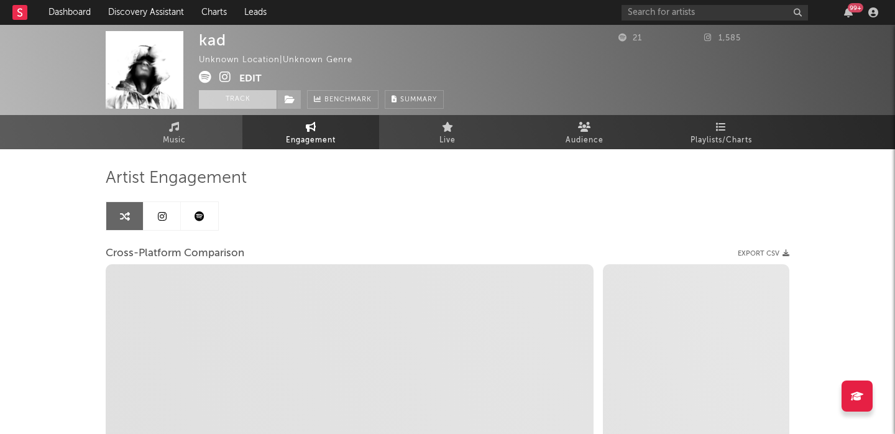
select select "1w"
select select "1m"
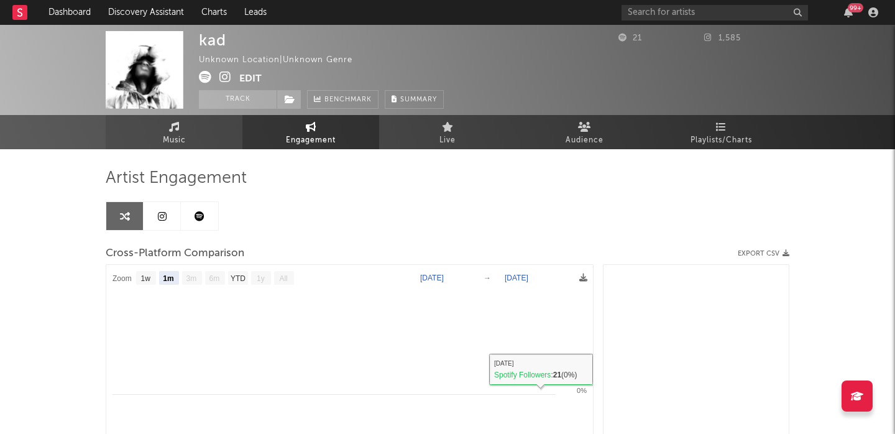
click at [186, 136] on link "Music" at bounding box center [174, 132] width 137 height 34
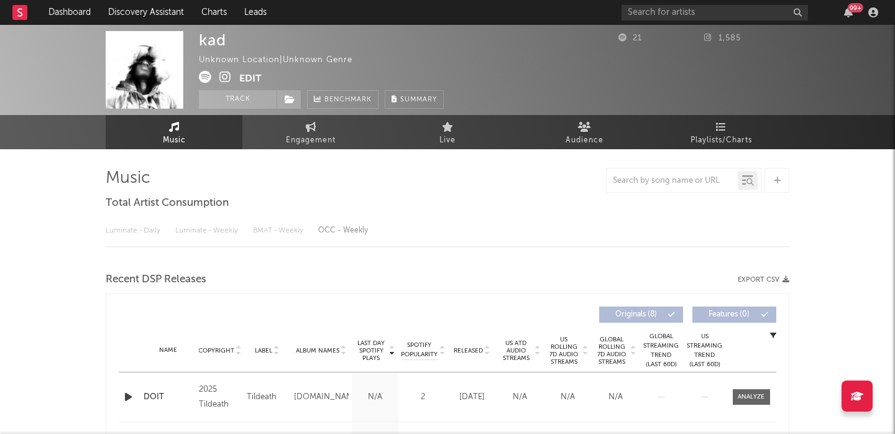
select select "1w"
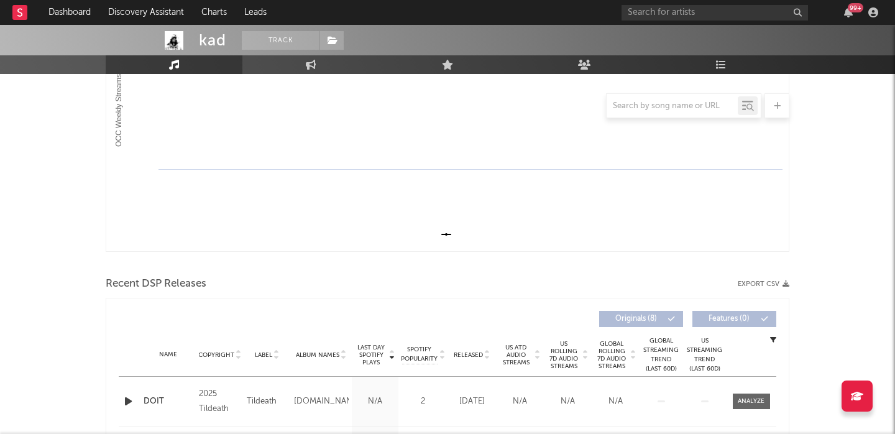
scroll to position [358, 0]
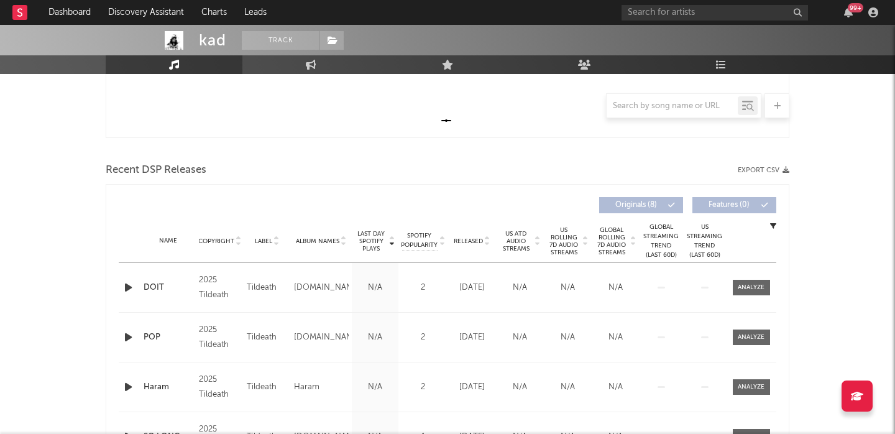
click at [127, 288] on icon "button" at bounding box center [128, 288] width 13 height 16
click at [565, 247] on span "US Rolling 7D Audio Streams" at bounding box center [564, 241] width 34 height 30
click at [677, 12] on input "text" at bounding box center [714, 13] width 186 height 16
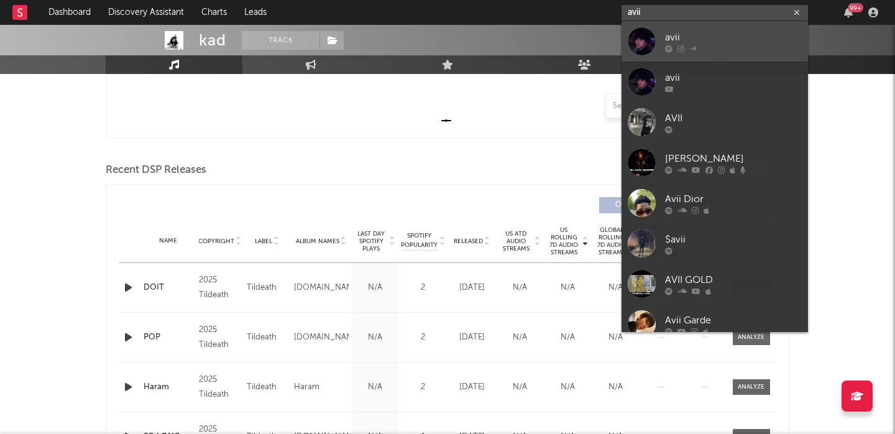
type input "avii"
click at [727, 43] on div "avii" at bounding box center [733, 37] width 137 height 15
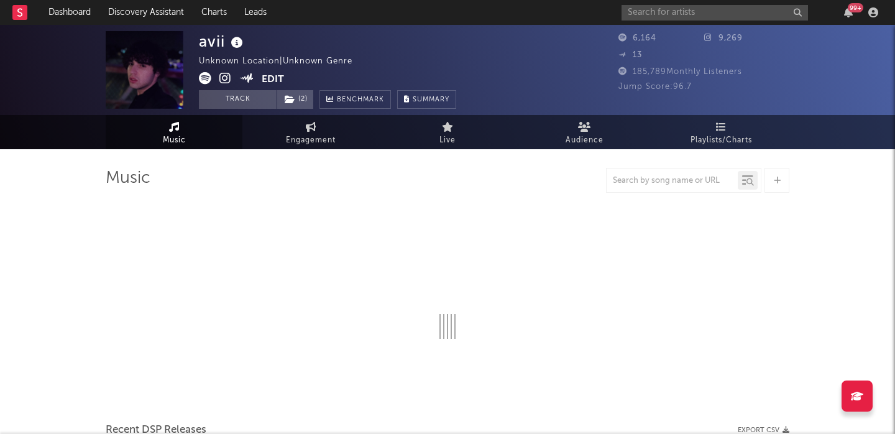
select select "1w"
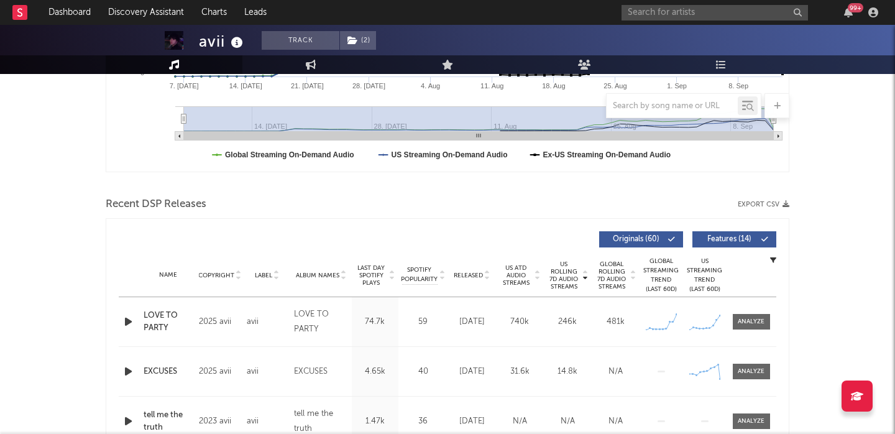
scroll to position [336, 0]
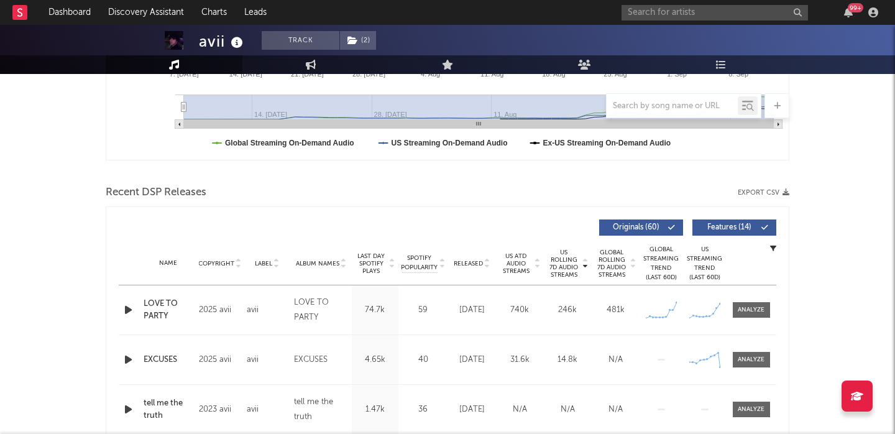
click at [728, 229] on span "Features ( 14 )" at bounding box center [728, 227] width 57 height 7
click at [754, 314] on div at bounding box center [751, 309] width 27 height 9
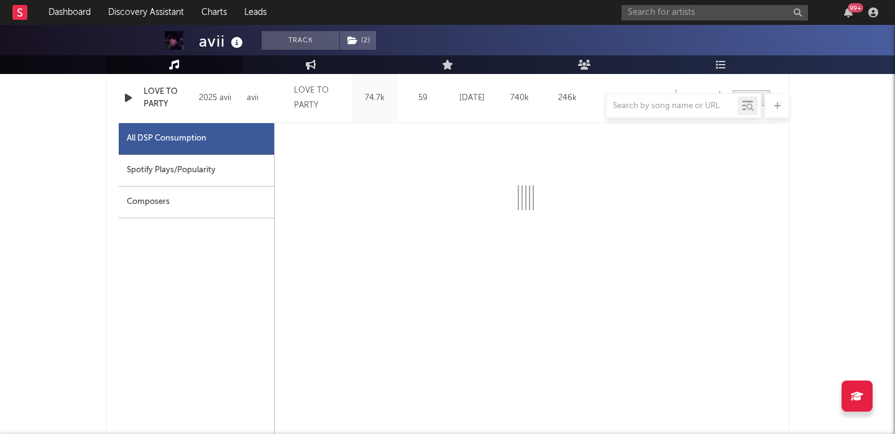
select select "1w"
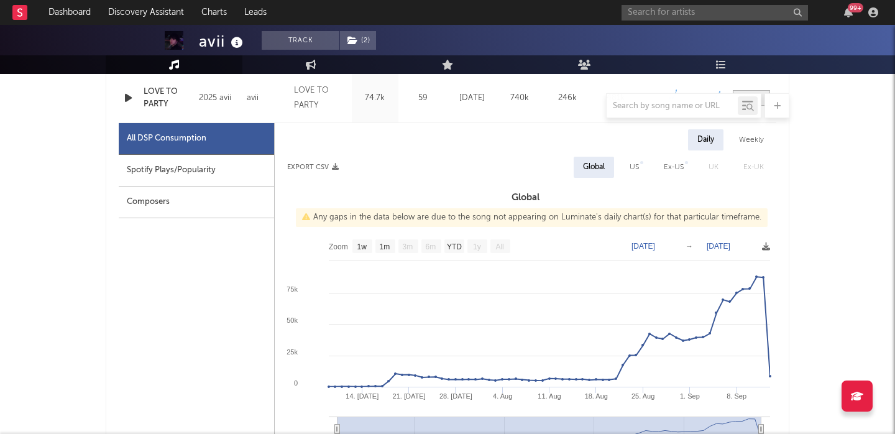
scroll to position [551, 0]
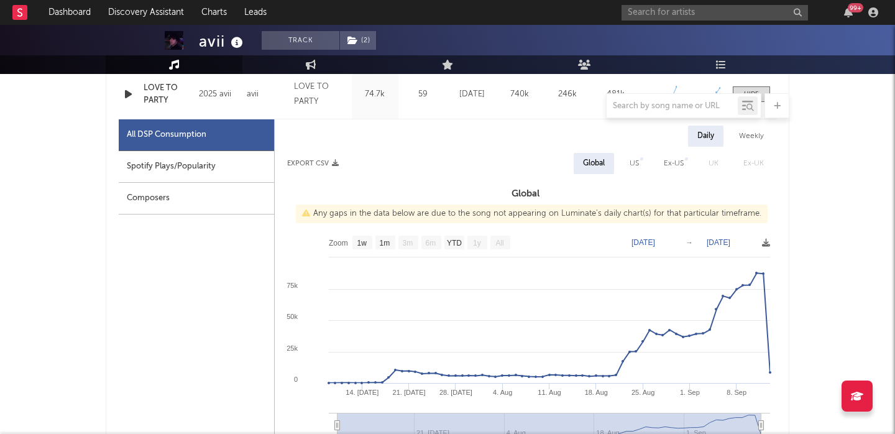
click at [751, 139] on div "Weekly" at bounding box center [751, 136] width 43 height 21
select select "1w"
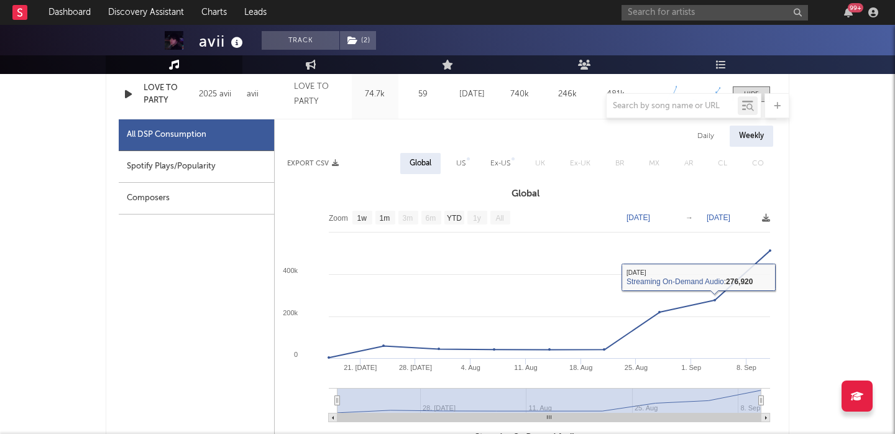
click at [464, 163] on div "US" at bounding box center [460, 163] width 9 height 15
select select "1w"
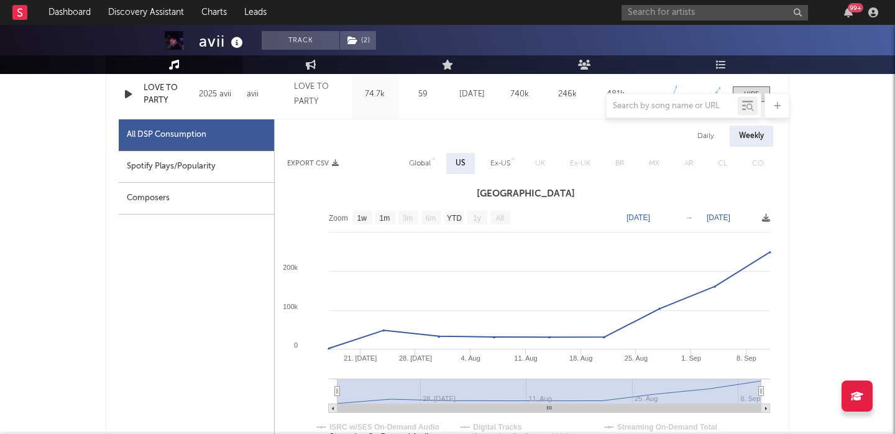
click at [431, 161] on div "Global" at bounding box center [420, 163] width 40 height 21
select select "1w"
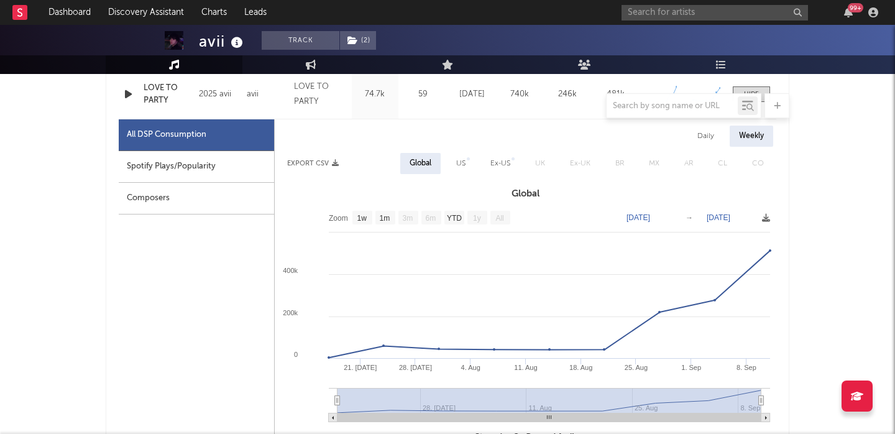
click at [186, 155] on div "Spotify Plays/Popularity" at bounding box center [196, 167] width 155 height 32
select select "1w"
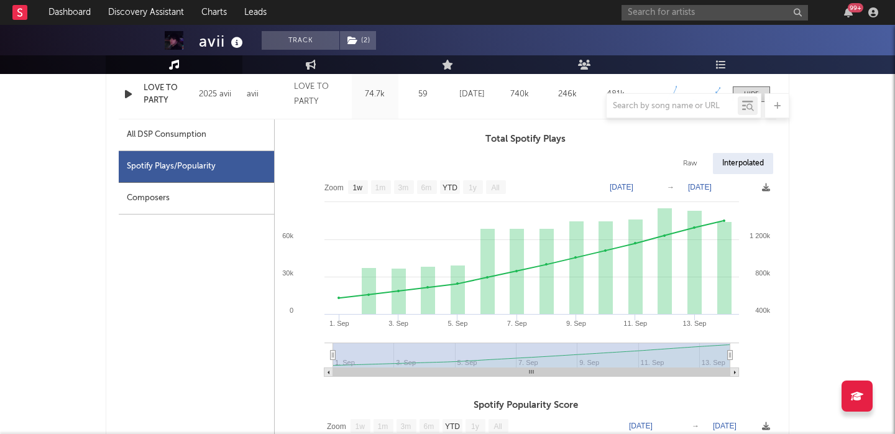
click at [675, 163] on div "Raw" at bounding box center [690, 163] width 33 height 21
select select "1w"
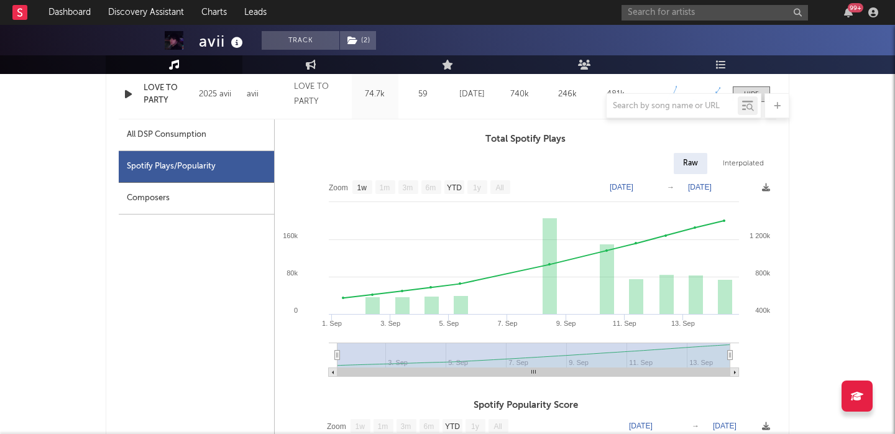
click at [240, 148] on div "All DSP Consumption" at bounding box center [196, 135] width 155 height 32
select select "1w"
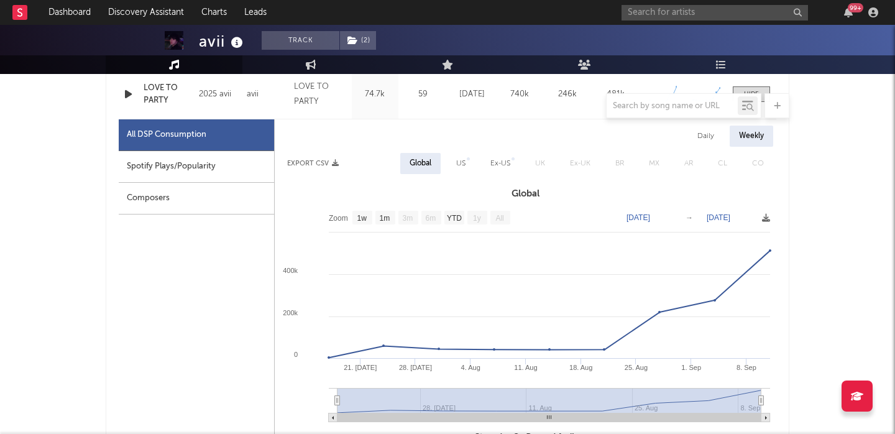
click at [707, 145] on div "Daily" at bounding box center [705, 136] width 35 height 21
select select "1w"
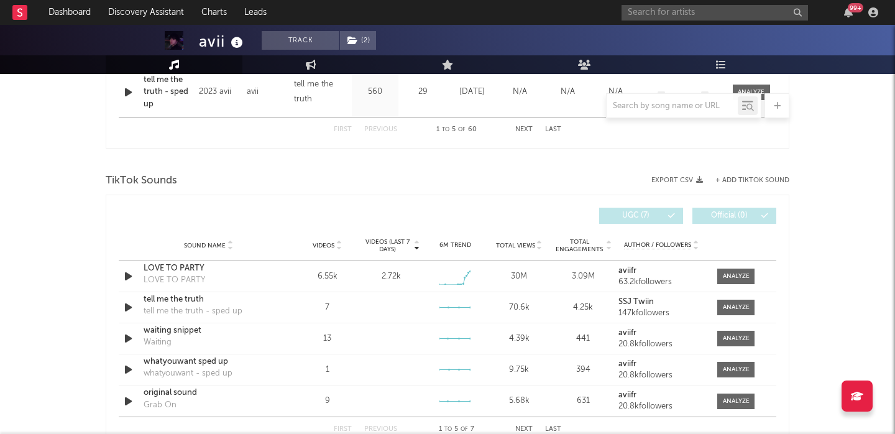
scroll to position [1353, 0]
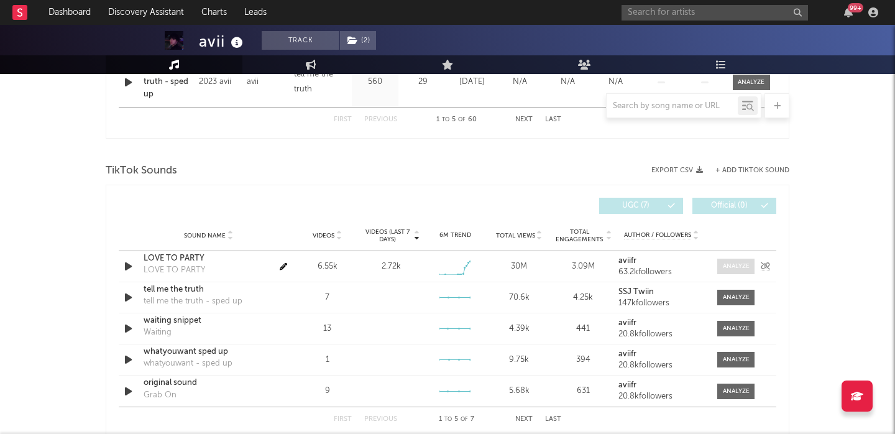
click at [726, 263] on div at bounding box center [736, 266] width 27 height 9
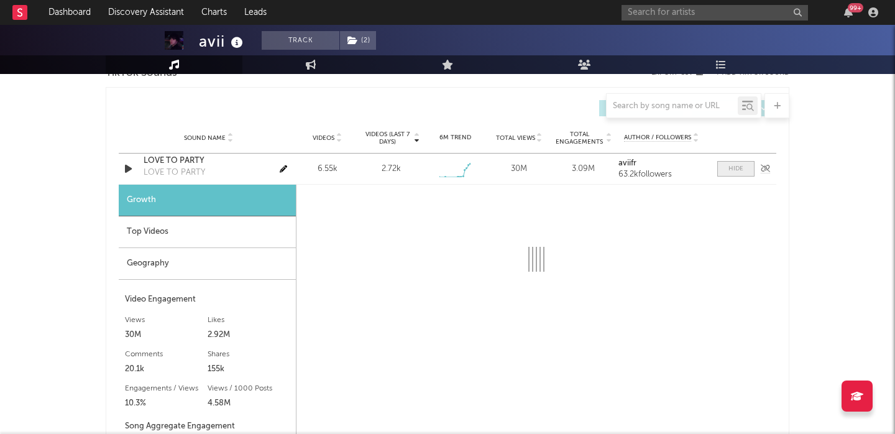
select select "1w"
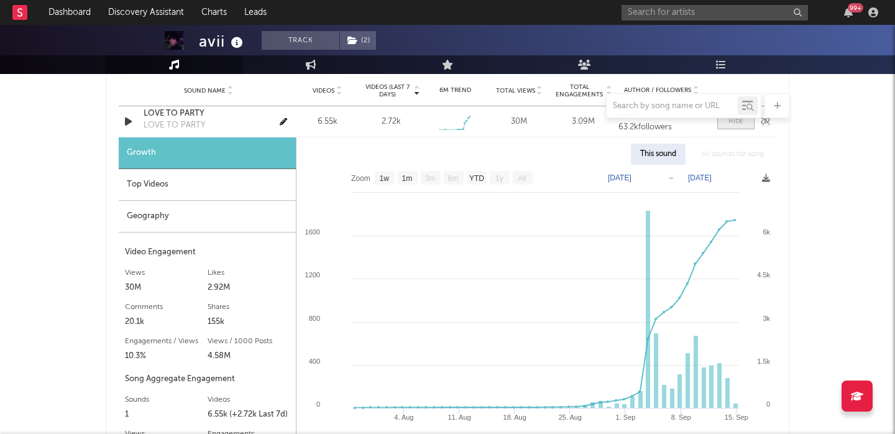
scroll to position [1499, 0]
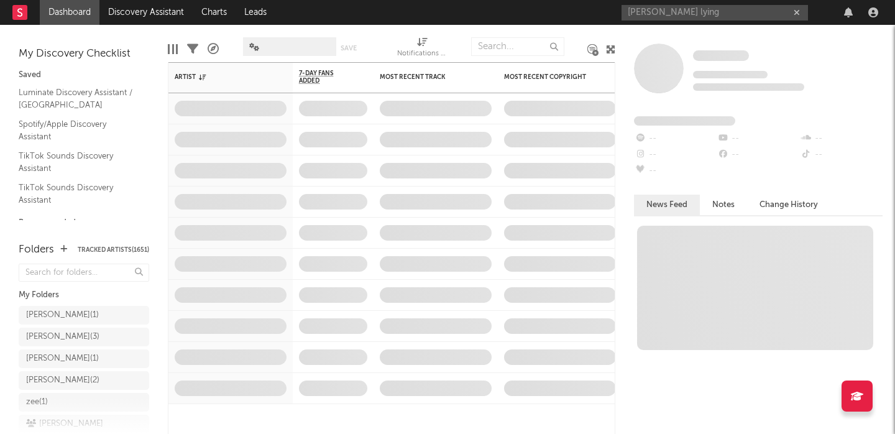
type input "[PERSON_NAME] lying"
